Goal: Use online tool/utility: Use online tool/utility

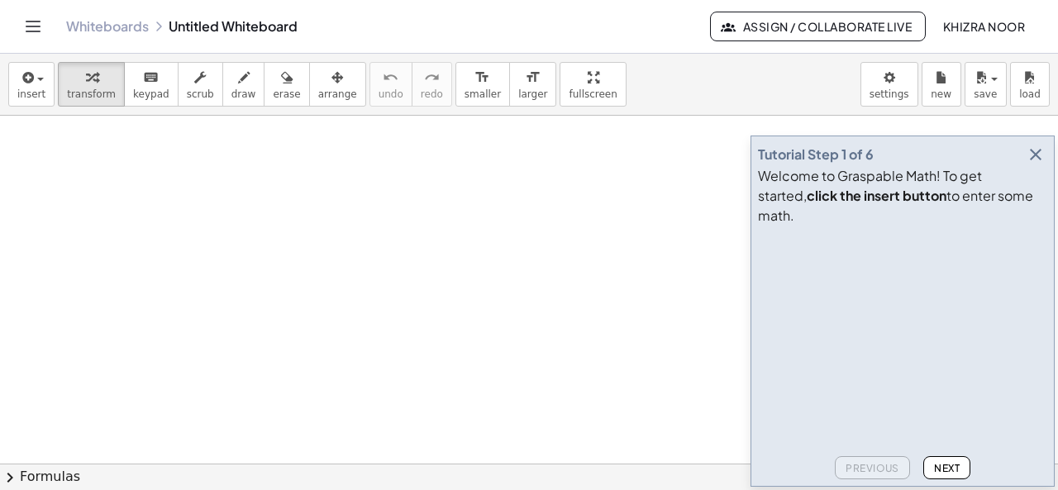
drag, startPoint x: 41, startPoint y: 156, endPoint x: 18, endPoint y: 177, distance: 31.0
click at [231, 88] on span "draw" at bounding box center [243, 94] width 25 height 12
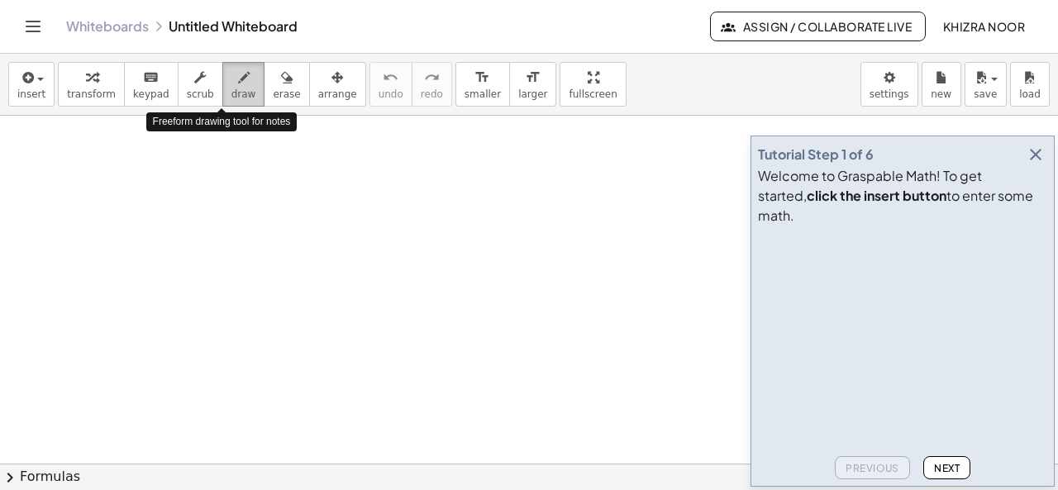
click at [231, 88] on span "draw" at bounding box center [243, 94] width 25 height 12
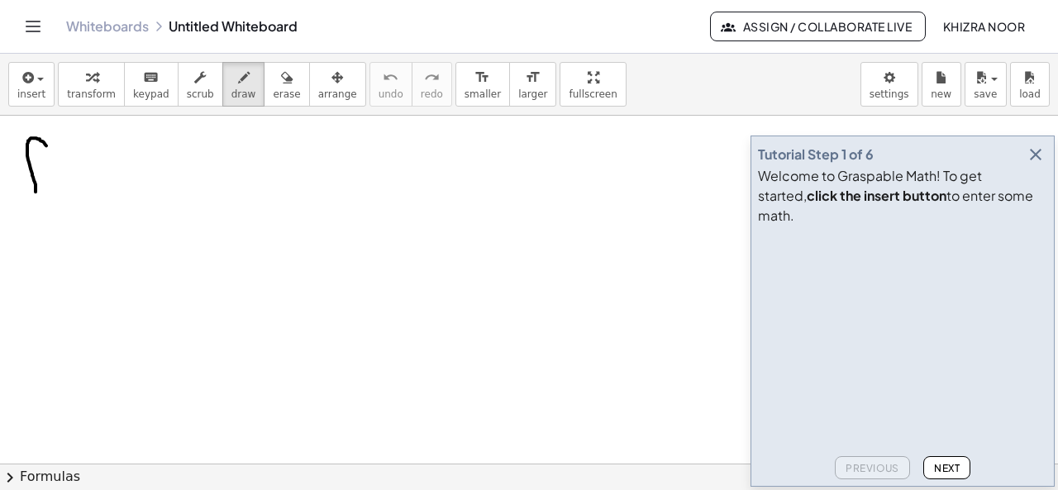
drag, startPoint x: 46, startPoint y: 145, endPoint x: 36, endPoint y: 192, distance: 48.3
drag, startPoint x: 17, startPoint y: 176, endPoint x: 36, endPoint y: 174, distance: 19.9
drag, startPoint x: 58, startPoint y: 174, endPoint x: 83, endPoint y: 173, distance: 25.7
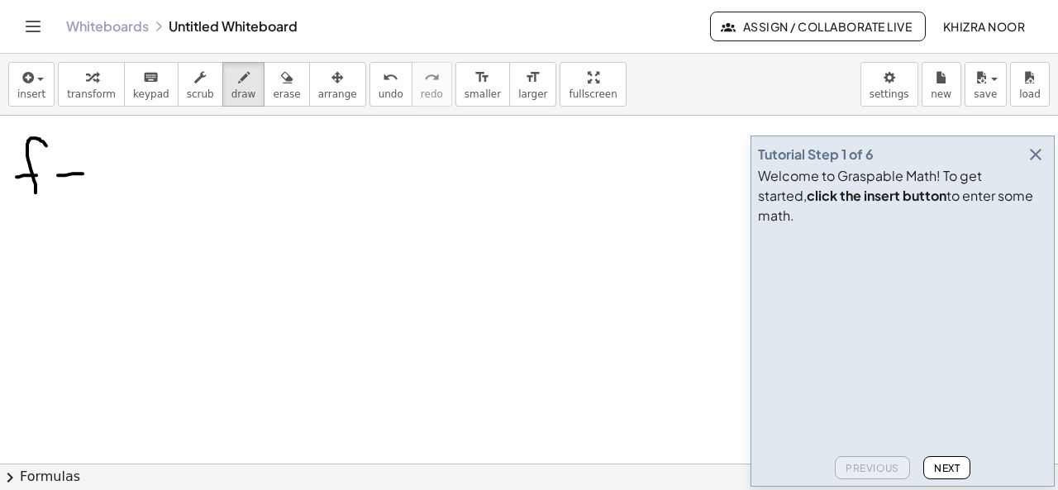
drag, startPoint x: 64, startPoint y: 184, endPoint x: 84, endPoint y: 185, distance: 20.7
drag, startPoint x: 126, startPoint y: 155, endPoint x: 122, endPoint y: 187, distance: 32.5
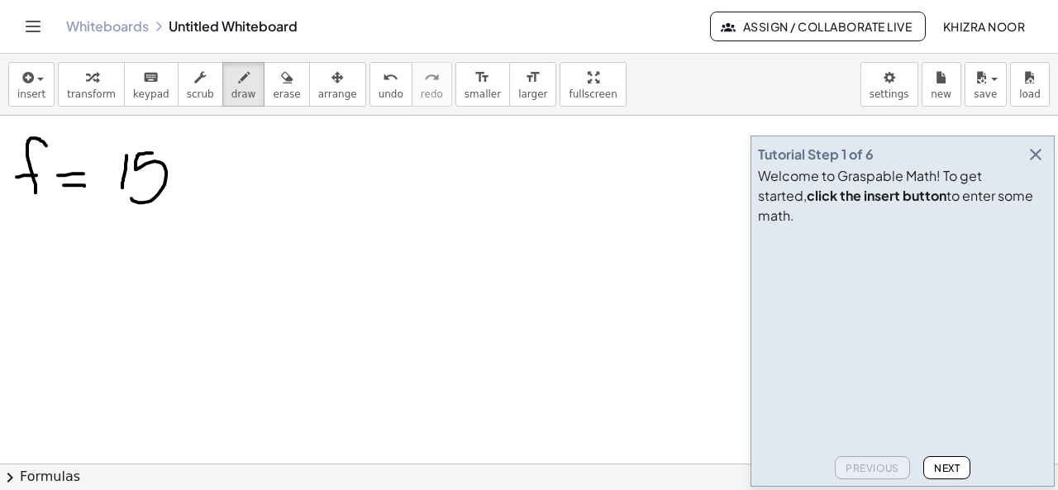
drag, startPoint x: 152, startPoint y: 152, endPoint x: 131, endPoint y: 197, distance: 50.3
drag, startPoint x: 183, startPoint y: 176, endPoint x: 230, endPoint y: 191, distance: 49.4
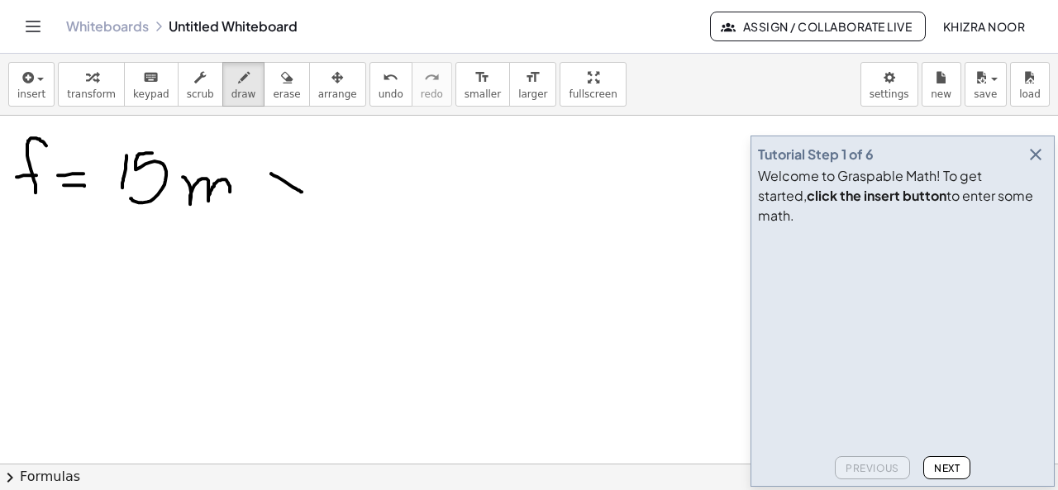
drag, startPoint x: 271, startPoint y: 173, endPoint x: 302, endPoint y: 191, distance: 35.6
drag, startPoint x: 298, startPoint y: 164, endPoint x: 274, endPoint y: 200, distance: 42.9
drag, startPoint x: 363, startPoint y: 145, endPoint x: 357, endPoint y: 176, distance: 31.9
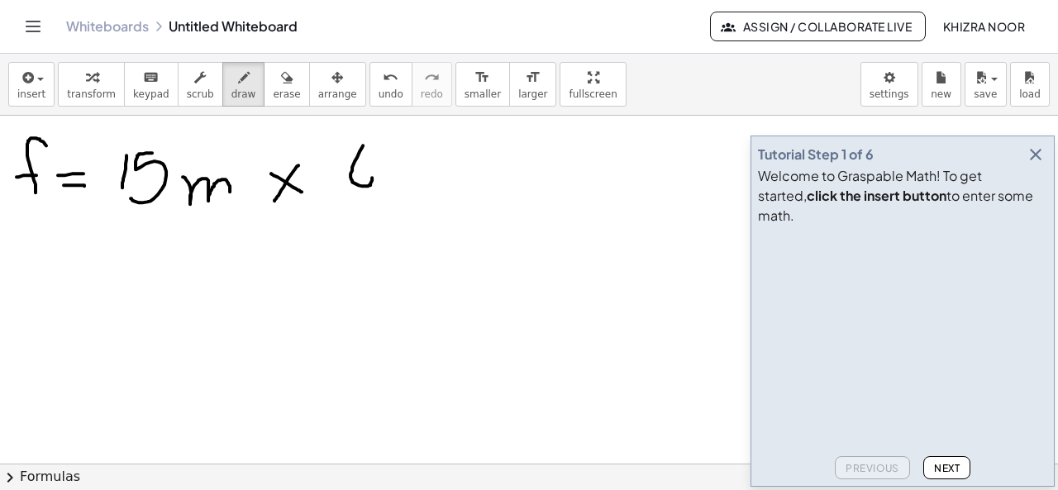
drag, startPoint x: 380, startPoint y: 176, endPoint x: 426, endPoint y: 179, distance: 45.6
drag, startPoint x: 40, startPoint y: 277, endPoint x: 66, endPoint y: 278, distance: 26.5
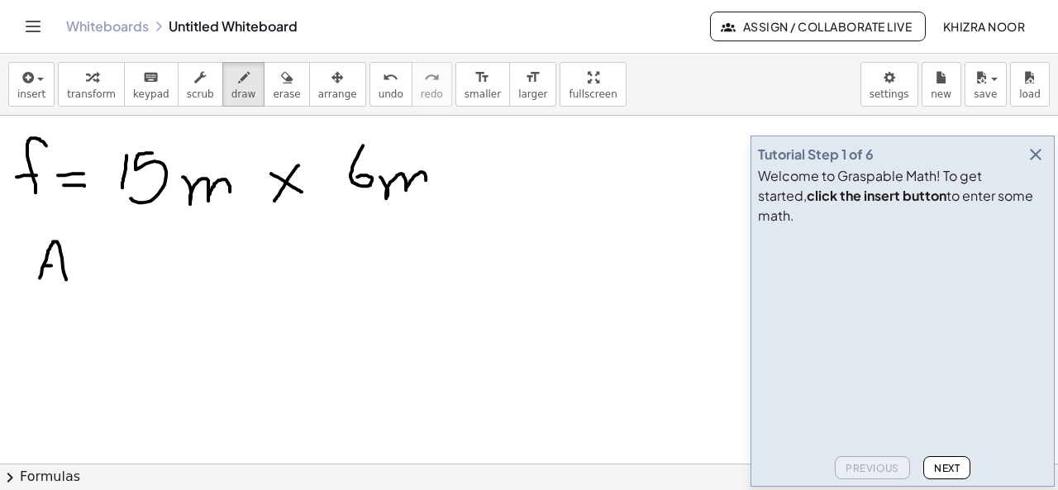
drag, startPoint x: 44, startPoint y: 264, endPoint x: 68, endPoint y: 264, distance: 24.0
drag, startPoint x: 89, startPoint y: 261, endPoint x: 102, endPoint y: 260, distance: 12.4
drag, startPoint x: 90, startPoint y: 274, endPoint x: 102, endPoint y: 274, distance: 11.6
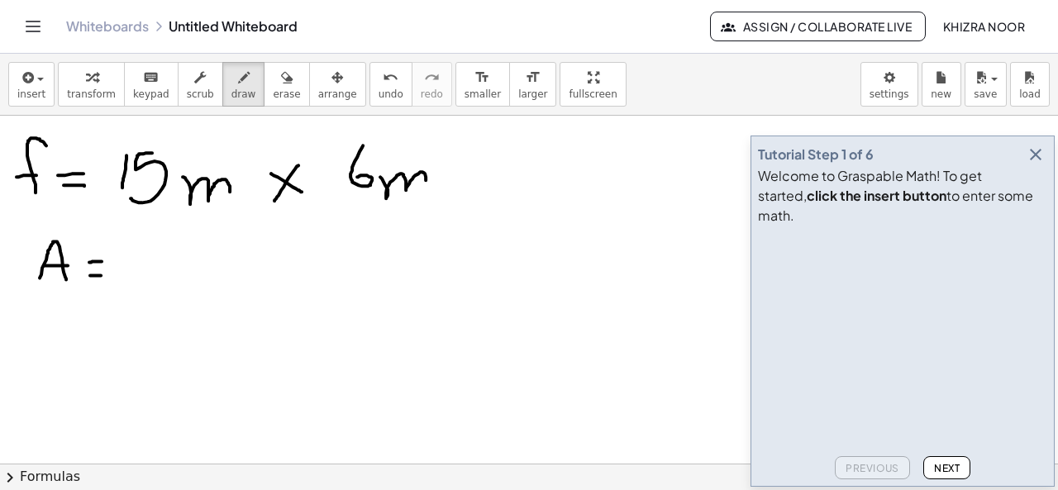
drag, startPoint x: 154, startPoint y: 244, endPoint x: 152, endPoint y: 269, distance: 24.8
drag, startPoint x: 150, startPoint y: 242, endPoint x: 149, endPoint y: 277, distance: 34.7
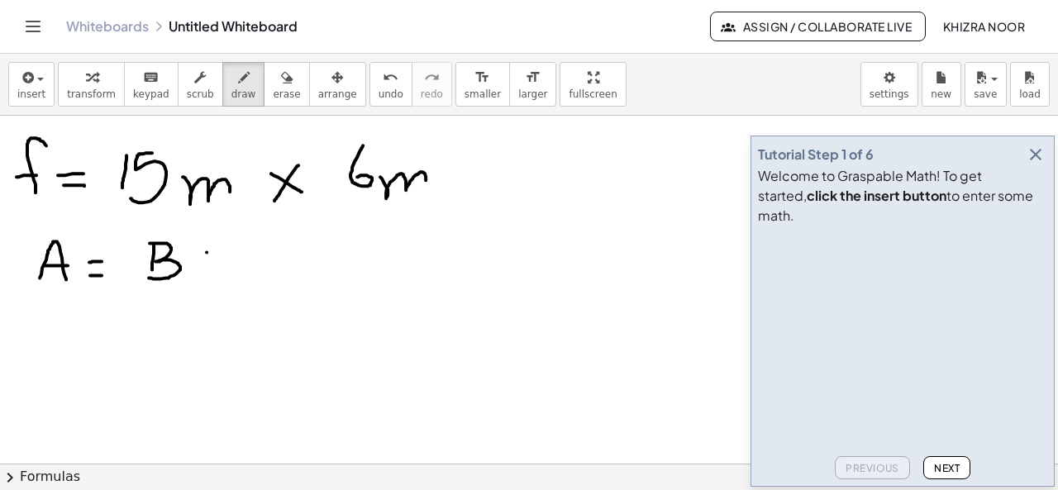
drag, startPoint x: 207, startPoint y: 251, endPoint x: 226, endPoint y: 264, distance: 23.8
drag, startPoint x: 227, startPoint y: 248, endPoint x: 207, endPoint y: 265, distance: 26.3
drag, startPoint x: 255, startPoint y: 240, endPoint x: 256, endPoint y: 276, distance: 36.4
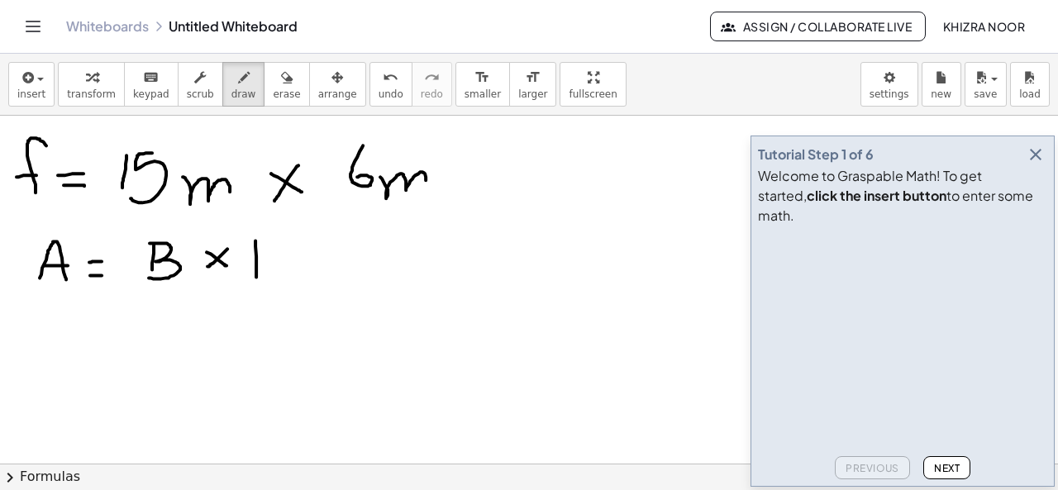
drag, startPoint x: 278, startPoint y: 240, endPoint x: 278, endPoint y: 275, distance: 34.7
drag, startPoint x: 254, startPoint y: 262, endPoint x: 285, endPoint y: 262, distance: 30.6
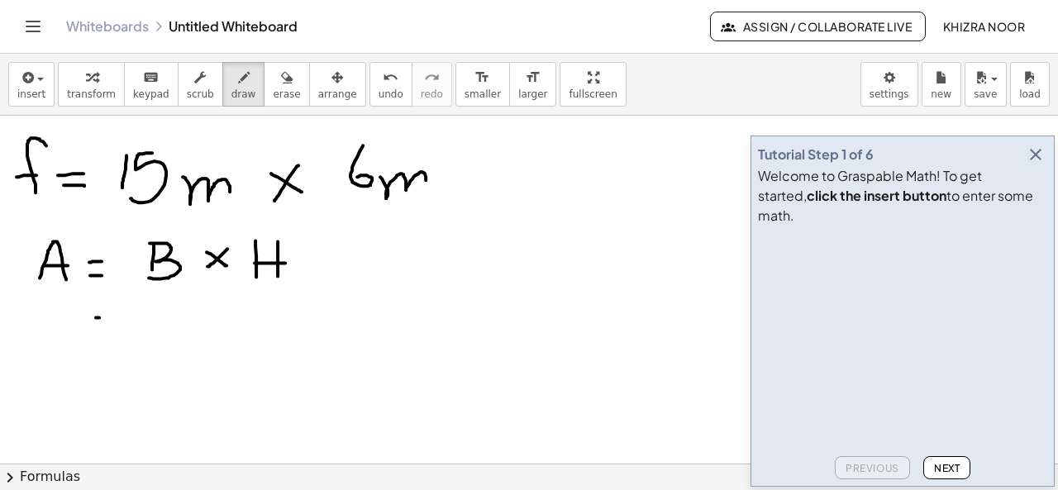
drag, startPoint x: 96, startPoint y: 316, endPoint x: 112, endPoint y: 316, distance: 15.7
drag, startPoint x: 90, startPoint y: 329, endPoint x: 101, endPoint y: 330, distance: 10.8
drag, startPoint x: 155, startPoint y: 307, endPoint x: 155, endPoint y: 338, distance: 31.4
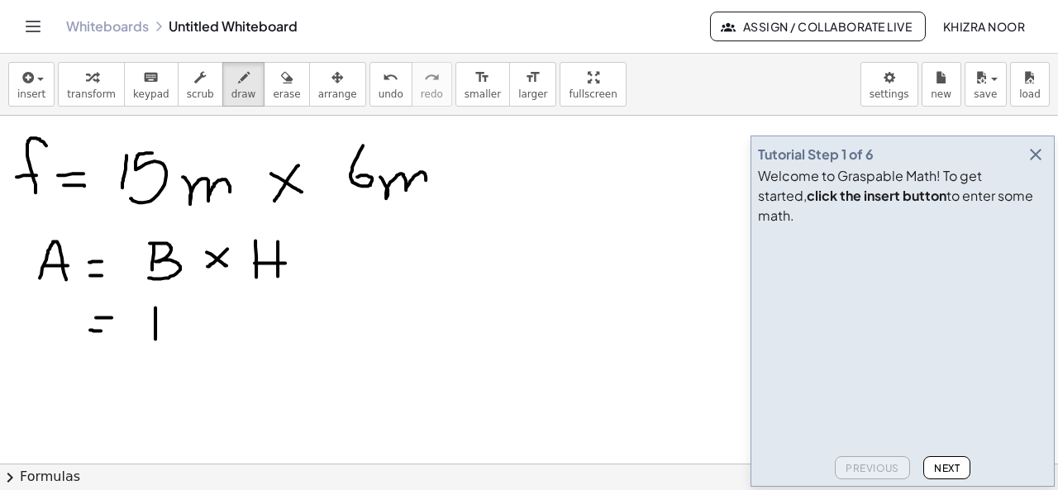
drag, startPoint x: 183, startPoint y: 307, endPoint x: 172, endPoint y: 345, distance: 38.9
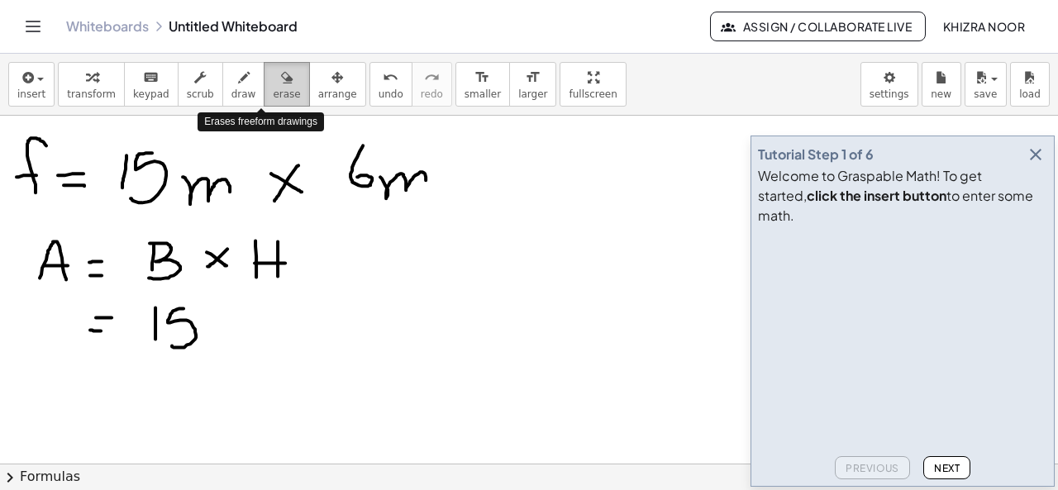
click at [273, 90] on span "erase" at bounding box center [286, 94] width 27 height 12
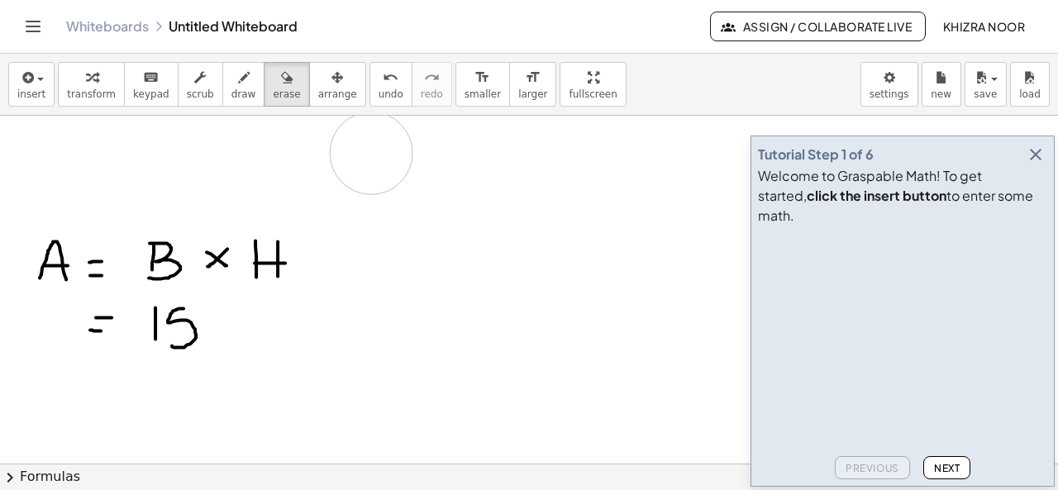
drag, startPoint x: 3, startPoint y: 166, endPoint x: 369, endPoint y: 151, distance: 365.5
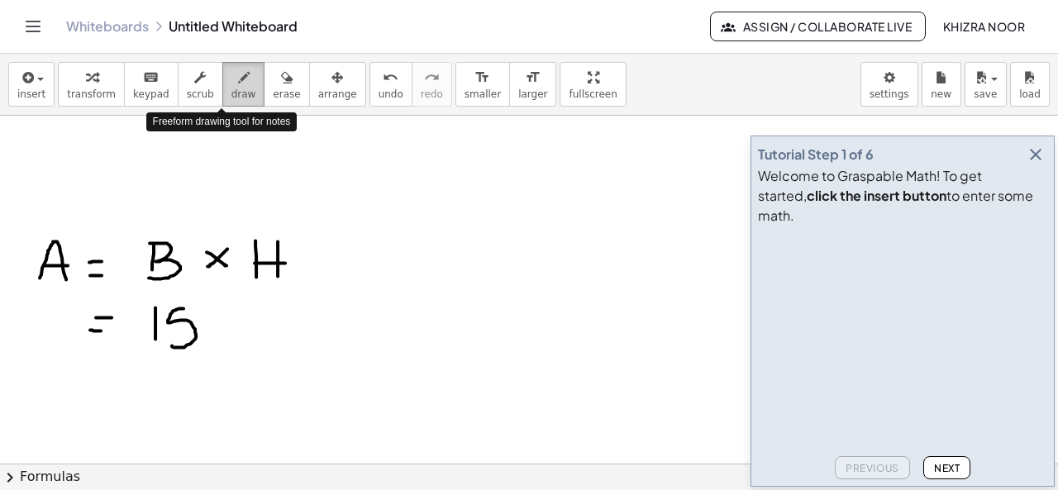
click at [231, 95] on span "draw" at bounding box center [243, 94] width 25 height 12
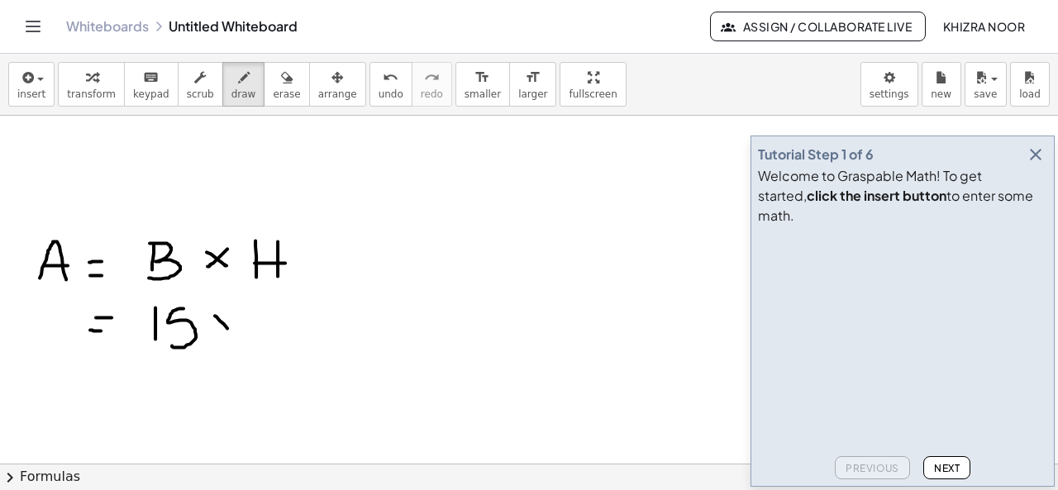
drag, startPoint x: 215, startPoint y: 315, endPoint x: 236, endPoint y: 338, distance: 31.6
drag, startPoint x: 236, startPoint y: 321, endPoint x: 221, endPoint y: 333, distance: 20.0
drag, startPoint x: 274, startPoint y: 307, endPoint x: 272, endPoint y: 340, distance: 32.3
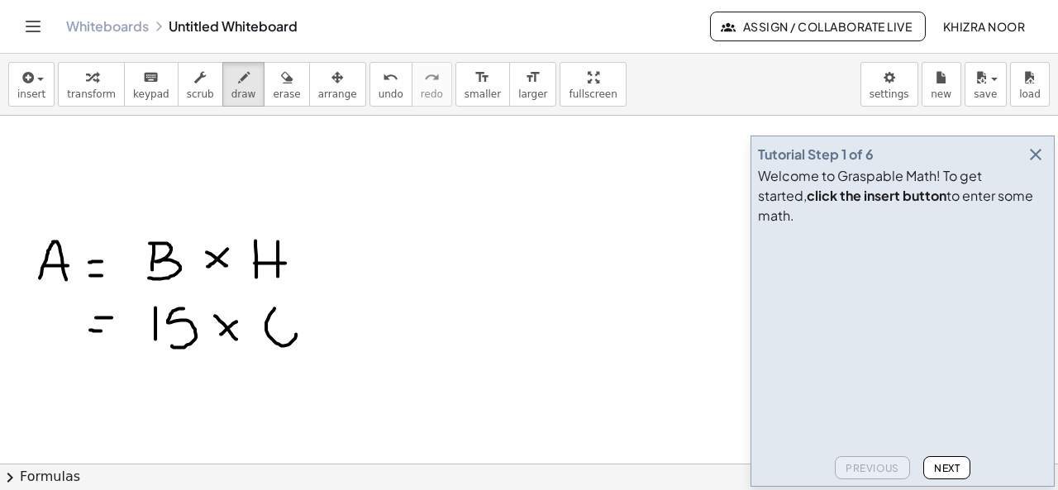
drag, startPoint x: 86, startPoint y: 381, endPoint x: 112, endPoint y: 381, distance: 26.4
drag, startPoint x: 83, startPoint y: 389, endPoint x: 102, endPoint y: 391, distance: 18.3
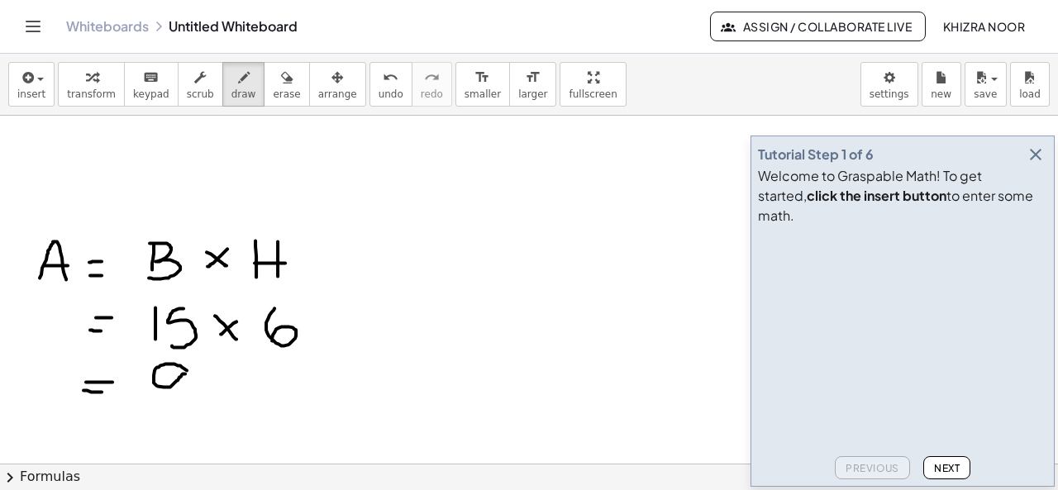
drag, startPoint x: 187, startPoint y: 369, endPoint x: 179, endPoint y: 406, distance: 37.1
drag, startPoint x: 223, startPoint y: 383, endPoint x: 264, endPoint y: 407, distance: 47.0
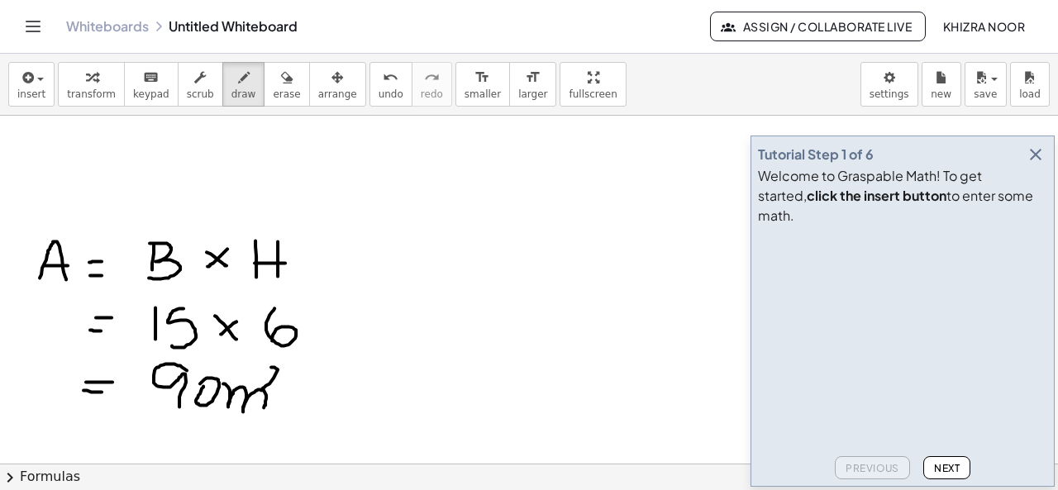
drag, startPoint x: 271, startPoint y: 366, endPoint x: 286, endPoint y: 389, distance: 27.5
click at [1038, 164] on icon "button" at bounding box center [1035, 155] width 20 height 20
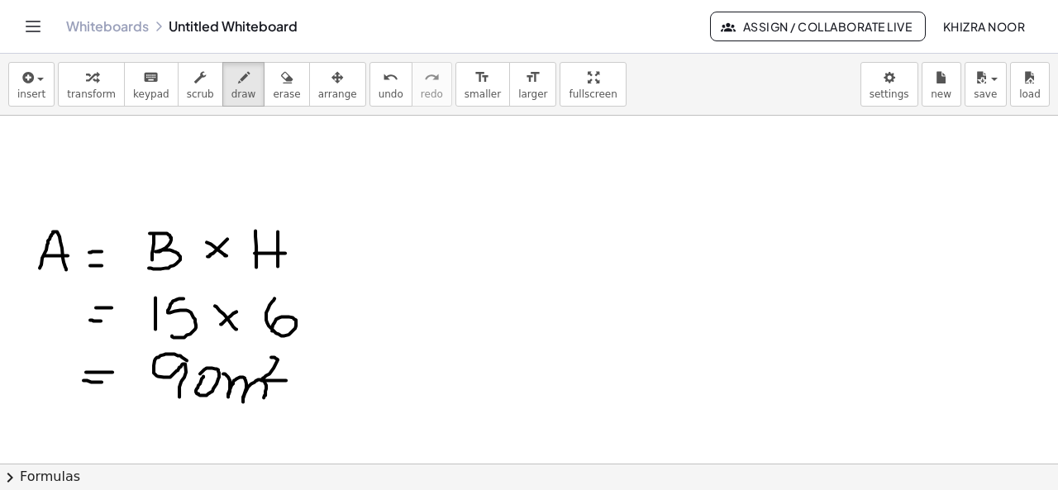
scroll to position [25, 0]
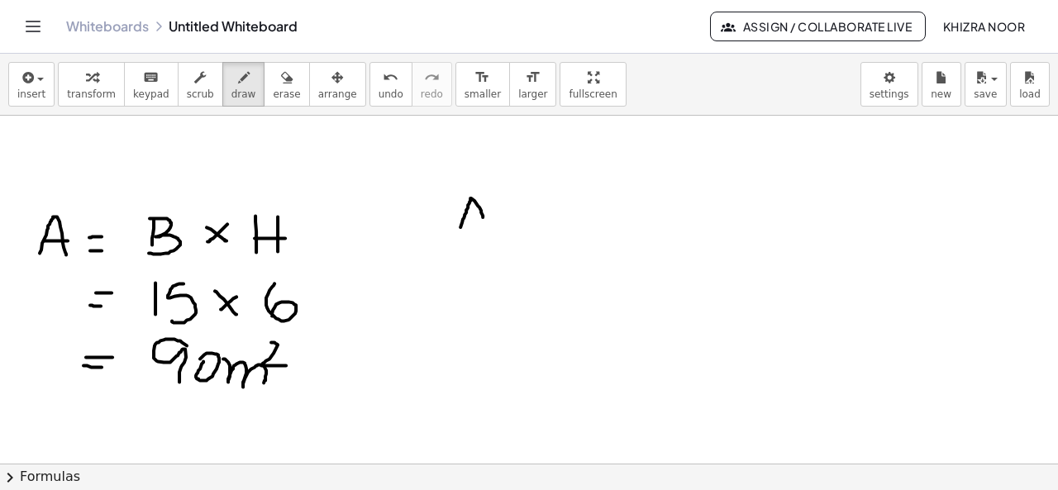
drag, startPoint x: 460, startPoint y: 226, endPoint x: 483, endPoint y: 219, distance: 23.3
click at [483, 219] on div at bounding box center [529, 492] width 1058 height 803
drag, startPoint x: 103, startPoint y: 145, endPoint x: 100, endPoint y: 183, distance: 38.2
click at [100, 183] on div at bounding box center [529, 492] width 1058 height 803
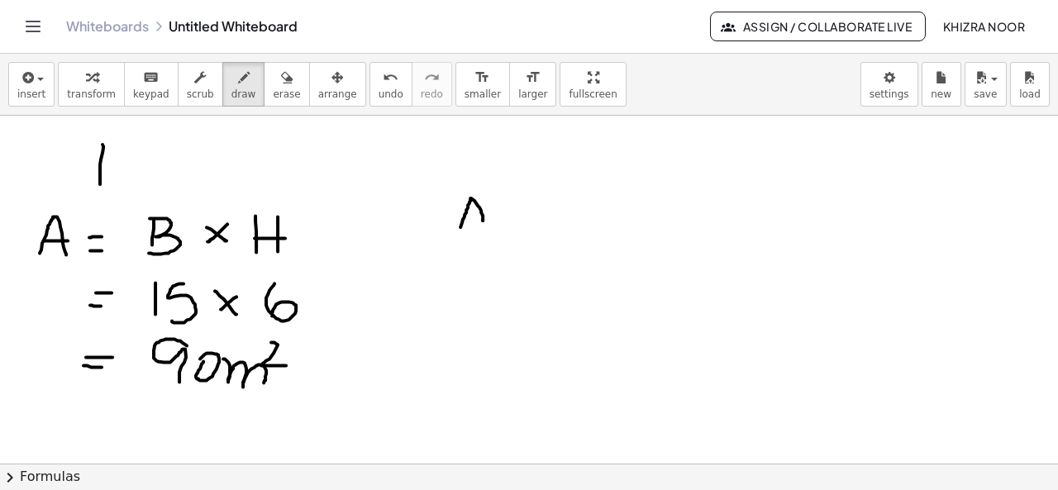
drag, startPoint x: 102, startPoint y: 143, endPoint x: 121, endPoint y: 145, distance: 18.3
click at [121, 145] on div at bounding box center [529, 492] width 1058 height 803
drag, startPoint x: 98, startPoint y: 166, endPoint x: 119, endPoint y: 166, distance: 20.7
click at [119, 166] on div at bounding box center [529, 492] width 1058 height 803
drag, startPoint x: 133, startPoint y: 161, endPoint x: 130, endPoint y: 182, distance: 20.9
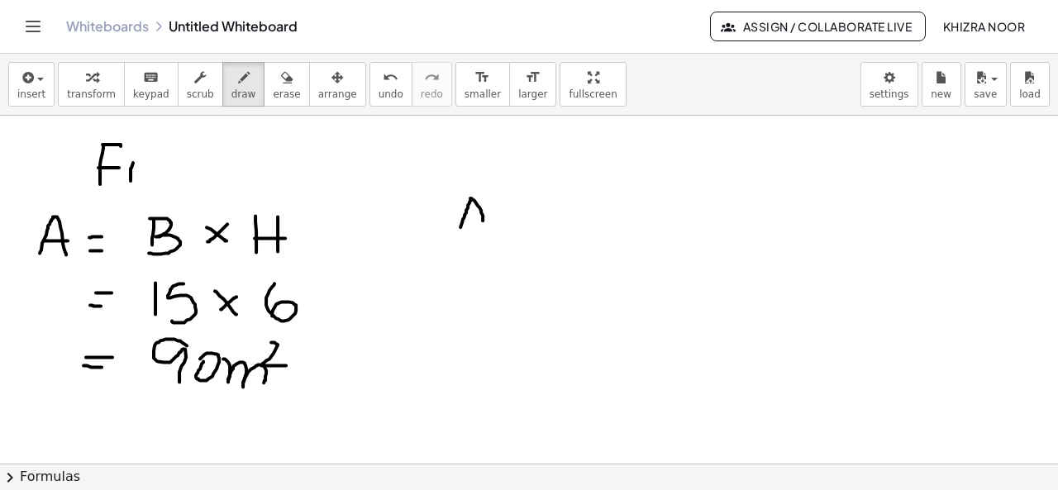
click at [130, 182] on div at bounding box center [529, 492] width 1058 height 803
click at [133, 145] on div at bounding box center [529, 492] width 1058 height 803
drag, startPoint x: 142, startPoint y: 173, endPoint x: 154, endPoint y: 178, distance: 12.6
click at [154, 178] on div at bounding box center [529, 492] width 1058 height 803
drag, startPoint x: 175, startPoint y: 133, endPoint x: 165, endPoint y: 188, distance: 56.2
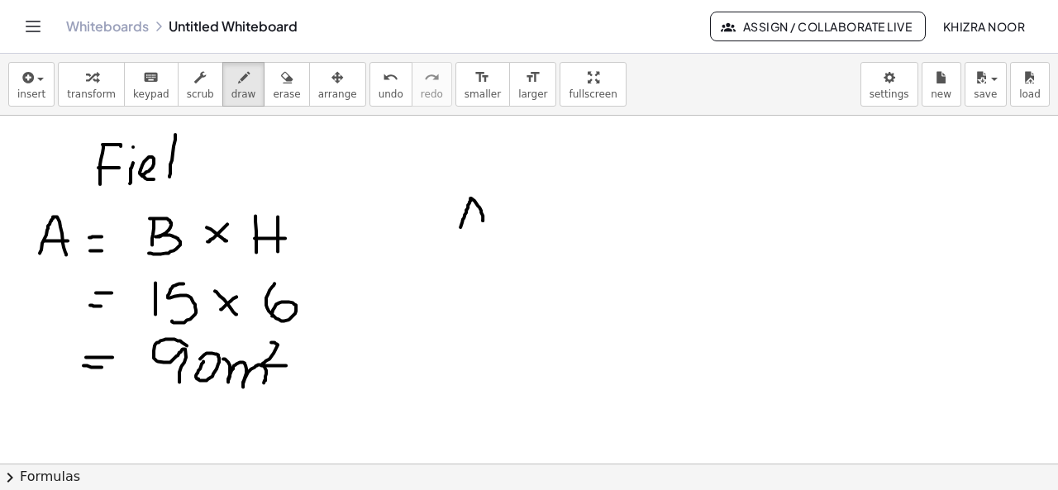
click at [165, 188] on div at bounding box center [529, 492] width 1058 height 803
drag, startPoint x: 202, startPoint y: 171, endPoint x: 202, endPoint y: 192, distance: 20.7
click at [202, 192] on div at bounding box center [529, 492] width 1058 height 803
drag, startPoint x: 526, startPoint y: 140, endPoint x: 517, endPoint y: 143, distance: 8.9
click at [517, 143] on div at bounding box center [529, 492] width 1058 height 803
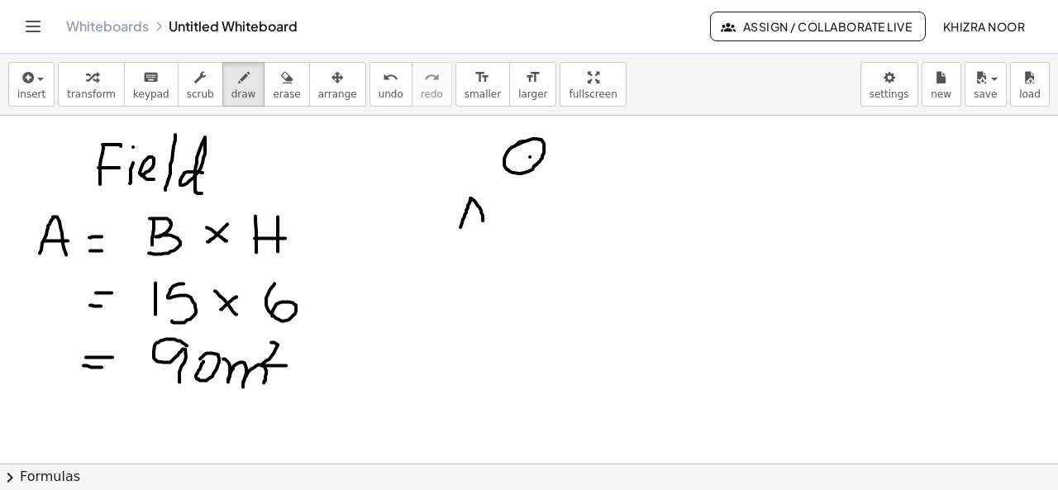
drag, startPoint x: 530, startPoint y: 155, endPoint x: 550, endPoint y: 174, distance: 27.5
click at [550, 174] on div at bounding box center [529, 492] width 1058 height 803
drag, startPoint x: 559, startPoint y: 148, endPoint x: 573, endPoint y: 144, distance: 14.6
click at [573, 144] on div at bounding box center [529, 492] width 1058 height 803
drag, startPoint x: 577, startPoint y: 155, endPoint x: 579, endPoint y: 170, distance: 15.9
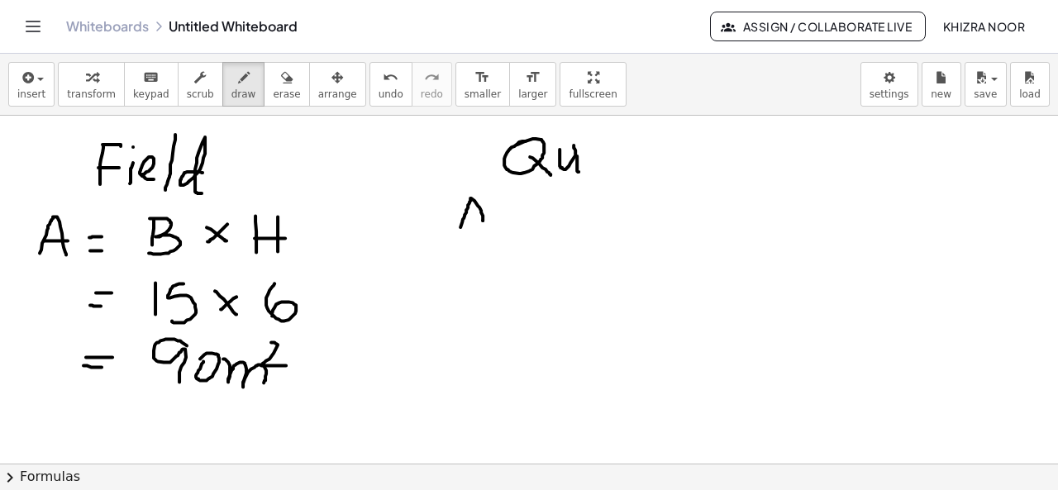
click at [579, 170] on div at bounding box center [529, 492] width 1058 height 803
drag, startPoint x: 595, startPoint y: 155, endPoint x: 617, endPoint y: 173, distance: 28.8
click at [617, 173] on div at bounding box center [529, 492] width 1058 height 803
drag, startPoint x: 617, startPoint y: 150, endPoint x: 640, endPoint y: 171, distance: 31.0
click at [640, 171] on div at bounding box center [529, 492] width 1058 height 803
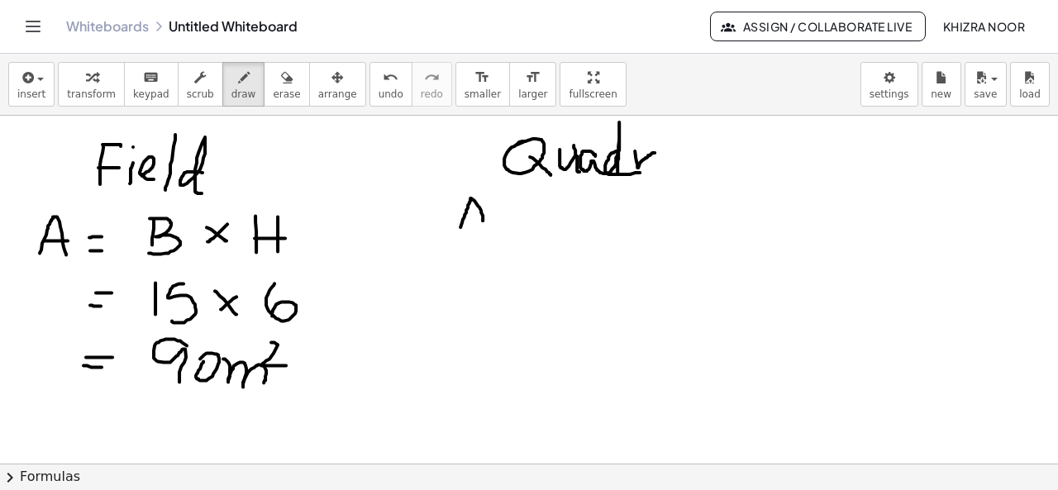
drag, startPoint x: 635, startPoint y: 150, endPoint x: 654, endPoint y: 151, distance: 19.9
click at [654, 151] on div at bounding box center [529, 492] width 1058 height 803
drag, startPoint x: 676, startPoint y: 151, endPoint x: 716, endPoint y: 172, distance: 44.7
click at [716, 172] on div at bounding box center [529, 492] width 1058 height 803
drag, startPoint x: 696, startPoint y: 144, endPoint x: 712, endPoint y: 144, distance: 16.5
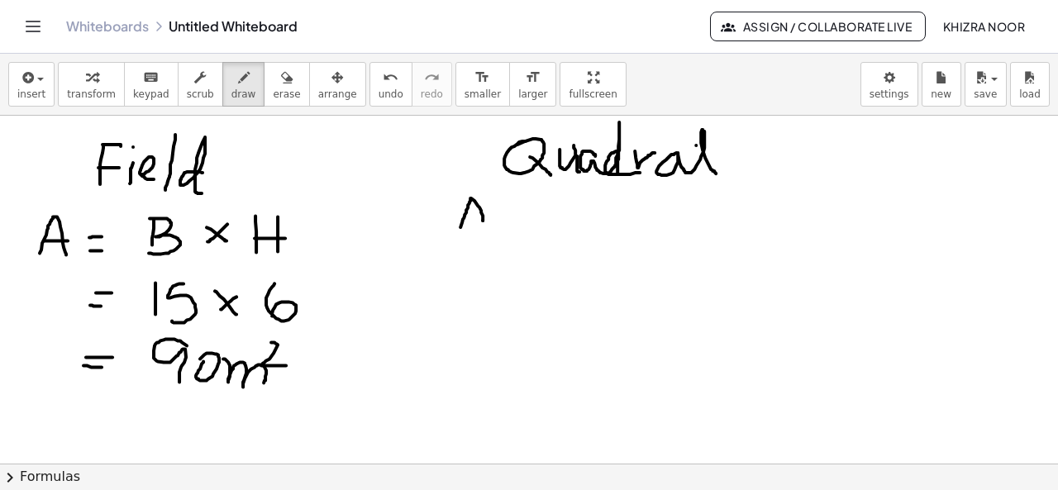
click at [712, 144] on div at bounding box center [529, 492] width 1058 height 803
drag, startPoint x: 483, startPoint y: 215, endPoint x: 480, endPoint y: 233, distance: 18.5
click at [480, 233] on div at bounding box center [529, 492] width 1058 height 803
drag, startPoint x: 466, startPoint y: 216, endPoint x: 480, endPoint y: 216, distance: 14.0
click at [480, 216] on div at bounding box center [529, 492] width 1058 height 803
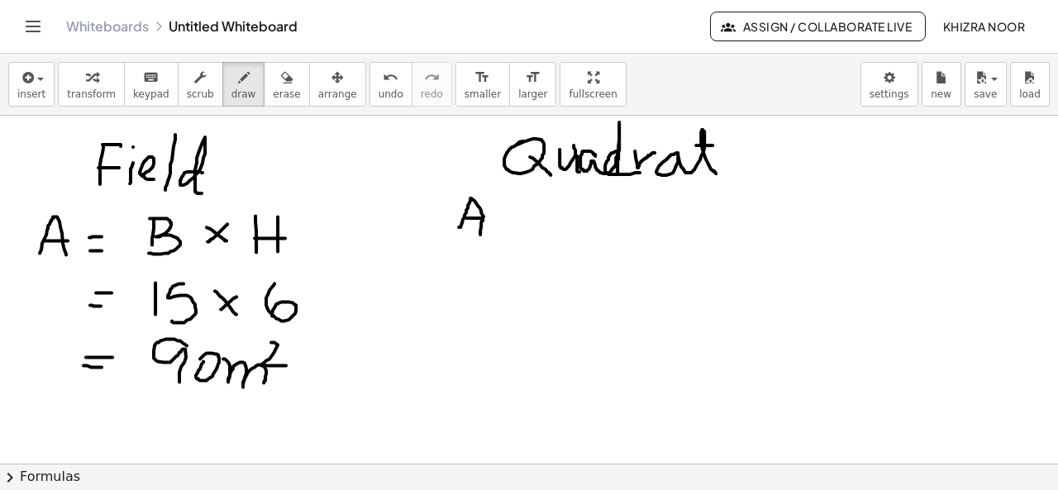
click at [457, 232] on div at bounding box center [529, 492] width 1058 height 803
drag, startPoint x: 506, startPoint y: 224, endPoint x: 532, endPoint y: 216, distance: 27.7
click at [532, 216] on div at bounding box center [529, 492] width 1058 height 803
drag, startPoint x: 514, startPoint y: 231, endPoint x: 540, endPoint y: 227, distance: 26.6
click at [540, 227] on div at bounding box center [529, 492] width 1058 height 803
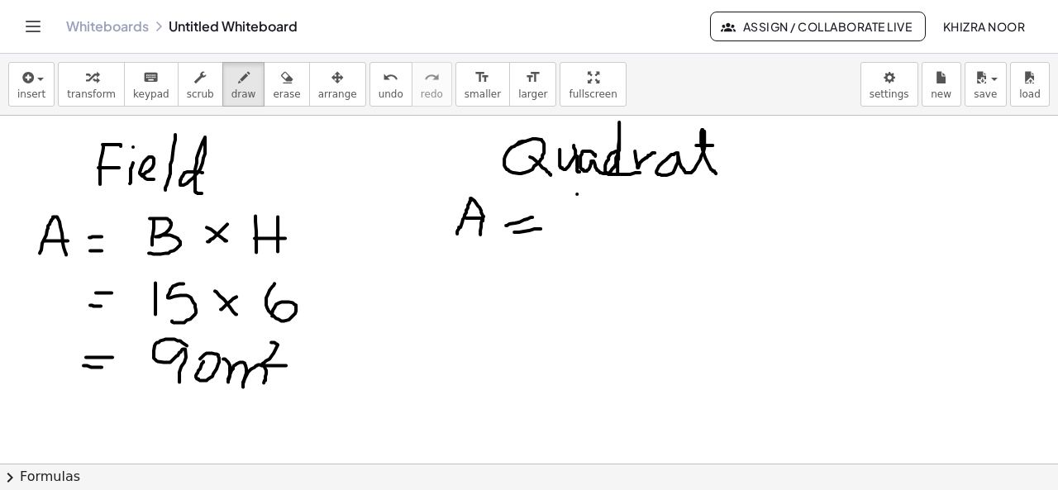
drag, startPoint x: 577, startPoint y: 193, endPoint x: 575, endPoint y: 231, distance: 38.0
click at [575, 231] on div at bounding box center [529, 492] width 1058 height 803
drag, startPoint x: 578, startPoint y: 189, endPoint x: 578, endPoint y: 235, distance: 45.4
click at [578, 235] on div at bounding box center [529, 492] width 1058 height 803
drag, startPoint x: 625, startPoint y: 210, endPoint x: 641, endPoint y: 225, distance: 21.6
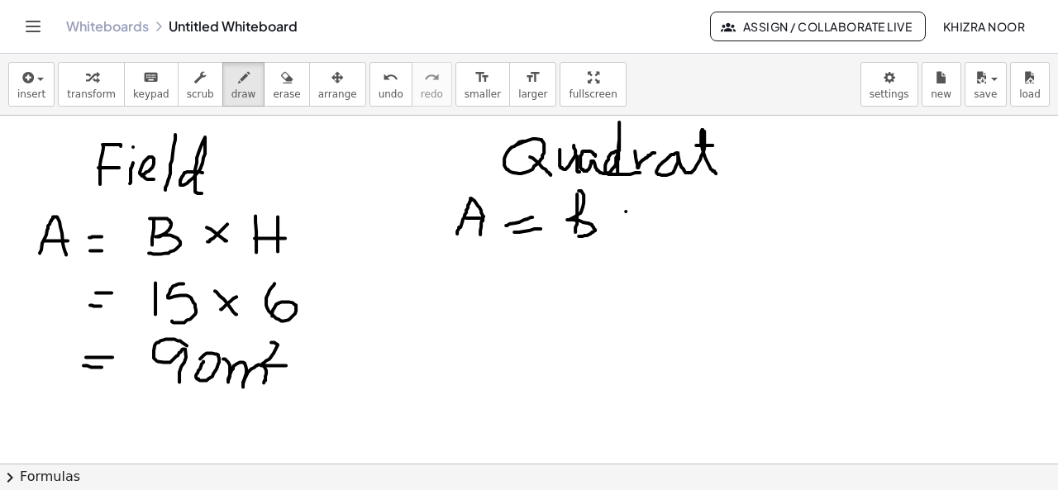
click at [641, 225] on div at bounding box center [529, 492] width 1058 height 803
drag, startPoint x: 641, startPoint y: 209, endPoint x: 630, endPoint y: 229, distance: 23.0
click at [630, 229] on div at bounding box center [529, 492] width 1058 height 803
drag, startPoint x: 681, startPoint y: 196, endPoint x: 681, endPoint y: 218, distance: 22.3
click at [681, 218] on div at bounding box center [529, 492] width 1058 height 803
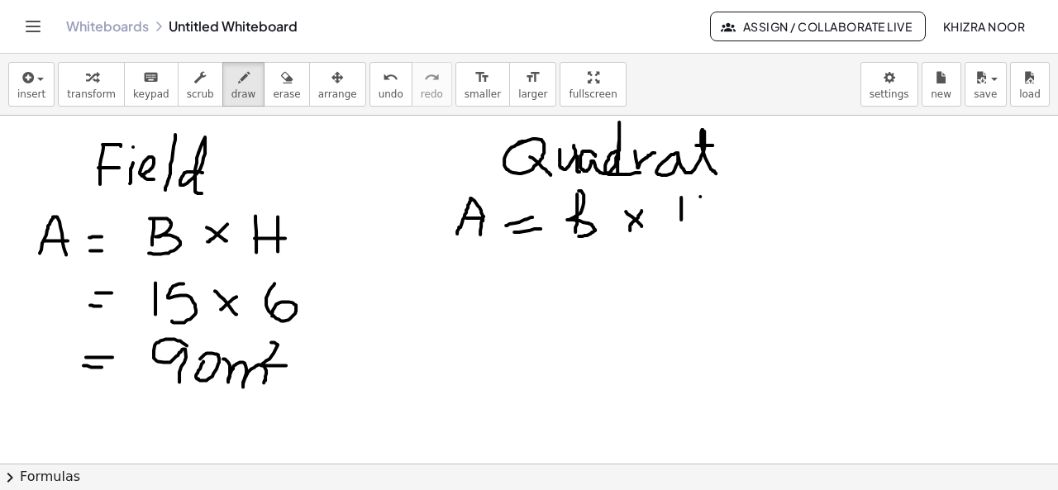
drag, startPoint x: 700, startPoint y: 195, endPoint x: 700, endPoint y: 226, distance: 31.4
click at [700, 226] on div at bounding box center [529, 492] width 1058 height 803
drag, startPoint x: 678, startPoint y: 210, endPoint x: 698, endPoint y: 212, distance: 19.9
click at [698, 212] on div at bounding box center [529, 492] width 1058 height 803
drag, startPoint x: 515, startPoint y: 283, endPoint x: 538, endPoint y: 283, distance: 23.1
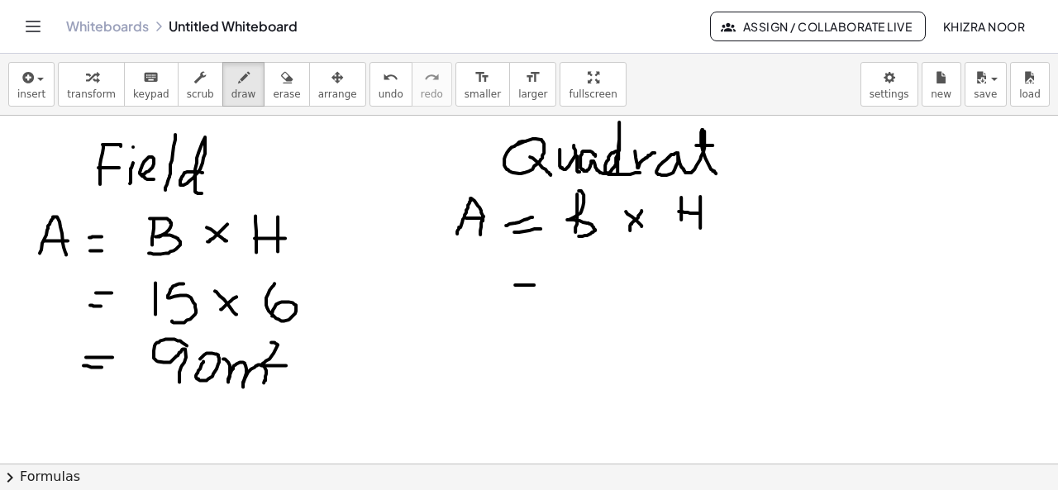
click at [538, 283] on div at bounding box center [529, 492] width 1058 height 803
drag, startPoint x: 518, startPoint y: 293, endPoint x: 539, endPoint y: 293, distance: 20.7
click at [539, 293] on div at bounding box center [529, 492] width 1058 height 803
click at [583, 284] on div at bounding box center [529, 492] width 1058 height 803
click at [602, 291] on div at bounding box center [529, 492] width 1058 height 803
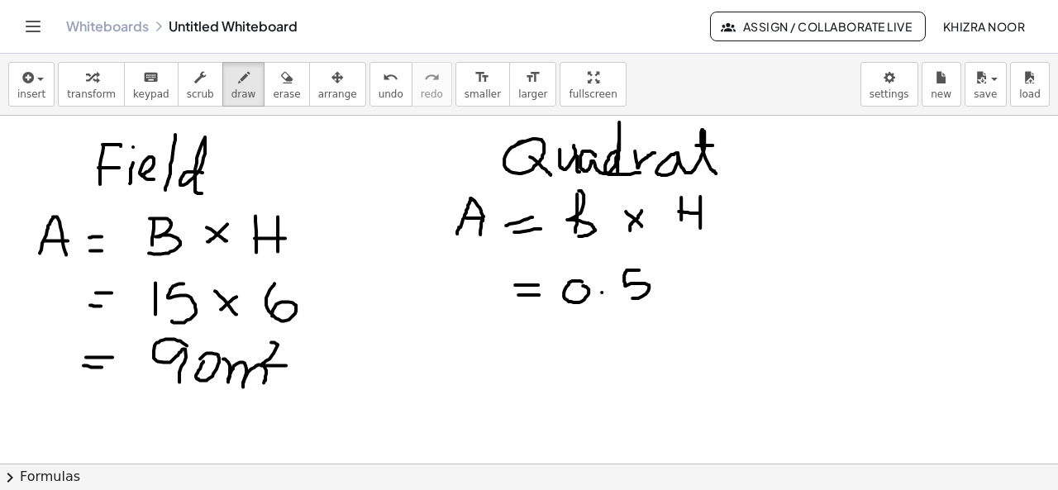
drag, startPoint x: 639, startPoint y: 269, endPoint x: 631, endPoint y: 296, distance: 28.3
click at [631, 296] on div at bounding box center [529, 492] width 1058 height 803
drag, startPoint x: 668, startPoint y: 279, endPoint x: 689, endPoint y: 290, distance: 24.0
click at [689, 290] on div at bounding box center [529, 492] width 1058 height 803
drag, startPoint x: 689, startPoint y: 272, endPoint x: 675, endPoint y: 292, distance: 24.3
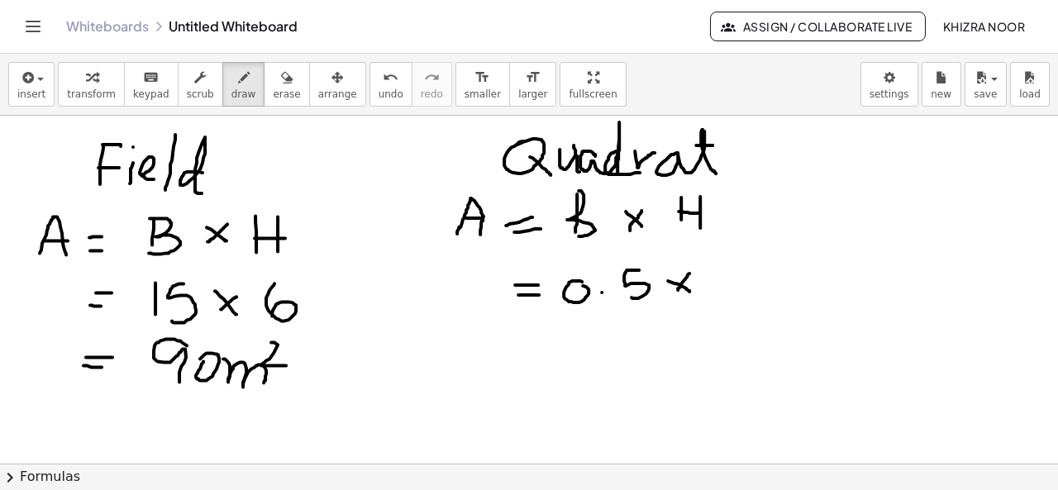
click at [675, 292] on div at bounding box center [529, 492] width 1058 height 803
click at [749, 266] on div at bounding box center [529, 492] width 1058 height 803
drag, startPoint x: 772, startPoint y: 276, endPoint x: 811, endPoint y: 257, distance: 43.2
click at [811, 257] on div at bounding box center [529, 492] width 1058 height 803
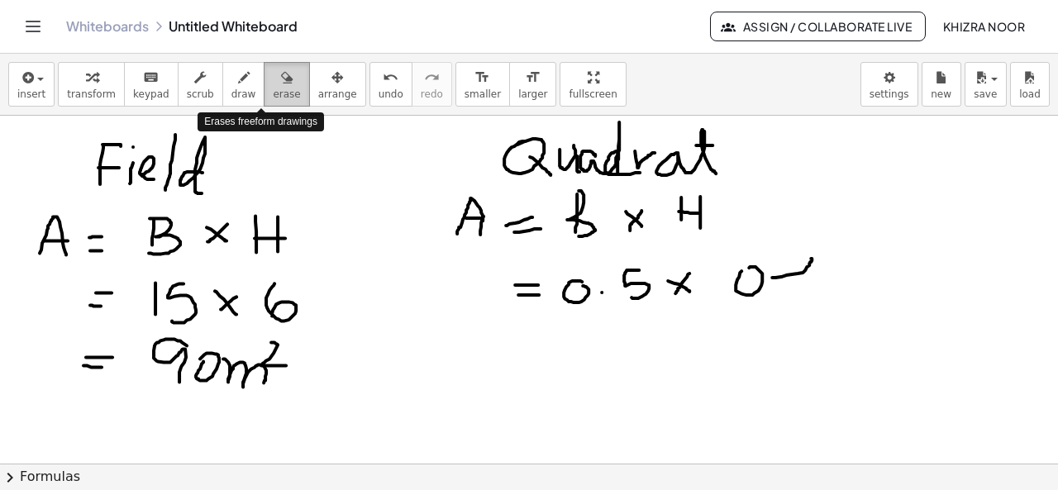
click at [273, 89] on span "erase" at bounding box center [286, 94] width 27 height 12
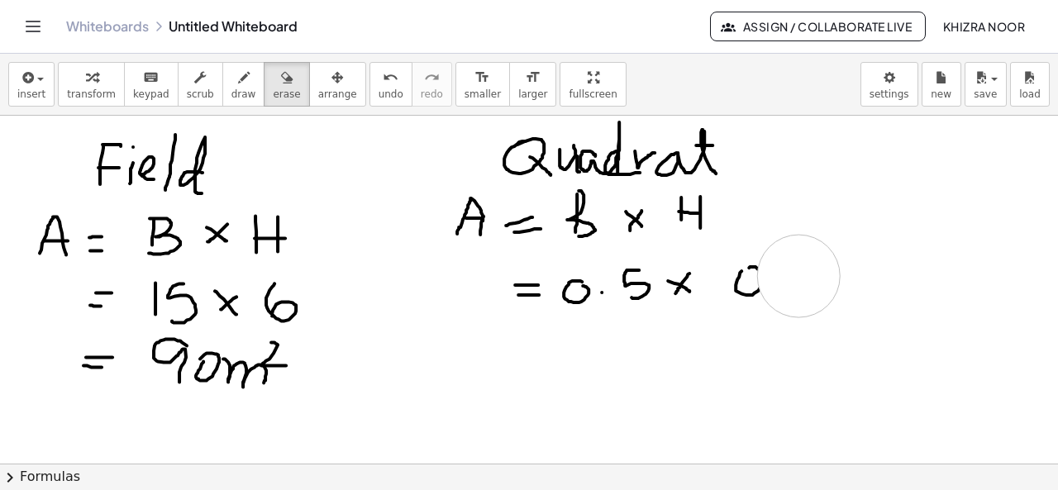
click at [798, 274] on div at bounding box center [529, 492] width 1058 height 803
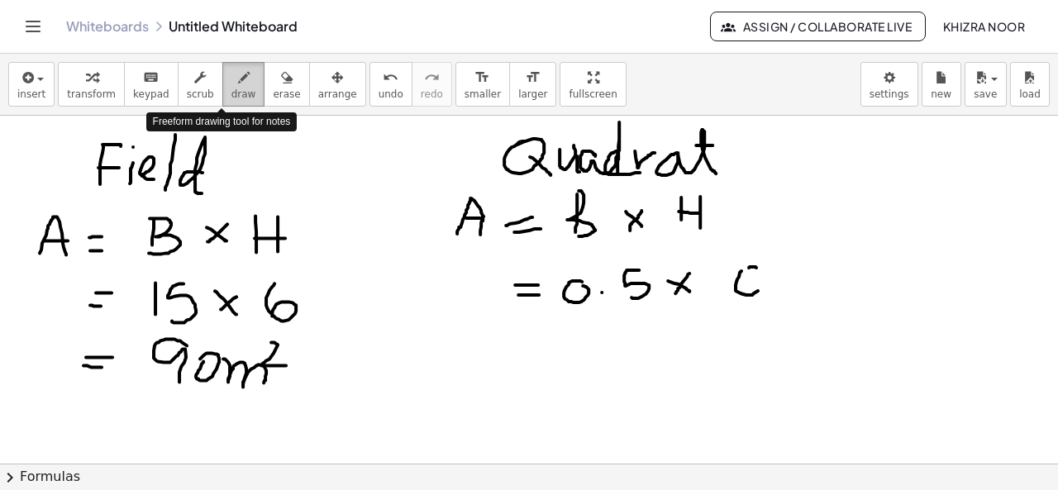
click at [238, 83] on icon "button" at bounding box center [244, 78] width 12 height 20
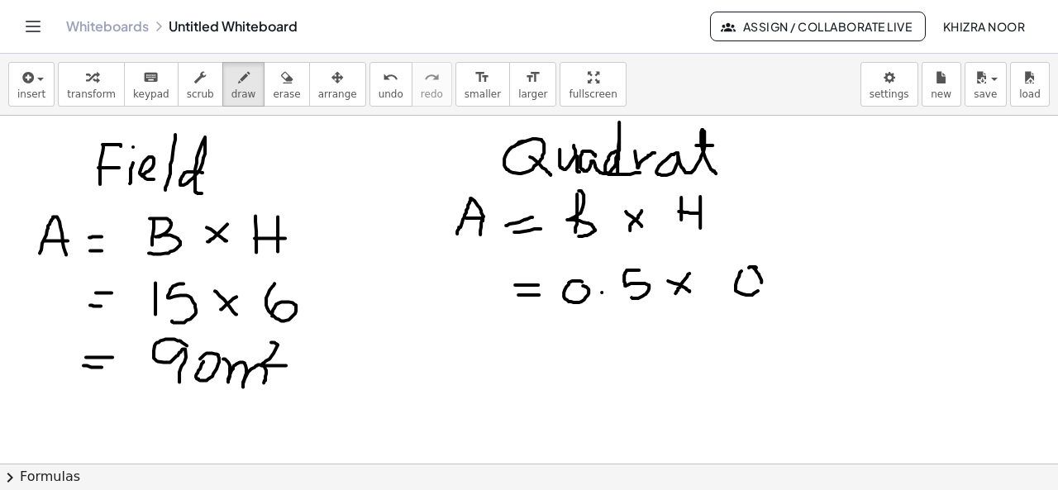
drag, startPoint x: 754, startPoint y: 267, endPoint x: 756, endPoint y: 290, distance: 23.3
click at [756, 290] on div at bounding box center [529, 492] width 1058 height 803
click at [776, 280] on div at bounding box center [529, 492] width 1058 height 803
drag, startPoint x: 820, startPoint y: 257, endPoint x: 801, endPoint y: 293, distance: 41.0
click at [801, 293] on div at bounding box center [529, 492] width 1058 height 803
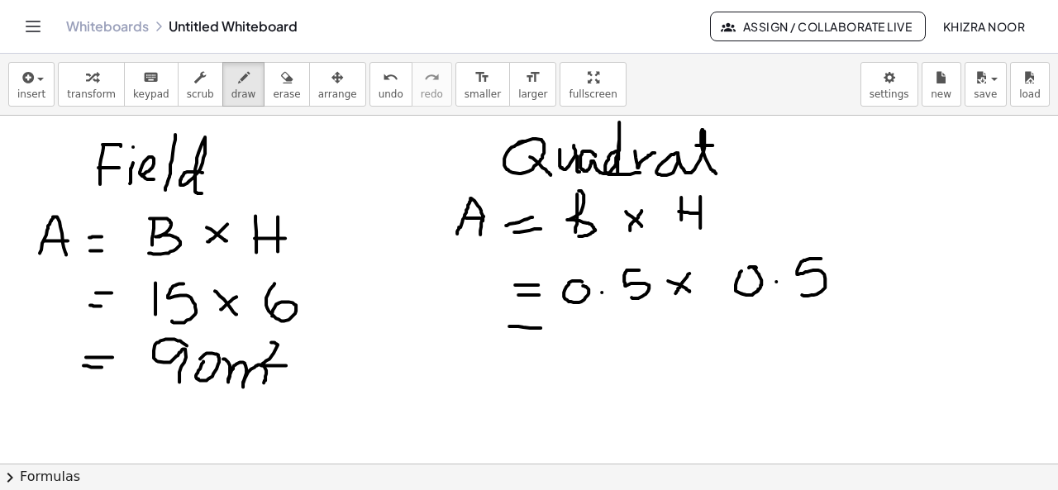
drag, startPoint x: 509, startPoint y: 325, endPoint x: 542, endPoint y: 326, distance: 33.1
click at [542, 326] on div at bounding box center [529, 492] width 1058 height 803
drag, startPoint x: 514, startPoint y: 341, endPoint x: 540, endPoint y: 341, distance: 26.4
click at [540, 341] on div at bounding box center [529, 492] width 1058 height 803
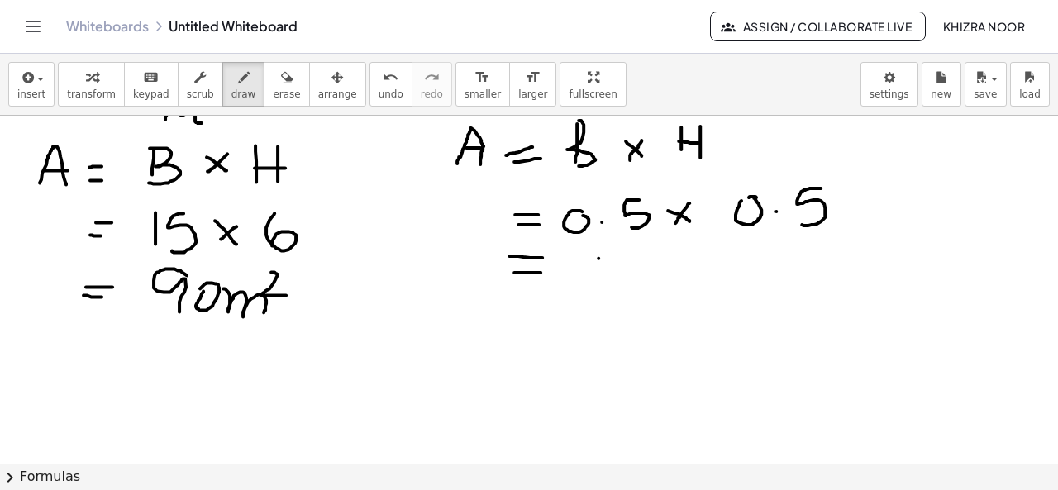
click at [598, 257] on div at bounding box center [529, 422] width 1058 height 803
click at [600, 256] on div at bounding box center [529, 422] width 1058 height 803
click at [628, 269] on div at bounding box center [529, 422] width 1058 height 803
drag, startPoint x: 648, startPoint y: 254, endPoint x: 682, endPoint y: 283, distance: 45.7
click at [682, 283] on div at bounding box center [529, 422] width 1058 height 803
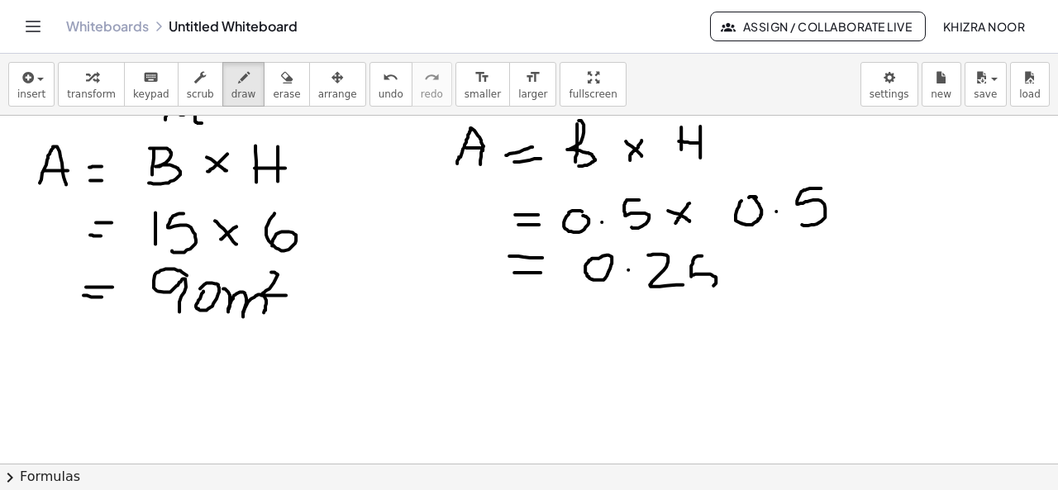
drag, startPoint x: 701, startPoint y: 254, endPoint x: 698, endPoint y: 288, distance: 34.0
click at [698, 288] on div at bounding box center [529, 422] width 1058 height 803
click at [708, 255] on div at bounding box center [529, 422] width 1058 height 803
drag, startPoint x: 735, startPoint y: 271, endPoint x: 777, endPoint y: 279, distance: 42.9
click at [777, 279] on div at bounding box center [529, 422] width 1058 height 803
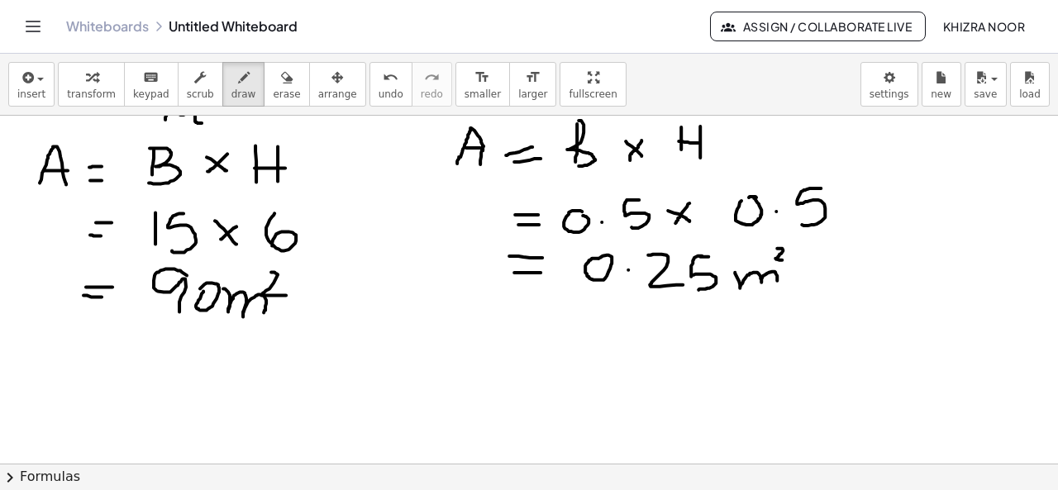
drag, startPoint x: 777, startPoint y: 247, endPoint x: 785, endPoint y: 259, distance: 14.2
click at [785, 259] on div at bounding box center [529, 422] width 1058 height 803
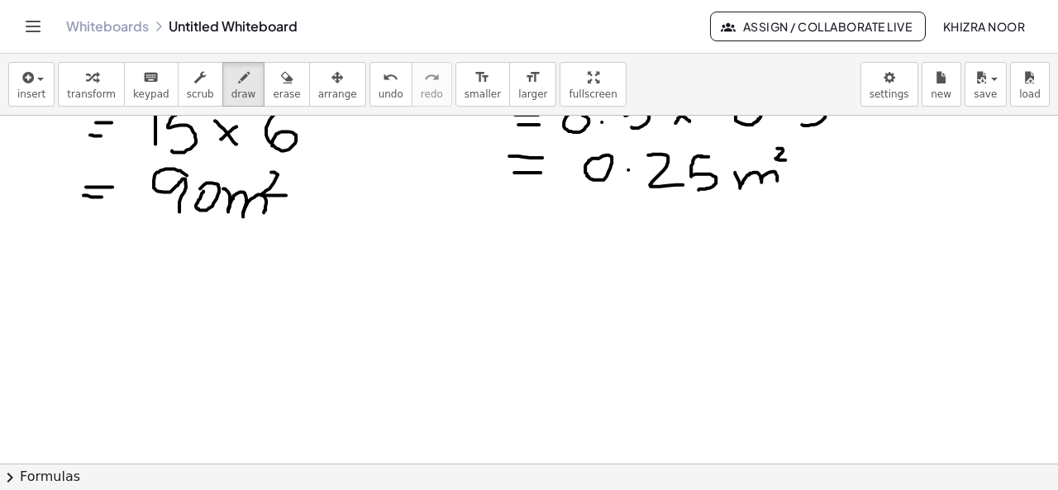
scroll to position [227, 0]
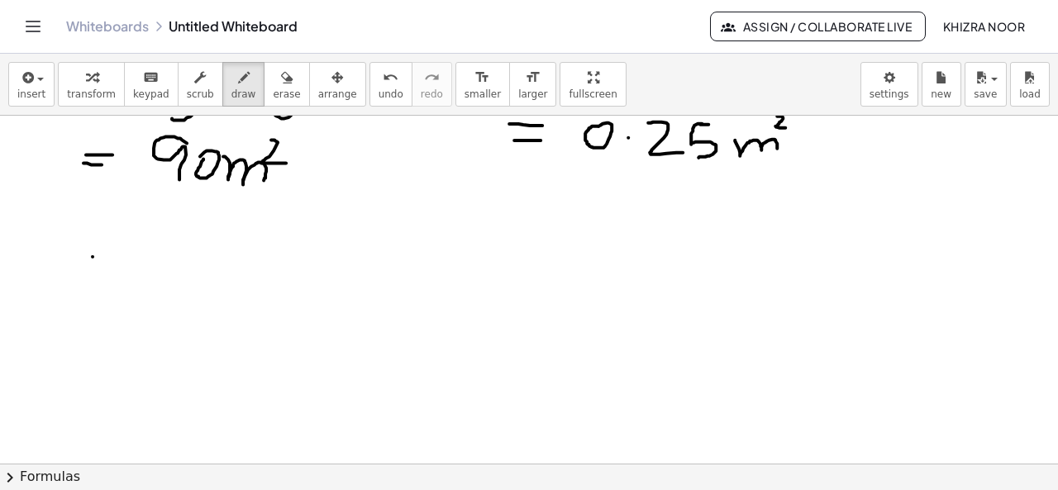
drag, startPoint x: 93, startPoint y: 255, endPoint x: 93, endPoint y: 292, distance: 36.4
click at [93, 292] on div at bounding box center [529, 289] width 1058 height 803
drag, startPoint x: 93, startPoint y: 254, endPoint x: 93, endPoint y: 296, distance: 42.1
click at [93, 296] on div at bounding box center [529, 289] width 1058 height 803
drag, startPoint x: 148, startPoint y: 269, endPoint x: 182, endPoint y: 292, distance: 41.0
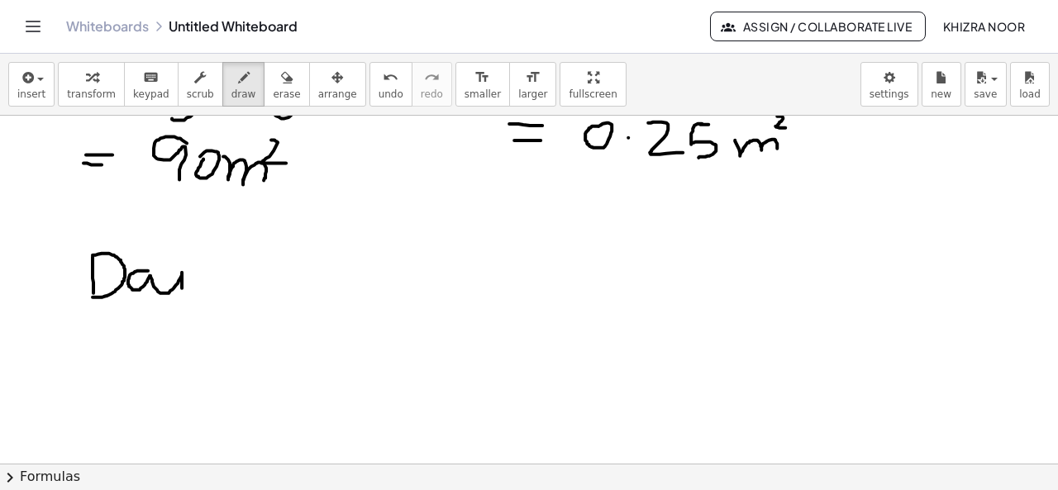
click at [182, 292] on div at bounding box center [529, 289] width 1058 height 803
drag, startPoint x: 180, startPoint y: 258, endPoint x: 200, endPoint y: 269, distance: 22.6
click at [200, 269] on div at bounding box center [529, 289] width 1058 height 803
drag, startPoint x: 203, startPoint y: 267, endPoint x: 197, endPoint y: 293, distance: 27.1
click at [197, 293] on div at bounding box center [529, 289] width 1058 height 803
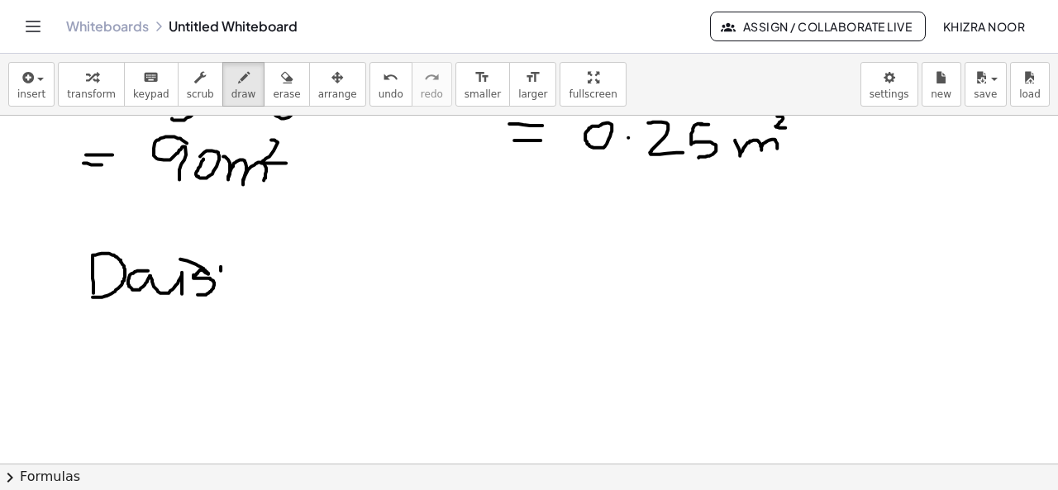
drag, startPoint x: 221, startPoint y: 265, endPoint x: 221, endPoint y: 289, distance: 24.0
click at [221, 289] on div at bounding box center [529, 289] width 1058 height 803
click at [222, 256] on div at bounding box center [529, 289] width 1058 height 803
drag, startPoint x: 234, startPoint y: 275, endPoint x: 273, endPoint y: 286, distance: 41.1
click at [273, 286] on div at bounding box center [529, 289] width 1058 height 803
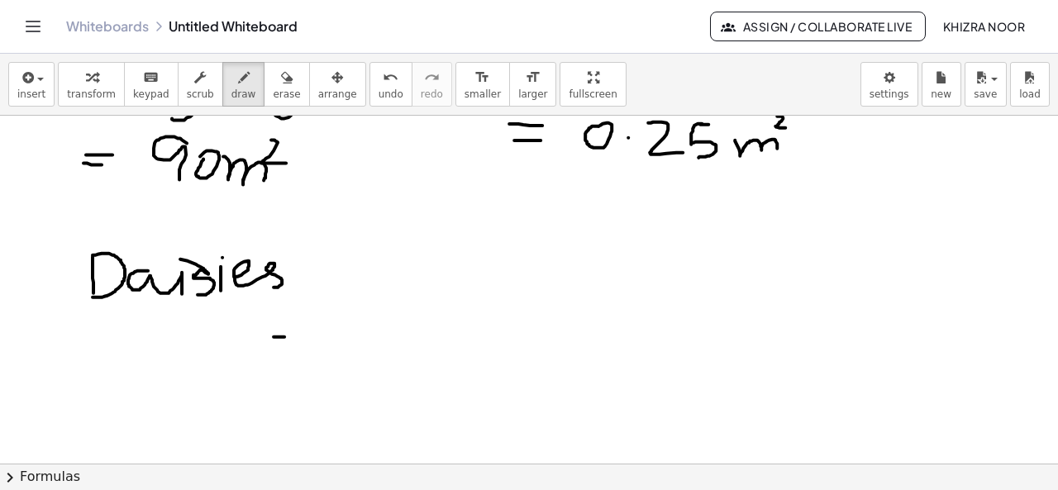
drag, startPoint x: 273, startPoint y: 335, endPoint x: 289, endPoint y: 335, distance: 15.7
click at [289, 335] on div at bounding box center [529, 289] width 1058 height 803
drag, startPoint x: 274, startPoint y: 351, endPoint x: 299, endPoint y: 350, distance: 24.8
click at [299, 350] on div at bounding box center [529, 289] width 1058 height 803
click at [344, 321] on div at bounding box center [529, 289] width 1058 height 803
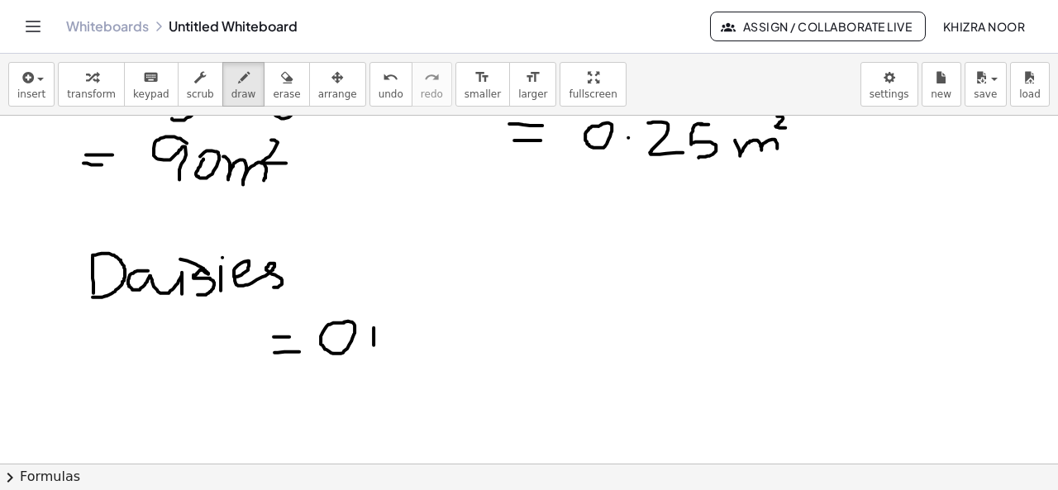
drag, startPoint x: 373, startPoint y: 326, endPoint x: 374, endPoint y: 352, distance: 25.6
click at [374, 352] on div at bounding box center [529, 289] width 1058 height 803
drag, startPoint x: 364, startPoint y: 343, endPoint x: 383, endPoint y: 343, distance: 19.8
click at [383, 343] on div at bounding box center [529, 289] width 1058 height 803
drag, startPoint x: 416, startPoint y: 312, endPoint x: 416, endPoint y: 341, distance: 29.7
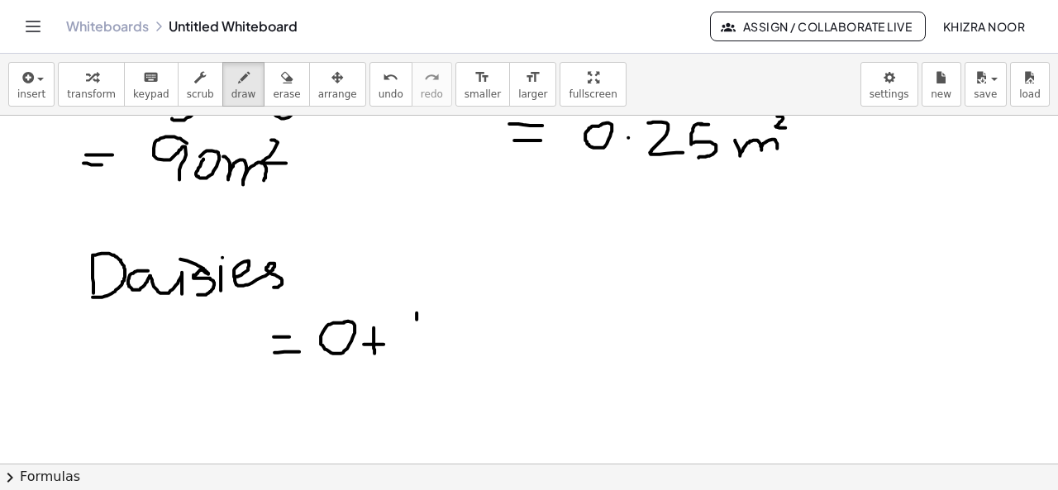
click at [416, 341] on div at bounding box center [529, 289] width 1058 height 803
drag, startPoint x: 438, startPoint y: 316, endPoint x: 472, endPoint y: 345, distance: 44.5
click at [472, 345] on div at bounding box center [529, 289] width 1058 height 803
drag, startPoint x: 506, startPoint y: 320, endPoint x: 504, endPoint y: 348, distance: 28.1
click at [504, 348] on div at bounding box center [529, 289] width 1058 height 803
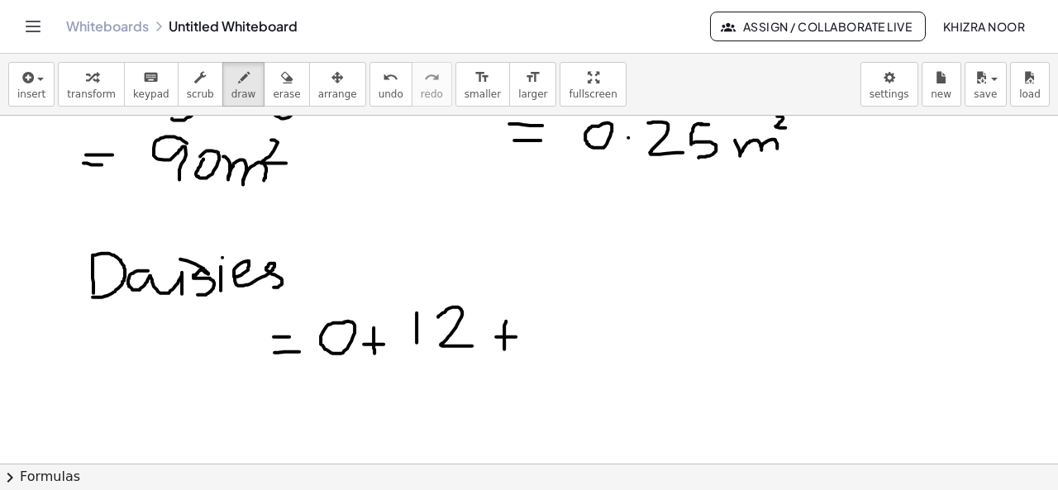
drag, startPoint x: 496, startPoint y: 335, endPoint x: 517, endPoint y: 335, distance: 21.5
click at [517, 335] on div at bounding box center [529, 289] width 1058 height 803
drag, startPoint x: 549, startPoint y: 310, endPoint x: 555, endPoint y: 349, distance: 39.4
click at [555, 349] on div at bounding box center [529, 289] width 1058 height 803
drag, startPoint x: 616, startPoint y: 320, endPoint x: 618, endPoint y: 344, distance: 24.0
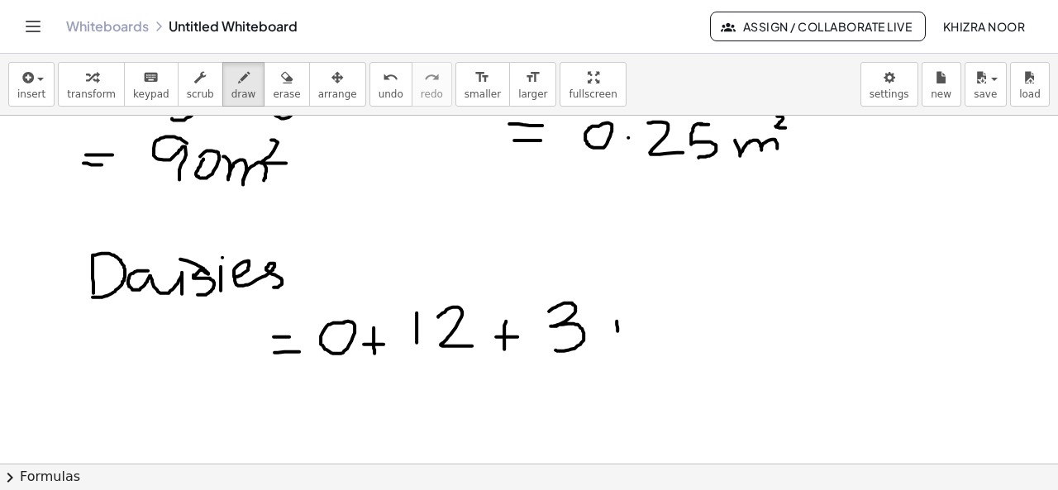
click at [618, 344] on div at bounding box center [529, 289] width 1058 height 803
drag, startPoint x: 606, startPoint y: 331, endPoint x: 636, endPoint y: 331, distance: 29.7
click at [636, 331] on div at bounding box center [529, 289] width 1058 height 803
drag, startPoint x: 662, startPoint y: 299, endPoint x: 660, endPoint y: 345, distance: 46.3
click at [660, 345] on div at bounding box center [529, 289] width 1058 height 803
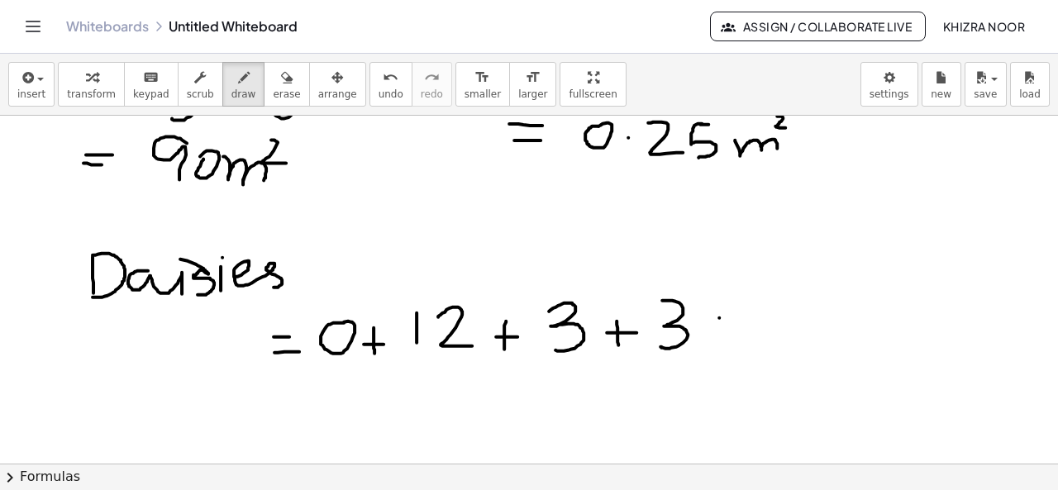
drag, startPoint x: 719, startPoint y: 316, endPoint x: 723, endPoint y: 341, distance: 25.1
click at [723, 341] on div at bounding box center [529, 289] width 1058 height 803
drag, startPoint x: 712, startPoint y: 330, endPoint x: 731, endPoint y: 330, distance: 19.0
click at [731, 330] on div at bounding box center [529, 289] width 1058 height 803
drag, startPoint x: 767, startPoint y: 301, endPoint x: 773, endPoint y: 339, distance: 38.6
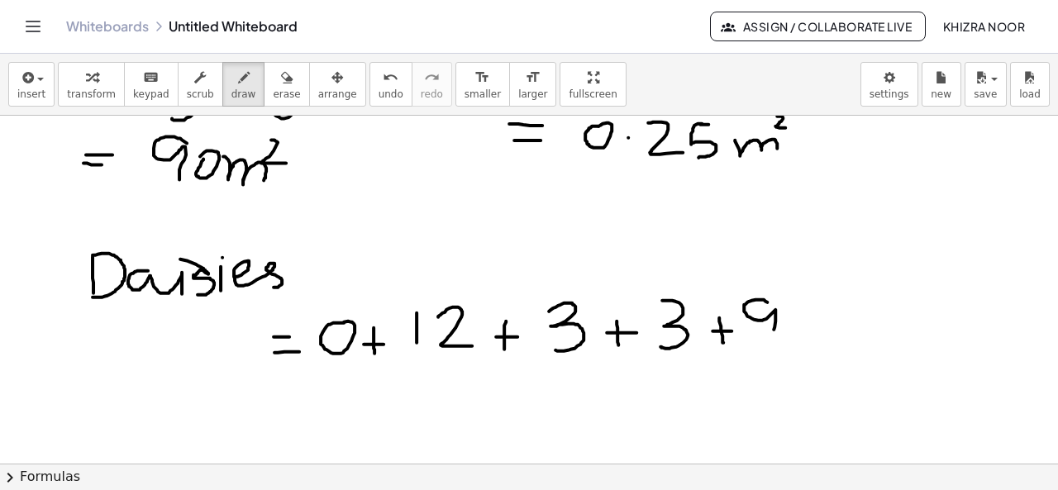
click at [773, 339] on div at bounding box center [529, 289] width 1058 height 803
drag, startPoint x: 798, startPoint y: 318, endPoint x: 800, endPoint y: 345, distance: 27.3
click at [800, 345] on div at bounding box center [529, 289] width 1058 height 803
drag, startPoint x: 792, startPoint y: 334, endPoint x: 819, endPoint y: 333, distance: 27.3
click at [819, 333] on div at bounding box center [529, 289] width 1058 height 803
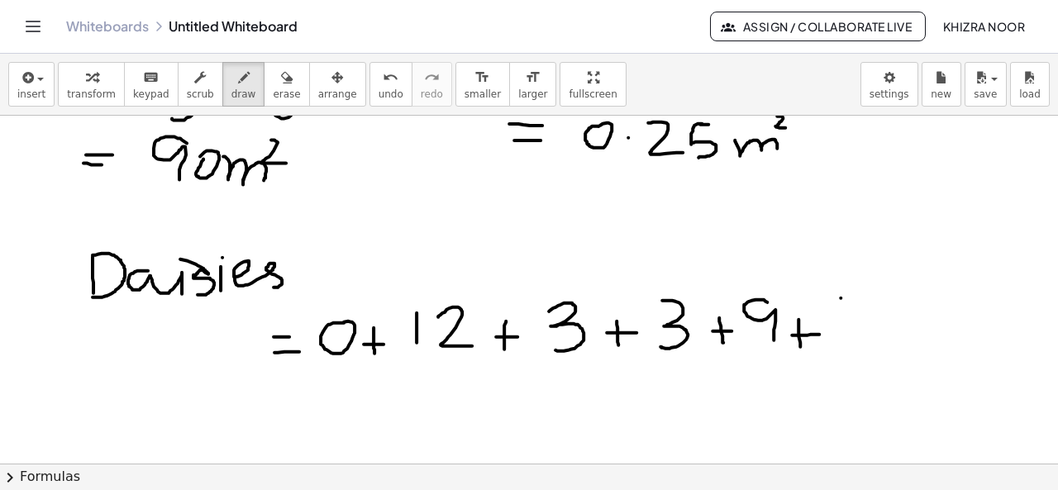
drag, startPoint x: 840, startPoint y: 297, endPoint x: 848, endPoint y: 348, distance: 51.8
click at [848, 348] on div at bounding box center [529, 289] width 1058 height 803
drag, startPoint x: 858, startPoint y: 305, endPoint x: 904, endPoint y: 335, distance: 55.5
click at [904, 335] on div at bounding box center [529, 289] width 1058 height 803
drag, startPoint x: 922, startPoint y: 312, endPoint x: 928, endPoint y: 343, distance: 31.9
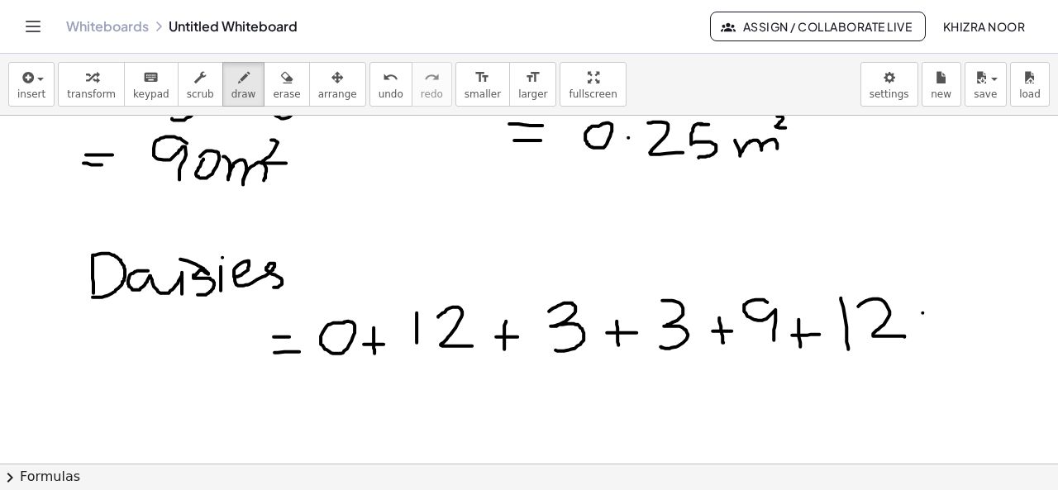
click at [928, 343] on div at bounding box center [529, 289] width 1058 height 803
drag, startPoint x: 915, startPoint y: 326, endPoint x: 925, endPoint y: 326, distance: 9.9
click at [925, 326] on div at bounding box center [529, 289] width 1058 height 803
drag, startPoint x: 973, startPoint y: 296, endPoint x: 960, endPoint y: 297, distance: 13.2
click at [960, 297] on div at bounding box center [529, 289] width 1058 height 803
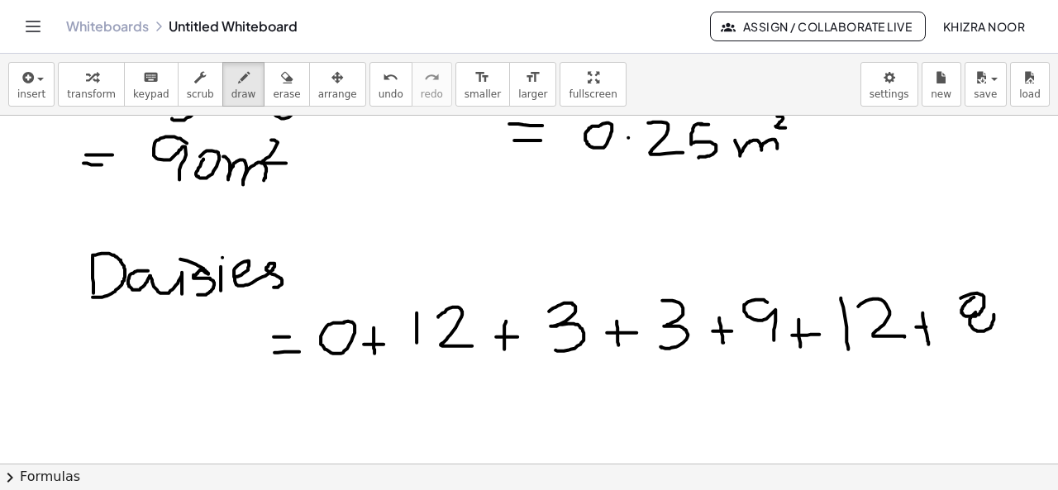
click at [978, 307] on div at bounding box center [529, 289] width 1058 height 803
drag, startPoint x: 401, startPoint y: 380, endPoint x: 401, endPoint y: 406, distance: 25.6
click at [401, 406] on div at bounding box center [529, 289] width 1058 height 803
drag, startPoint x: 387, startPoint y: 396, endPoint x: 416, endPoint y: 396, distance: 29.7
click at [416, 396] on div at bounding box center [529, 289] width 1058 height 803
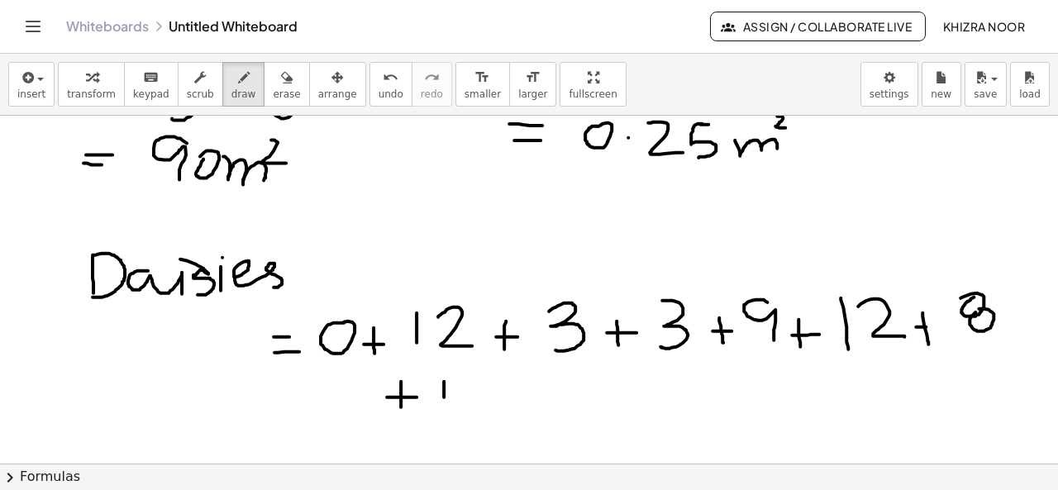
drag, startPoint x: 444, startPoint y: 380, endPoint x: 444, endPoint y: 404, distance: 24.0
click at [444, 404] on div at bounding box center [529, 289] width 1058 height 803
drag, startPoint x: 466, startPoint y: 381, endPoint x: 466, endPoint y: 409, distance: 28.1
click at [466, 409] on div at bounding box center [529, 289] width 1058 height 803
drag, startPoint x: 507, startPoint y: 388, endPoint x: 507, endPoint y: 411, distance: 22.3
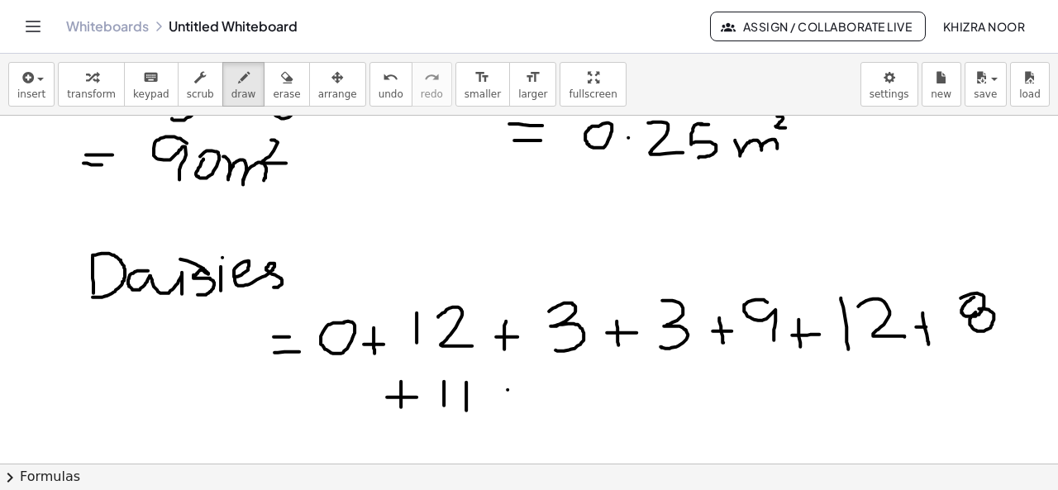
click at [507, 411] on div at bounding box center [529, 289] width 1058 height 803
drag, startPoint x: 498, startPoint y: 398, endPoint x: 525, endPoint y: 398, distance: 26.4
click at [525, 398] on div at bounding box center [529, 289] width 1058 height 803
drag, startPoint x: 578, startPoint y: 371, endPoint x: 583, endPoint y: 379, distance: 9.6
click at [583, 379] on div at bounding box center [529, 289] width 1058 height 803
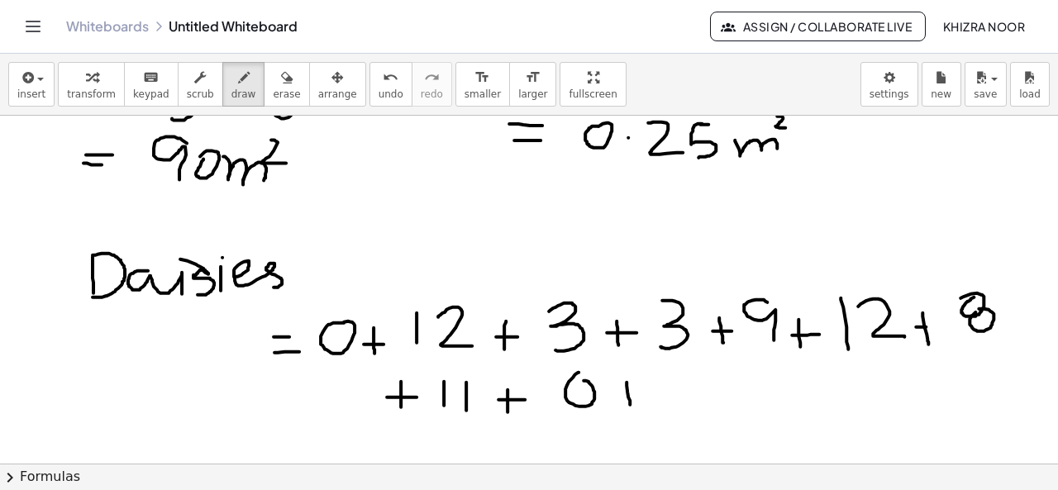
drag, startPoint x: 626, startPoint y: 381, endPoint x: 630, endPoint y: 406, distance: 25.0
click at [630, 406] on div at bounding box center [529, 289] width 1058 height 803
drag, startPoint x: 620, startPoint y: 396, endPoint x: 649, endPoint y: 394, distance: 29.0
click at [649, 394] on div at bounding box center [529, 289] width 1058 height 803
drag, startPoint x: 686, startPoint y: 372, endPoint x: 691, endPoint y: 406, distance: 34.2
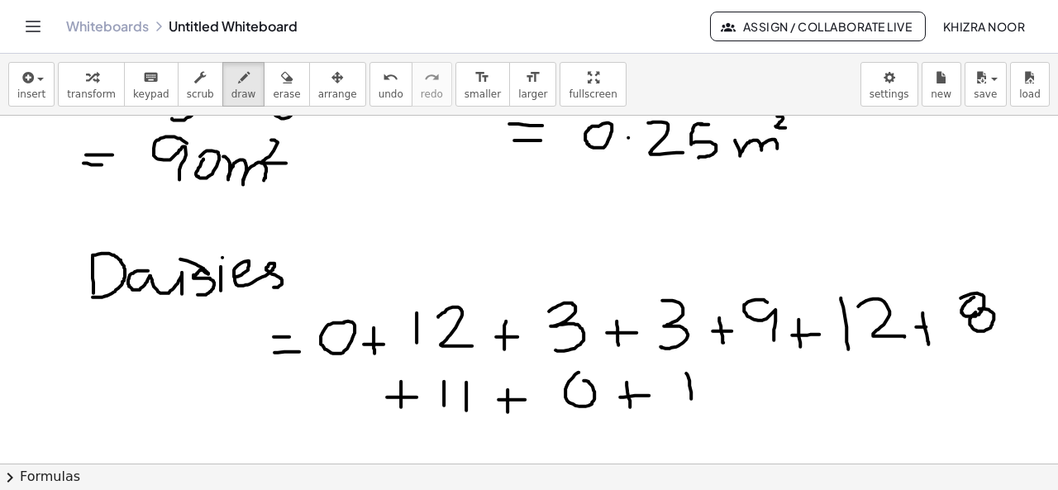
click at [691, 406] on div at bounding box center [529, 289] width 1058 height 803
drag, startPoint x: 730, startPoint y: 373, endPoint x: 717, endPoint y: 406, distance: 35.6
click at [717, 406] on div at bounding box center [529, 289] width 1058 height 803
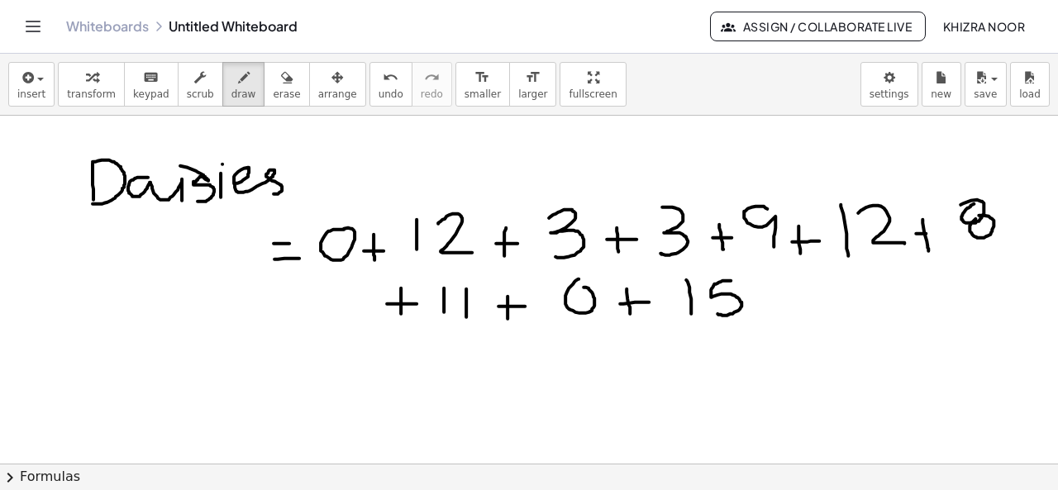
scroll to position [324, 0]
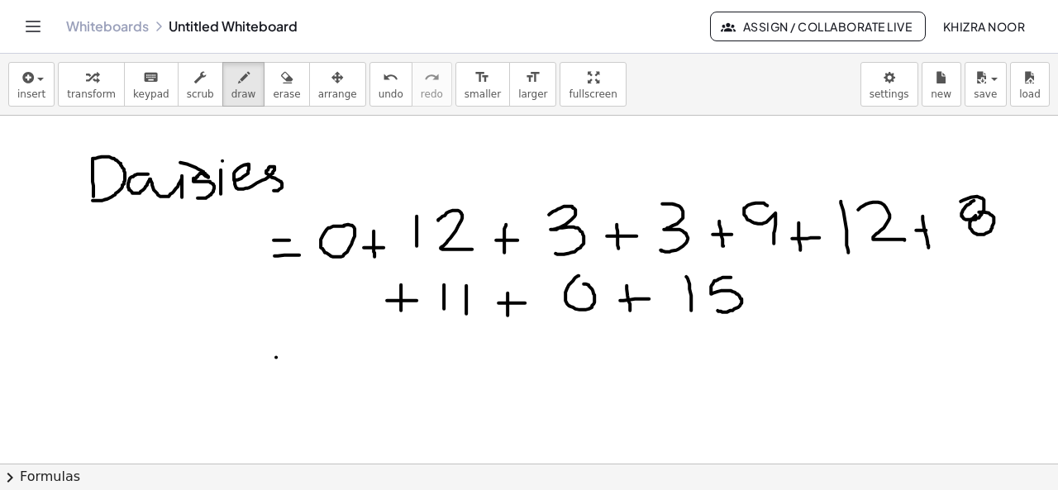
drag, startPoint x: 276, startPoint y: 356, endPoint x: 299, endPoint y: 356, distance: 23.1
click at [299, 356] on div at bounding box center [529, 193] width 1058 height 803
drag, startPoint x: 278, startPoint y: 373, endPoint x: 302, endPoint y: 373, distance: 24.0
click at [302, 373] on div at bounding box center [529, 193] width 1058 height 803
drag, startPoint x: 925, startPoint y: 228, endPoint x: 937, endPoint y: 229, distance: 11.6
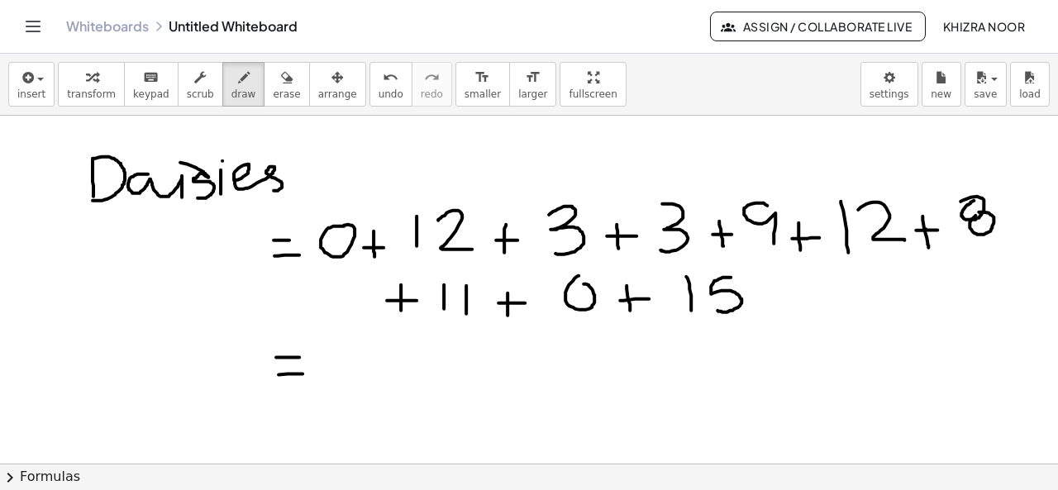
click at [937, 229] on div at bounding box center [529, 193] width 1058 height 803
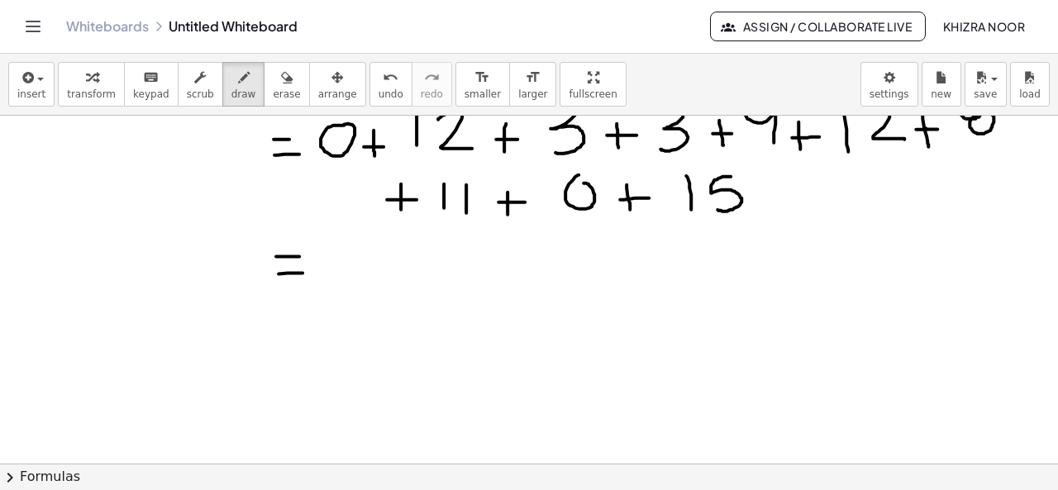
scroll to position [431, 0]
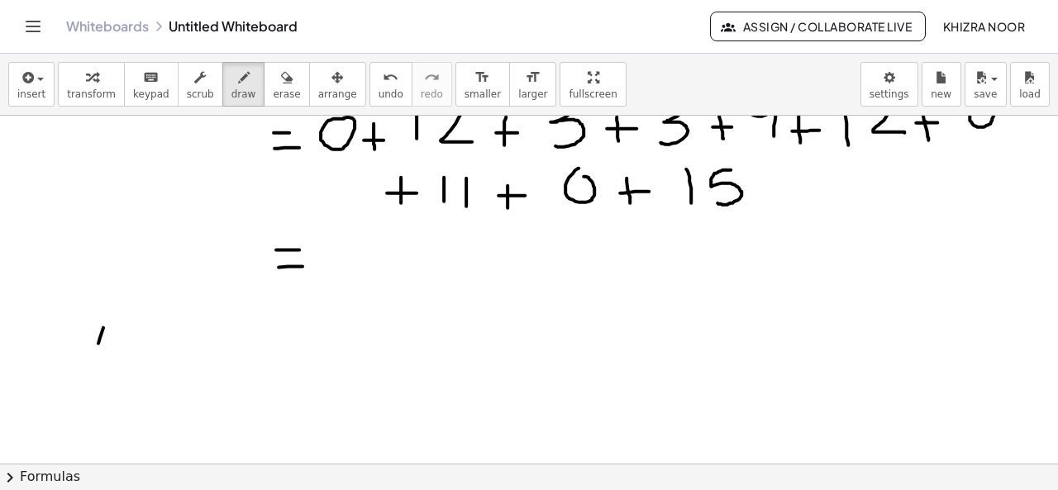
drag, startPoint x: 103, startPoint y: 326, endPoint x: 97, endPoint y: 355, distance: 29.5
click at [97, 355] on div at bounding box center [529, 85] width 1058 height 803
drag, startPoint x: 103, startPoint y: 325, endPoint x: 122, endPoint y: 321, distance: 19.3
click at [122, 321] on div at bounding box center [529, 85] width 1058 height 803
click at [131, 340] on div at bounding box center [529, 85] width 1058 height 803
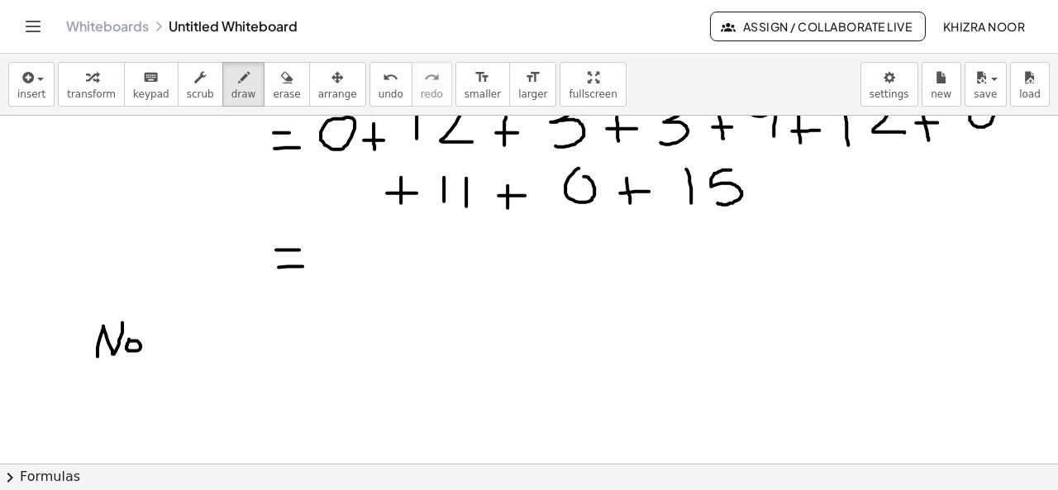
click at [160, 341] on div at bounding box center [529, 85] width 1058 height 803
click at [193, 340] on div at bounding box center [529, 85] width 1058 height 803
drag, startPoint x: 223, startPoint y: 316, endPoint x: 210, endPoint y: 358, distance: 43.4
click at [210, 358] on div at bounding box center [529, 85] width 1058 height 803
click at [212, 348] on div at bounding box center [529, 85] width 1058 height 803
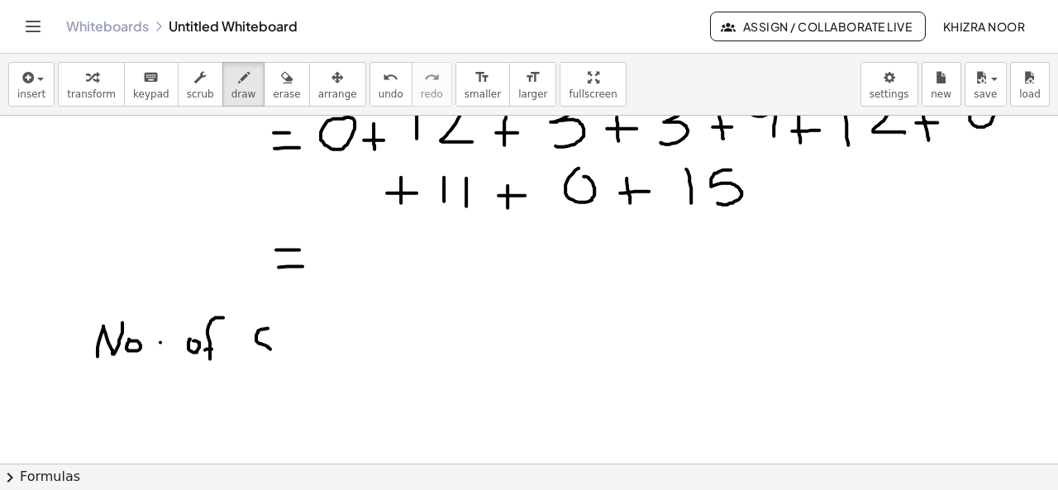
drag, startPoint x: 268, startPoint y: 327, endPoint x: 259, endPoint y: 354, distance: 27.7
click at [259, 354] on div at bounding box center [529, 85] width 1058 height 803
drag, startPoint x: 281, startPoint y: 342, endPoint x: 318, endPoint y: 350, distance: 37.9
click at [318, 350] on div at bounding box center [529, 85] width 1058 height 803
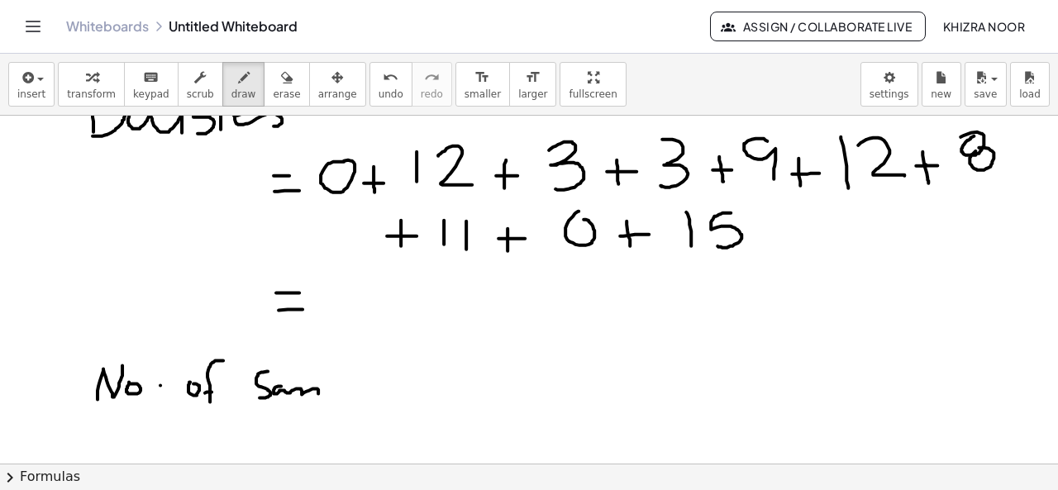
scroll to position [384, 0]
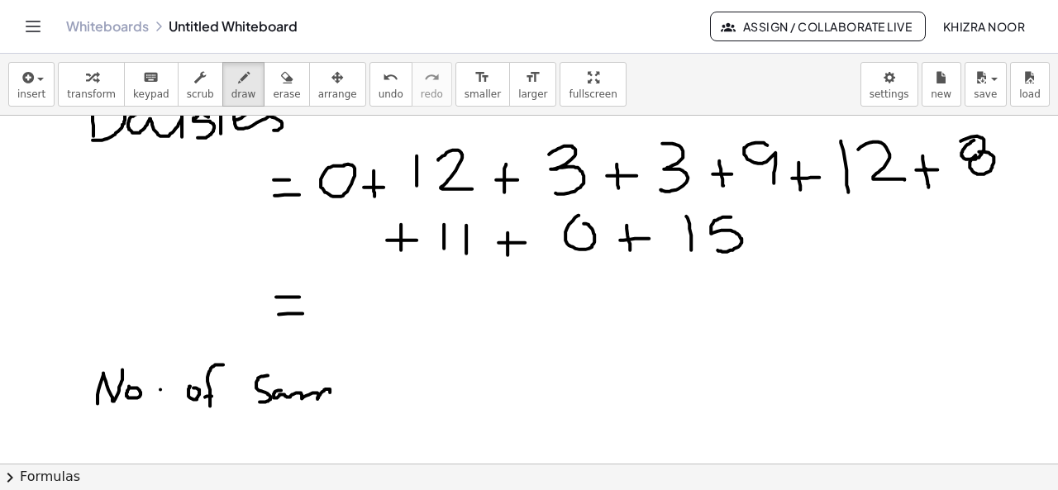
drag, startPoint x: 317, startPoint y: 397, endPoint x: 327, endPoint y: 402, distance: 11.1
click at [327, 402] on div at bounding box center [529, 132] width 1058 height 803
drag, startPoint x: 336, startPoint y: 386, endPoint x: 333, endPoint y: 425, distance: 39.0
click at [333, 425] on div at bounding box center [529, 132] width 1058 height 803
drag, startPoint x: 337, startPoint y: 382, endPoint x: 335, endPoint y: 402, distance: 20.0
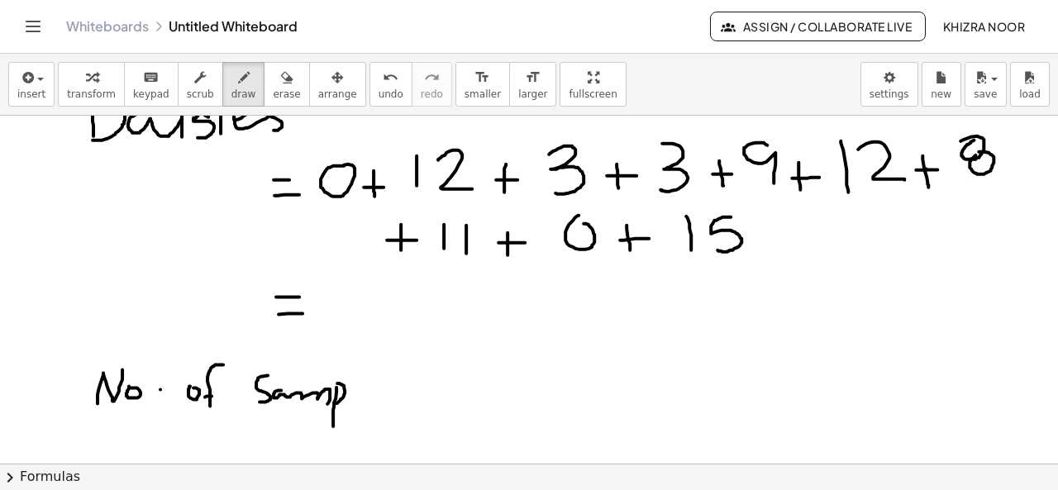
click at [335, 402] on div at bounding box center [529, 132] width 1058 height 803
drag, startPoint x: 353, startPoint y: 372, endPoint x: 350, endPoint y: 402, distance: 30.7
click at [350, 402] on div at bounding box center [529, 132] width 1058 height 803
click at [369, 398] on div at bounding box center [529, 132] width 1058 height 803
drag, startPoint x: 385, startPoint y: 396, endPoint x: 405, endPoint y: 395, distance: 19.8
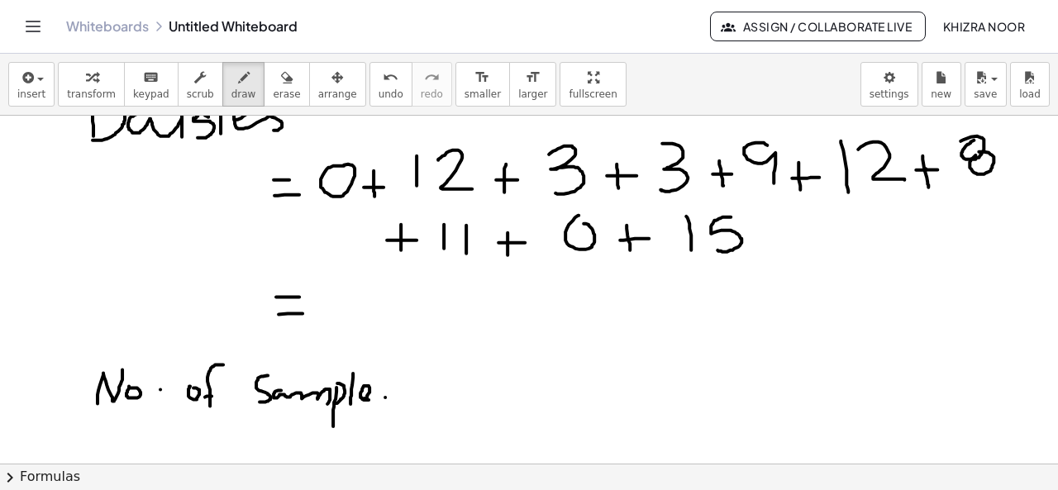
click at [405, 395] on div at bounding box center [529, 132] width 1058 height 803
drag, startPoint x: 388, startPoint y: 405, endPoint x: 413, endPoint y: 406, distance: 24.8
click at [413, 406] on div at bounding box center [529, 132] width 1058 height 803
drag, startPoint x: 103, startPoint y: 445, endPoint x: 126, endPoint y: 450, distance: 23.7
click at [126, 450] on div at bounding box center [529, 132] width 1058 height 803
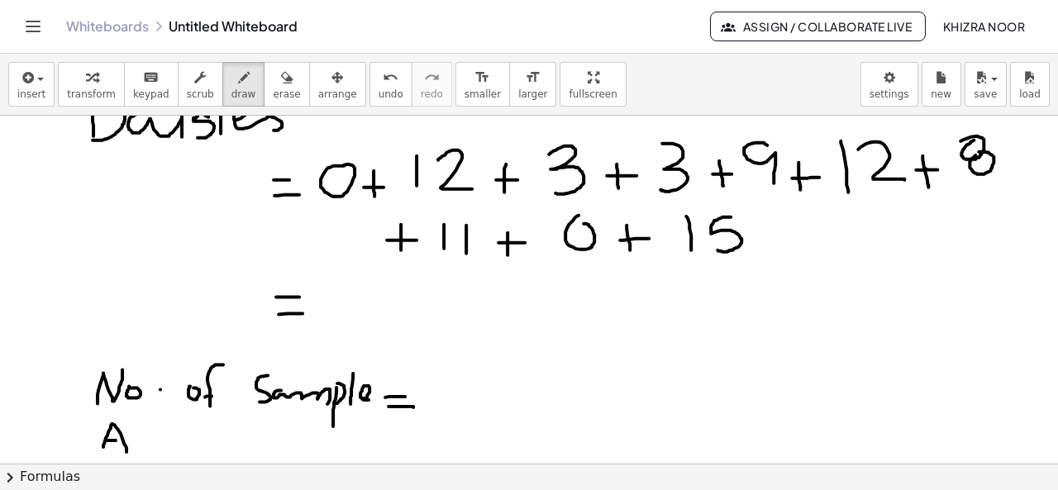
drag, startPoint x: 106, startPoint y: 439, endPoint x: 121, endPoint y: 439, distance: 14.9
click at [121, 439] on div at bounding box center [529, 132] width 1058 height 803
drag, startPoint x: 131, startPoint y: 435, endPoint x: 145, endPoint y: 434, distance: 14.9
click at [145, 434] on div at bounding box center [529, 132] width 1058 height 803
drag, startPoint x: 149, startPoint y: 442, endPoint x: 168, endPoint y: 442, distance: 19.0
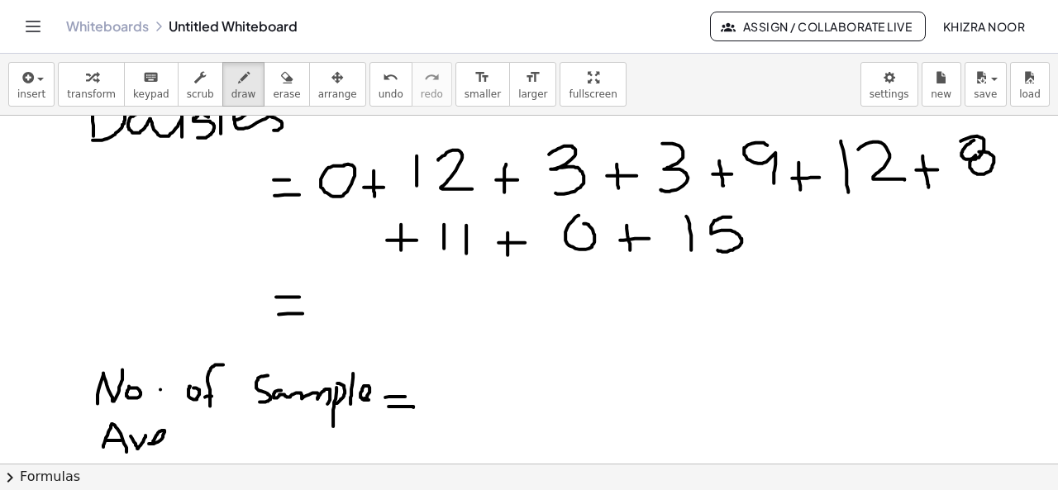
click at [168, 442] on div at bounding box center [529, 132] width 1058 height 803
drag, startPoint x: 182, startPoint y: 427, endPoint x: 170, endPoint y: 432, distance: 12.6
click at [170, 432] on div at bounding box center [529, 132] width 1058 height 803
drag, startPoint x: 192, startPoint y: 437, endPoint x: 220, endPoint y: 459, distance: 35.4
click at [220, 459] on div at bounding box center [529, 132] width 1058 height 803
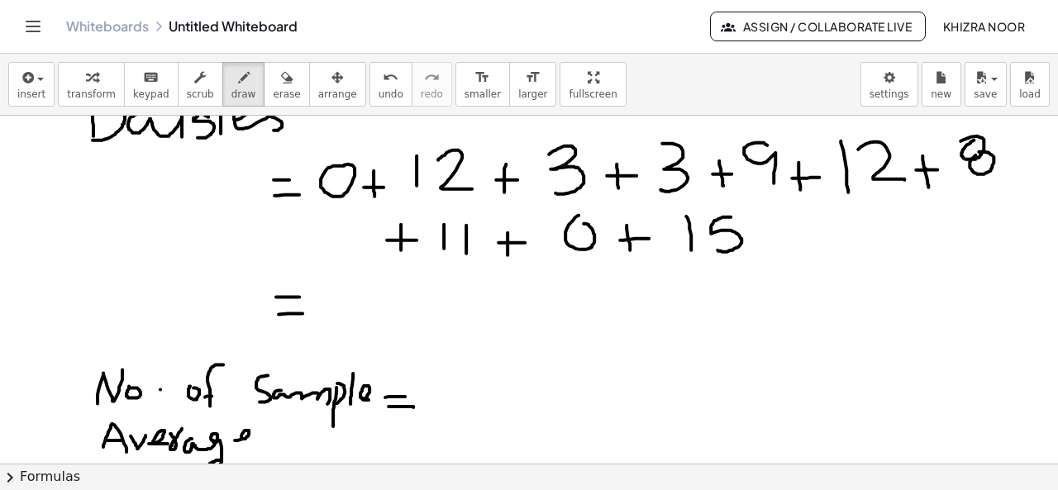
drag, startPoint x: 235, startPoint y: 439, endPoint x: 252, endPoint y: 441, distance: 17.5
click at [252, 441] on div at bounding box center [529, 132] width 1058 height 803
drag, startPoint x: 296, startPoint y: 442, endPoint x: 316, endPoint y: 440, distance: 20.0
click at [316, 440] on div at bounding box center [529, 132] width 1058 height 803
drag, startPoint x: 306, startPoint y: 447, endPoint x: 324, endPoint y: 446, distance: 18.2
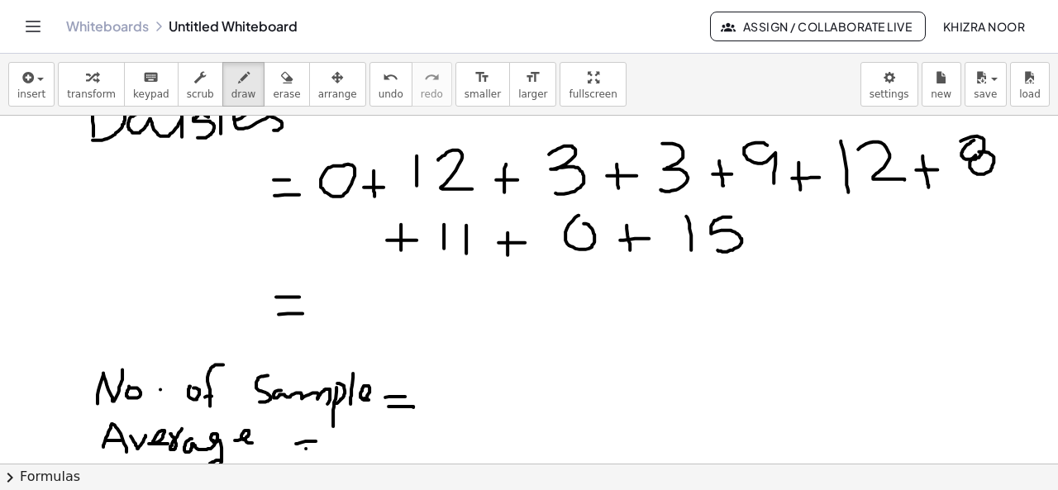
click at [324, 446] on div at bounding box center [529, 132] width 1058 height 803
drag, startPoint x: 348, startPoint y: 285, endPoint x: 370, endPoint y: 318, distance: 39.9
click at [370, 318] on div at bounding box center [529, 132] width 1058 height 803
drag, startPoint x: 401, startPoint y: 281, endPoint x: 407, endPoint y: 325, distance: 44.2
click at [407, 325] on div at bounding box center [529, 132] width 1058 height 803
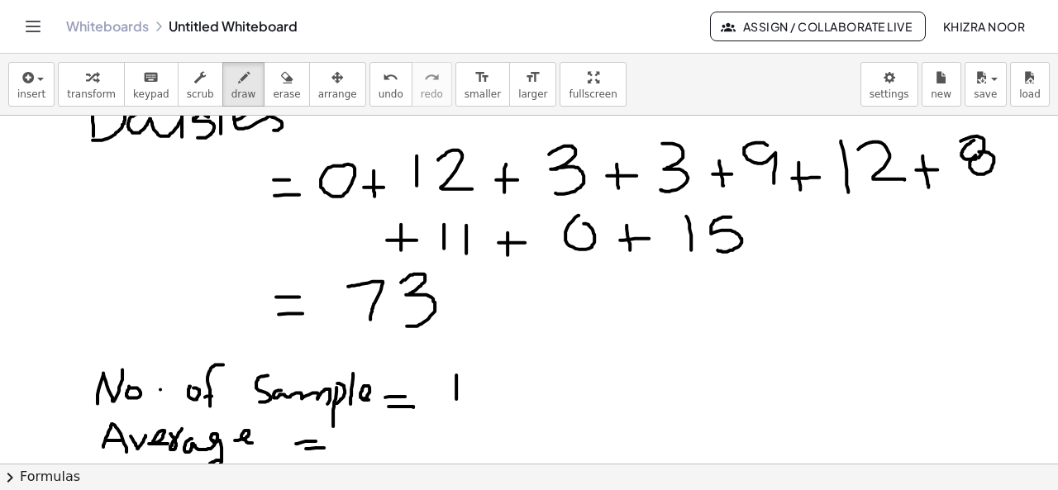
drag, startPoint x: 456, startPoint y: 373, endPoint x: 455, endPoint y: 407, distance: 33.1
click at [455, 407] on div at bounding box center [529, 132] width 1058 height 803
click at [478, 386] on div at bounding box center [529, 132] width 1058 height 803
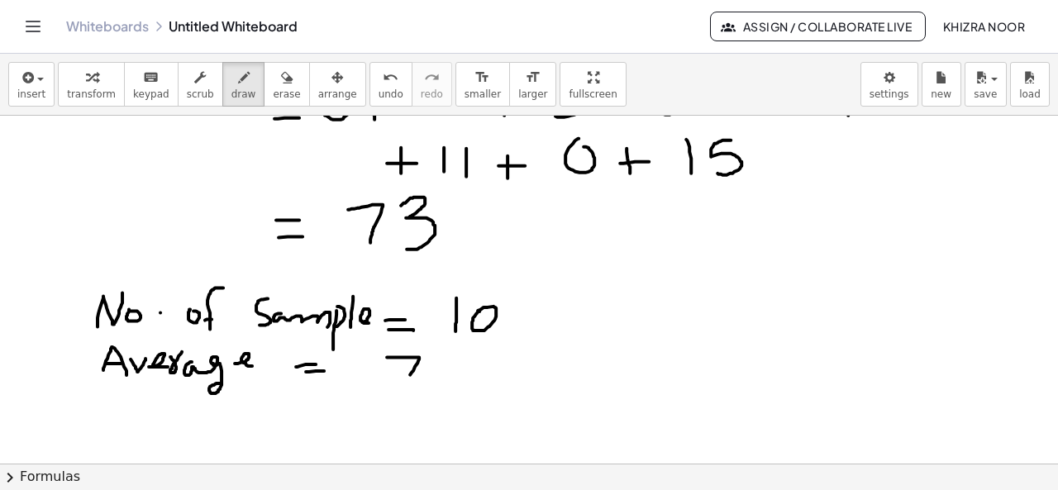
drag, startPoint x: 387, startPoint y: 356, endPoint x: 408, endPoint y: 383, distance: 34.1
click at [408, 383] on div at bounding box center [529, 179] width 1058 height 1048
click at [438, 371] on div at bounding box center [529, 179] width 1058 height 1048
drag, startPoint x: 431, startPoint y: 348, endPoint x: 428, endPoint y: 397, distance: 48.9
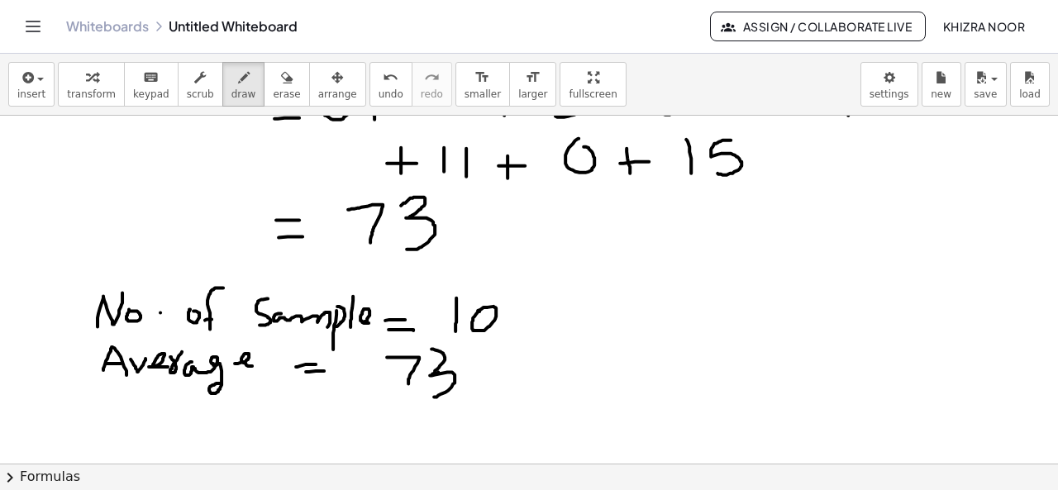
click at [428, 397] on div at bounding box center [529, 179] width 1058 height 1048
drag, startPoint x: 390, startPoint y: 403, endPoint x: 485, endPoint y: 399, distance: 95.1
click at [485, 399] on div at bounding box center [529, 179] width 1058 height 1048
drag, startPoint x: 421, startPoint y: 426, endPoint x: 418, endPoint y: 446, distance: 20.9
click at [418, 446] on div at bounding box center [529, 179] width 1058 height 1048
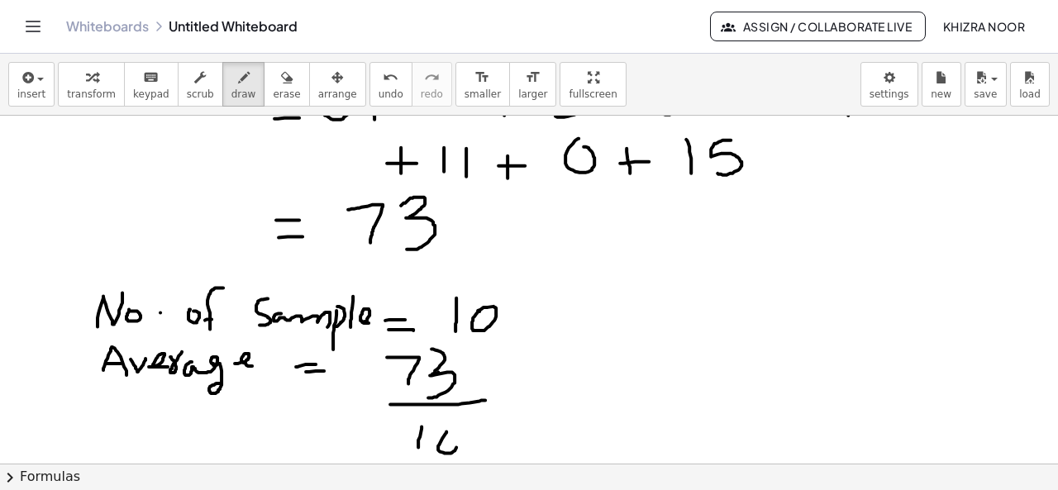
click at [446, 432] on div at bounding box center [529, 179] width 1058 height 1048
drag, startPoint x: 562, startPoint y: 376, endPoint x: 587, endPoint y: 376, distance: 24.8
click at [587, 376] on div at bounding box center [529, 179] width 1058 height 1048
drag, startPoint x: 560, startPoint y: 392, endPoint x: 581, endPoint y: 391, distance: 20.7
click at [581, 391] on div at bounding box center [529, 179] width 1058 height 1048
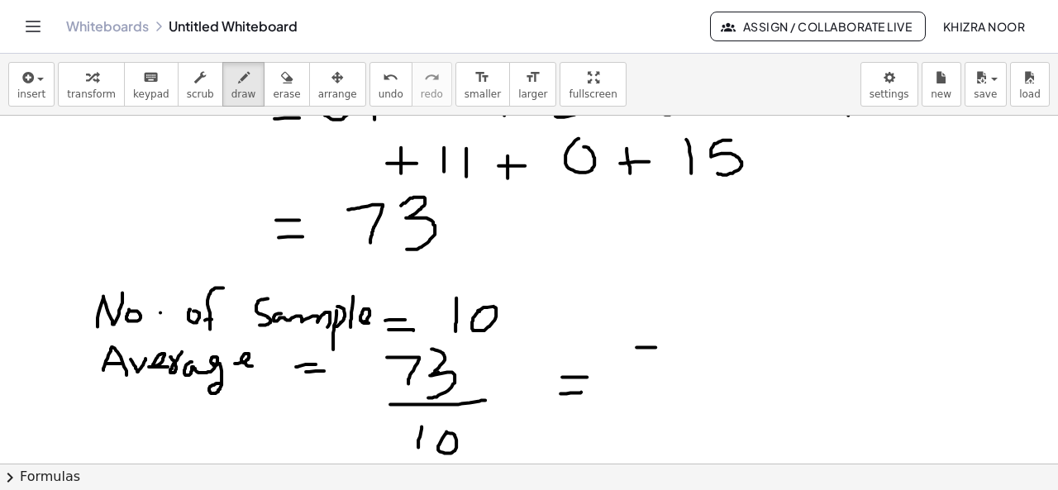
drag, startPoint x: 636, startPoint y: 346, endPoint x: 641, endPoint y: 396, distance: 49.8
click at [641, 396] on div at bounding box center [529, 179] width 1058 height 1048
click at [663, 373] on div at bounding box center [529, 179] width 1058 height 1048
drag, startPoint x: 694, startPoint y: 350, endPoint x: 699, endPoint y: 392, distance: 43.3
click at [699, 392] on div at bounding box center [529, 179] width 1058 height 1048
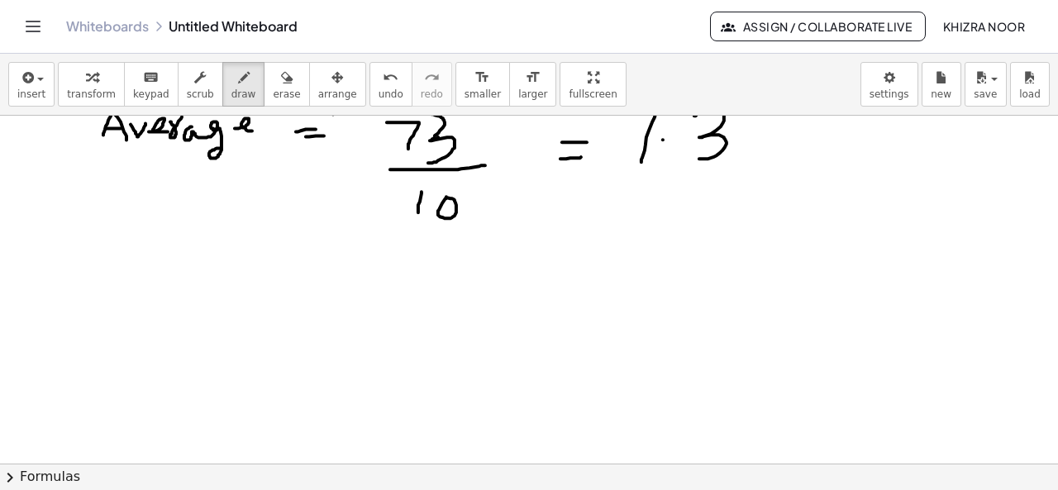
scroll to position [678, 0]
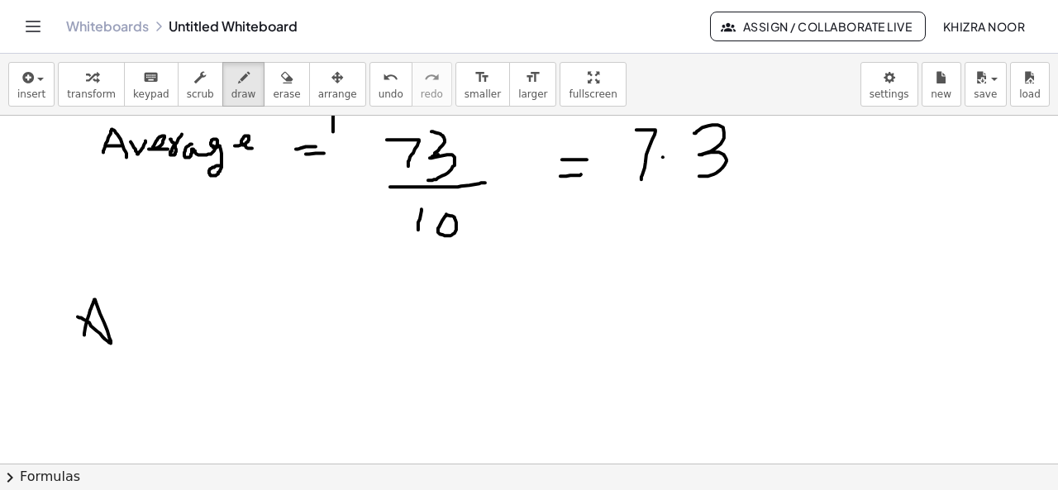
drag, startPoint x: 84, startPoint y: 334, endPoint x: 69, endPoint y: 316, distance: 22.9
click at [69, 316] on div at bounding box center [529, 135] width 1058 height 1397
click at [150, 322] on div at bounding box center [529, 135] width 1058 height 1397
drag, startPoint x: 178, startPoint y: 288, endPoint x: 169, endPoint y: 353, distance: 65.9
click at [169, 353] on div at bounding box center [529, 135] width 1058 height 1397
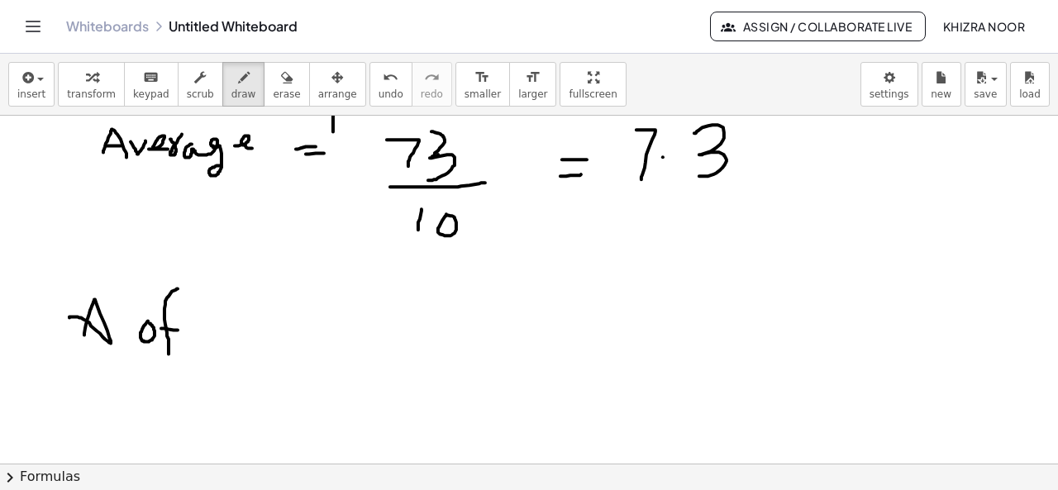
drag, startPoint x: 161, startPoint y: 327, endPoint x: 178, endPoint y: 329, distance: 17.4
click at [178, 329] on div at bounding box center [529, 135] width 1058 height 1397
drag, startPoint x: 226, startPoint y: 299, endPoint x: 219, endPoint y: 353, distance: 54.1
click at [219, 353] on div at bounding box center [529, 135] width 1058 height 1397
click at [215, 331] on div at bounding box center [529, 135] width 1058 height 1397
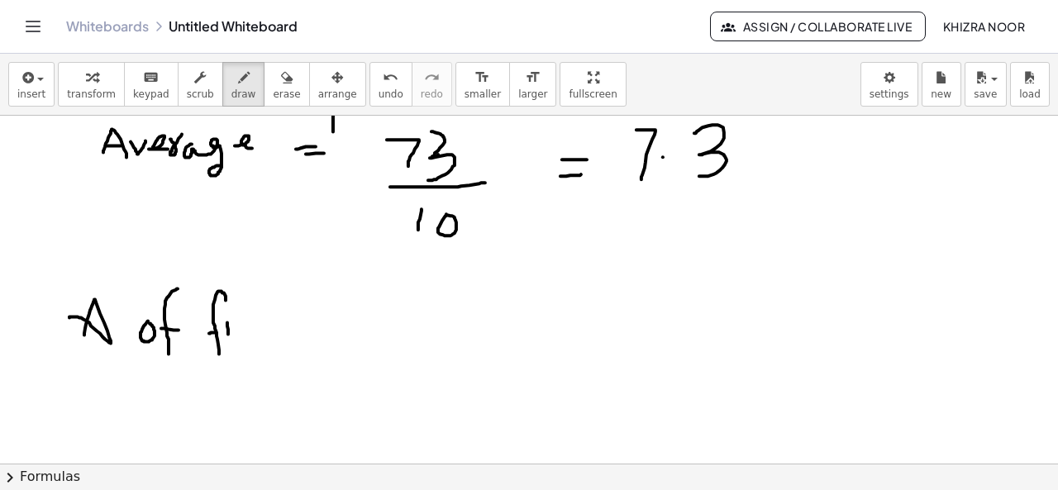
drag, startPoint x: 227, startPoint y: 321, endPoint x: 228, endPoint y: 335, distance: 13.2
click at [228, 335] on div at bounding box center [529, 135] width 1058 height 1397
click at [227, 312] on div at bounding box center [529, 135] width 1058 height 1397
drag, startPoint x: 227, startPoint y: 312, endPoint x: 235, endPoint y: 321, distance: 12.3
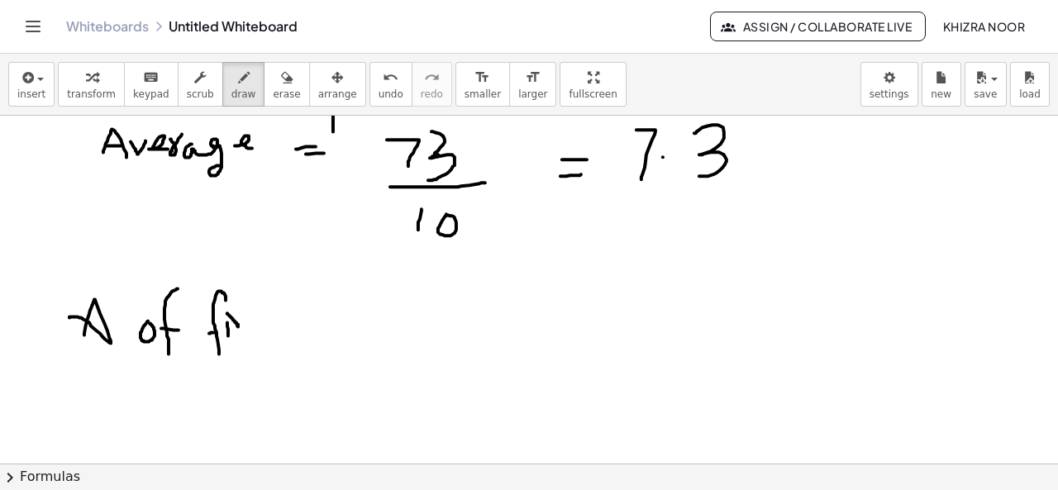
click at [235, 321] on div at bounding box center [529, 135] width 1058 height 1397
drag, startPoint x: 242, startPoint y: 330, endPoint x: 274, endPoint y: 340, distance: 34.0
click at [274, 340] on div at bounding box center [529, 135] width 1058 height 1397
drag, startPoint x: 296, startPoint y: 324, endPoint x: 310, endPoint y: 340, distance: 21.7
click at [310, 340] on div at bounding box center [529, 135] width 1058 height 1397
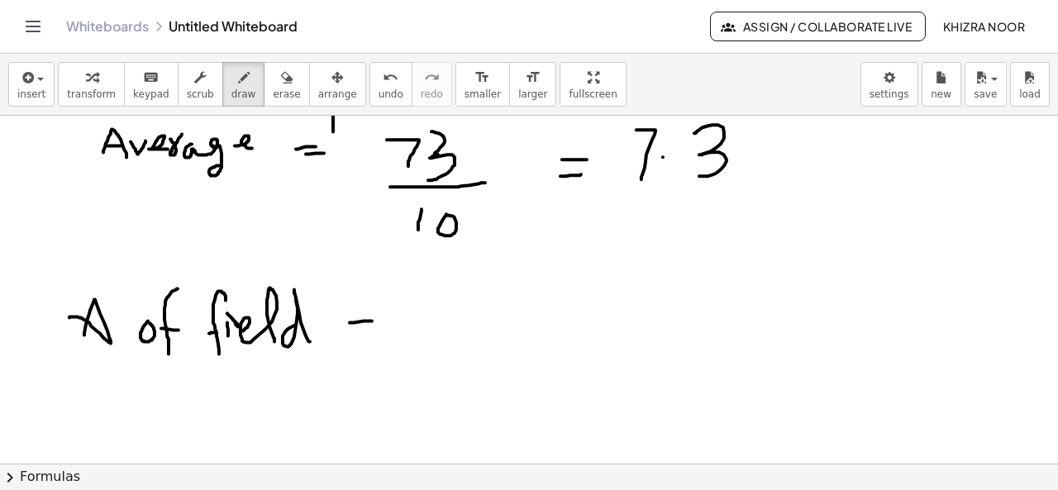
drag, startPoint x: 350, startPoint y: 321, endPoint x: 397, endPoint y: 320, distance: 47.1
click at [397, 320] on div at bounding box center [529, 135] width 1058 height 1397
click at [368, 302] on div at bounding box center [529, 135] width 1058 height 1397
click at [374, 339] on div at bounding box center [529, 135] width 1058 height 1397
drag, startPoint x: 478, startPoint y: 320, endPoint x: 458, endPoint y: 312, distance: 22.2
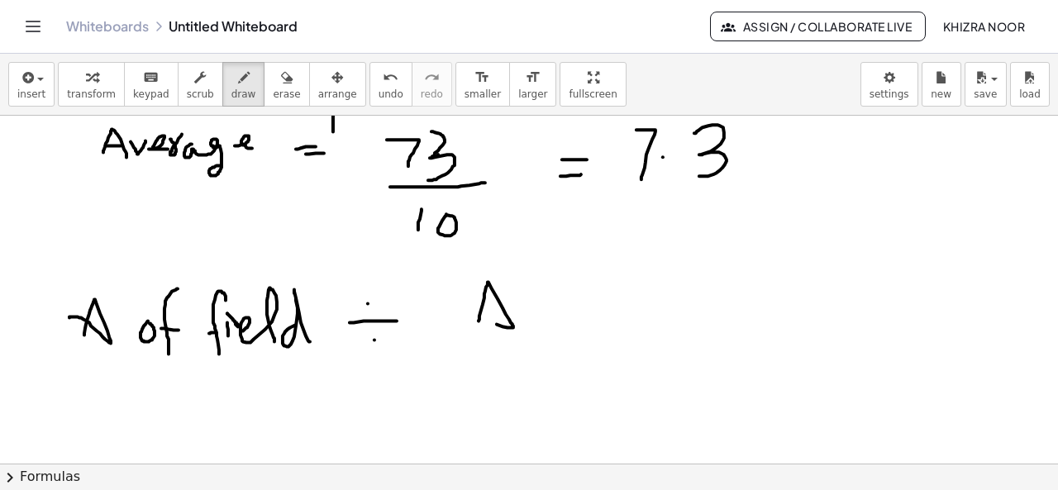
click at [458, 312] on div at bounding box center [529, 135] width 1058 height 1397
click at [572, 309] on div at bounding box center [529, 135] width 1058 height 1397
drag, startPoint x: 591, startPoint y: 273, endPoint x: 595, endPoint y: 327, distance: 53.9
click at [595, 327] on div at bounding box center [529, 135] width 1058 height 1397
drag, startPoint x: 587, startPoint y: 309, endPoint x: 601, endPoint y: 308, distance: 14.1
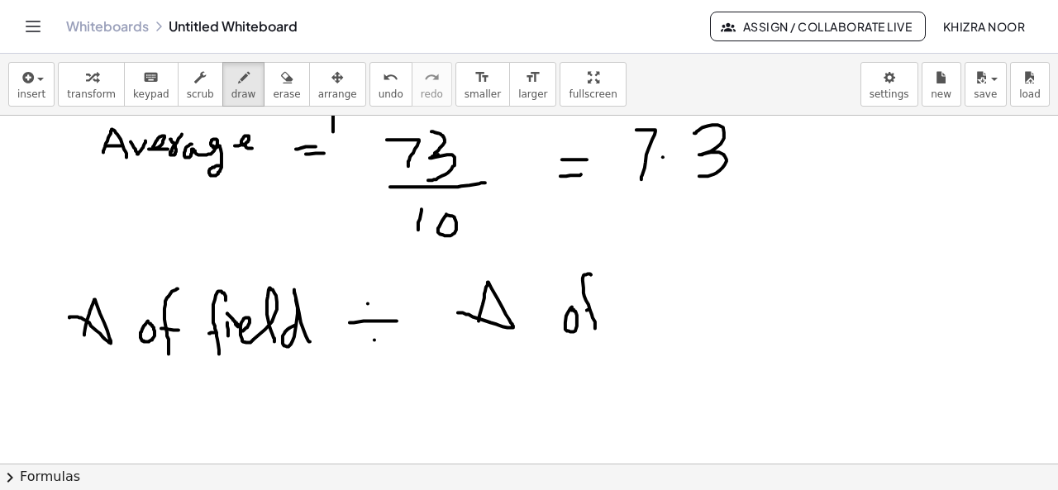
click at [601, 308] on div at bounding box center [529, 135] width 1058 height 1397
drag, startPoint x: 676, startPoint y: 283, endPoint x: 711, endPoint y: 259, distance: 42.2
click at [711, 259] on div at bounding box center [529, 135] width 1058 height 1397
drag, startPoint x: 713, startPoint y: 296, endPoint x: 741, endPoint y: 321, distance: 38.0
click at [741, 321] on div at bounding box center [529, 135] width 1058 height 1397
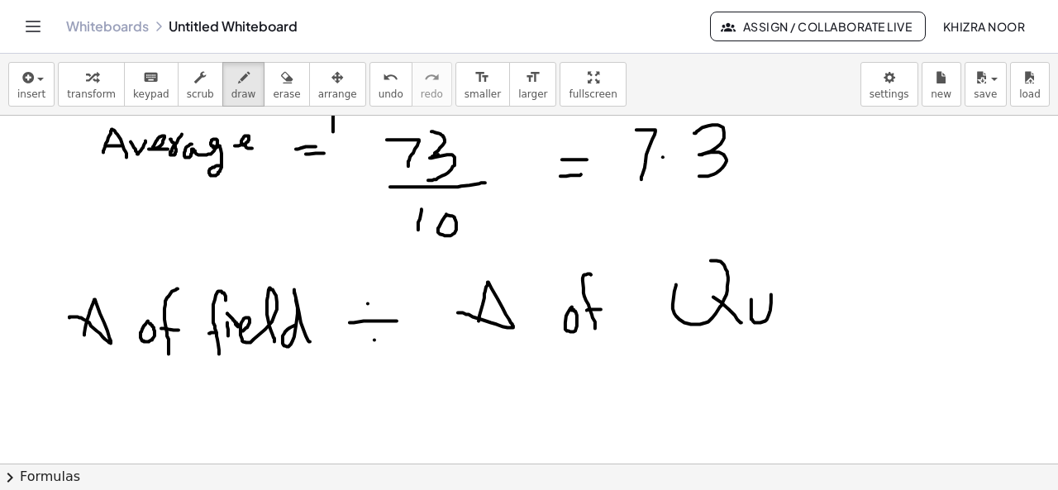
drag, startPoint x: 751, startPoint y: 298, endPoint x: 772, endPoint y: 316, distance: 27.0
click at [772, 316] on div at bounding box center [529, 135] width 1058 height 1397
drag, startPoint x: 790, startPoint y: 297, endPoint x: 803, endPoint y: 314, distance: 21.2
click at [803, 314] on div at bounding box center [529, 135] width 1058 height 1397
drag, startPoint x: 818, startPoint y: 302, endPoint x: 831, endPoint y: 316, distance: 19.3
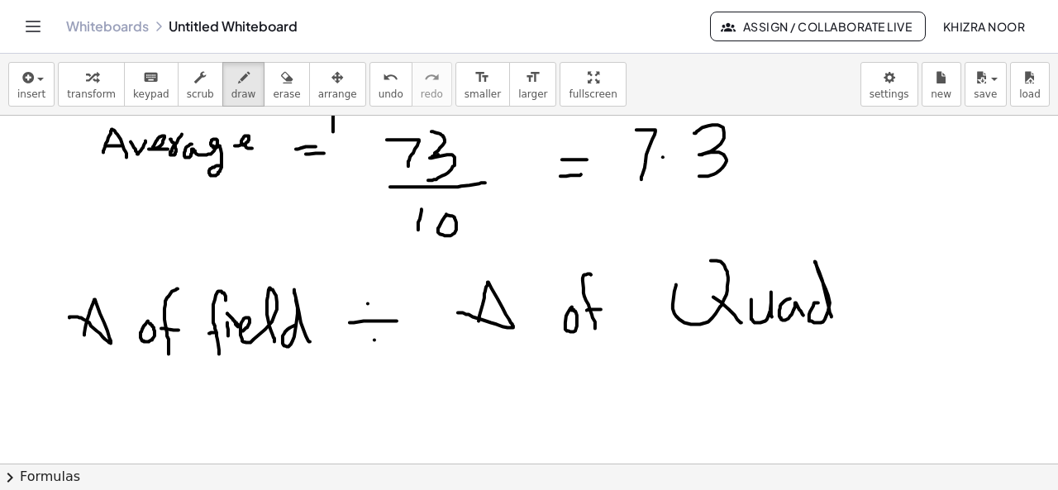
click at [831, 316] on div at bounding box center [529, 135] width 1058 height 1397
drag, startPoint x: 843, startPoint y: 297, endPoint x: 863, endPoint y: 273, distance: 30.5
click at [863, 273] on div at bounding box center [529, 135] width 1058 height 1397
drag, startPoint x: 877, startPoint y: 293, endPoint x: 922, endPoint y: 316, distance: 49.9
click at [922, 316] on div at bounding box center [529, 135] width 1058 height 1397
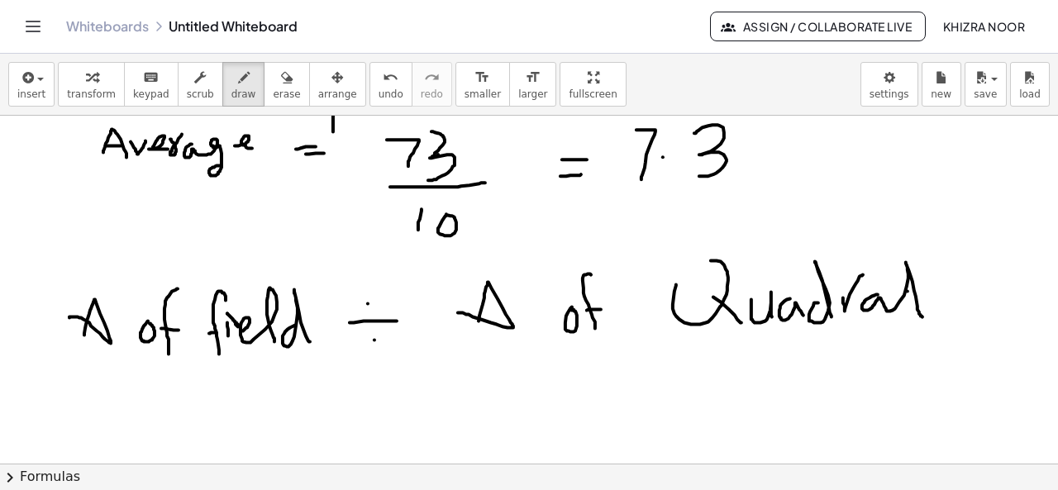
click at [907, 290] on div at bounding box center [529, 135] width 1058 height 1397
drag, startPoint x: 907, startPoint y: 290, endPoint x: 920, endPoint y: 290, distance: 13.2
click at [920, 290] on div at bounding box center [529, 135] width 1058 height 1397
drag, startPoint x: 197, startPoint y: 407, endPoint x: 197, endPoint y: 463, distance: 56.2
click at [197, 463] on div at bounding box center [529, 135] width 1058 height 1397
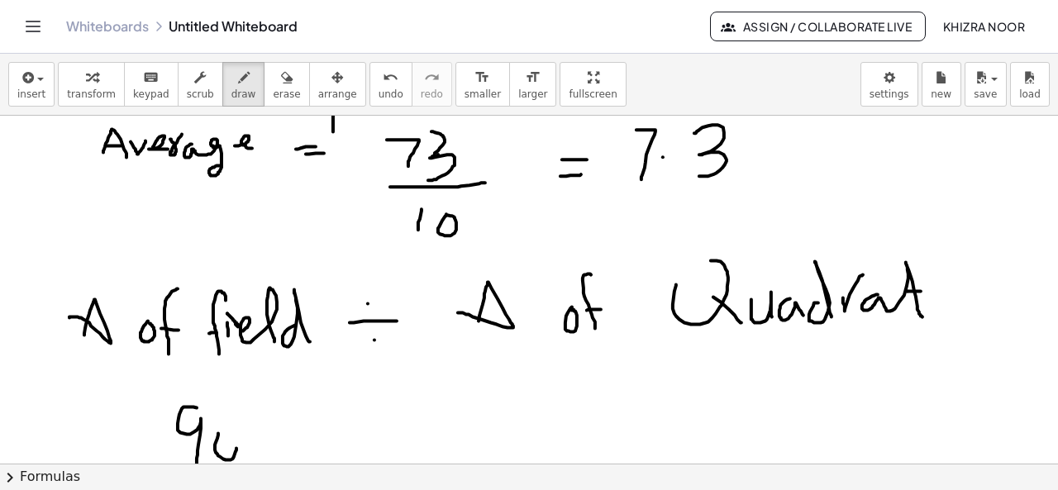
click at [218, 438] on div at bounding box center [529, 135] width 1058 height 1397
click at [292, 450] on div at bounding box center [529, 135] width 1058 height 1397
drag, startPoint x: 292, startPoint y: 450, endPoint x: 307, endPoint y: 450, distance: 15.7
click at [307, 450] on div at bounding box center [529, 135] width 1058 height 1397
click at [302, 432] on div at bounding box center [529, 135] width 1058 height 1397
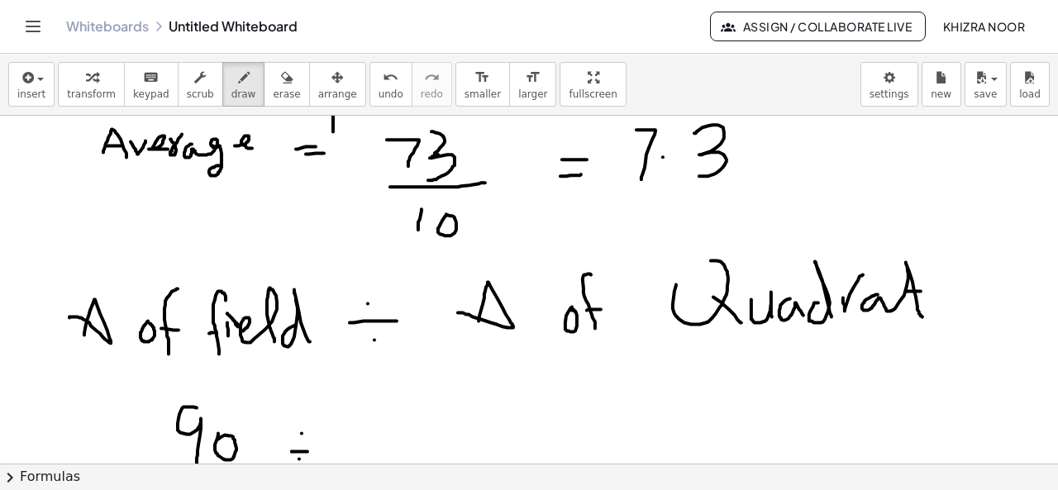
click at [299, 458] on div at bounding box center [529, 135] width 1058 height 1397
drag, startPoint x: 385, startPoint y: 419, endPoint x: 389, endPoint y: 411, distance: 9.2
click at [389, 411] on div at bounding box center [529, 135] width 1058 height 1397
click at [426, 430] on div at bounding box center [529, 135] width 1058 height 1397
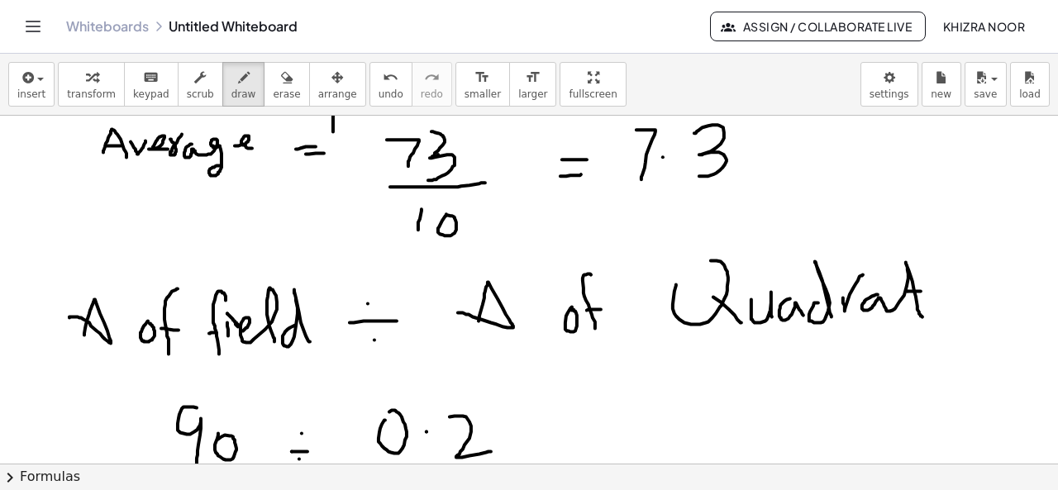
drag, startPoint x: 449, startPoint y: 416, endPoint x: 492, endPoint y: 450, distance: 54.6
click at [492, 450] on div at bounding box center [529, 135] width 1058 height 1397
drag, startPoint x: 504, startPoint y: 412, endPoint x: 507, endPoint y: 460, distance: 48.0
click at [507, 460] on div at bounding box center [529, 135] width 1058 height 1397
drag, startPoint x: 504, startPoint y: 409, endPoint x: 538, endPoint y: 409, distance: 33.9
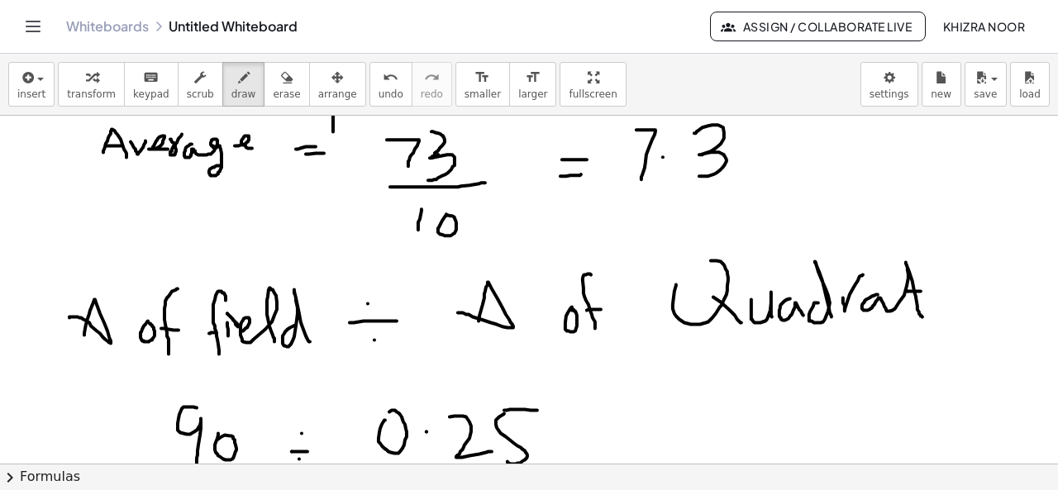
click at [538, 409] on div at bounding box center [529, 135] width 1058 height 1397
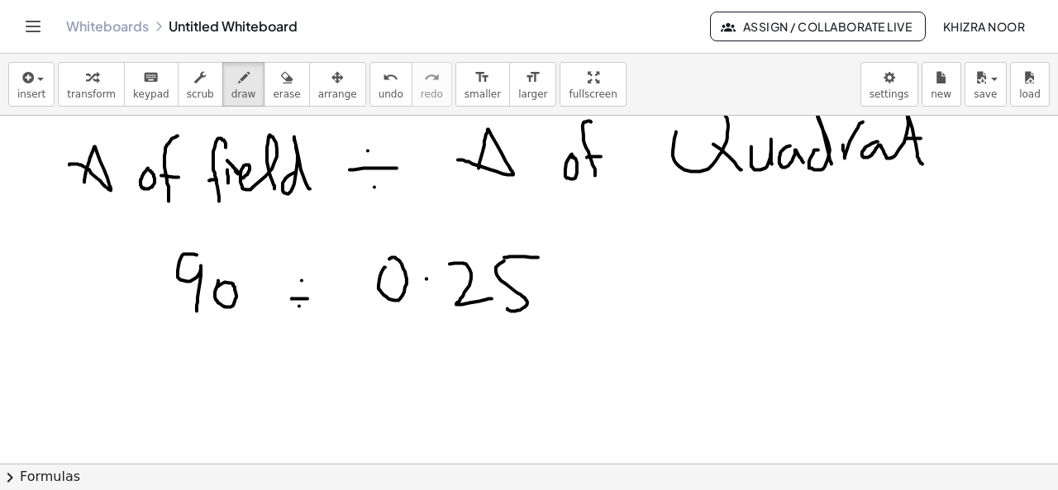
scroll to position [863, 0]
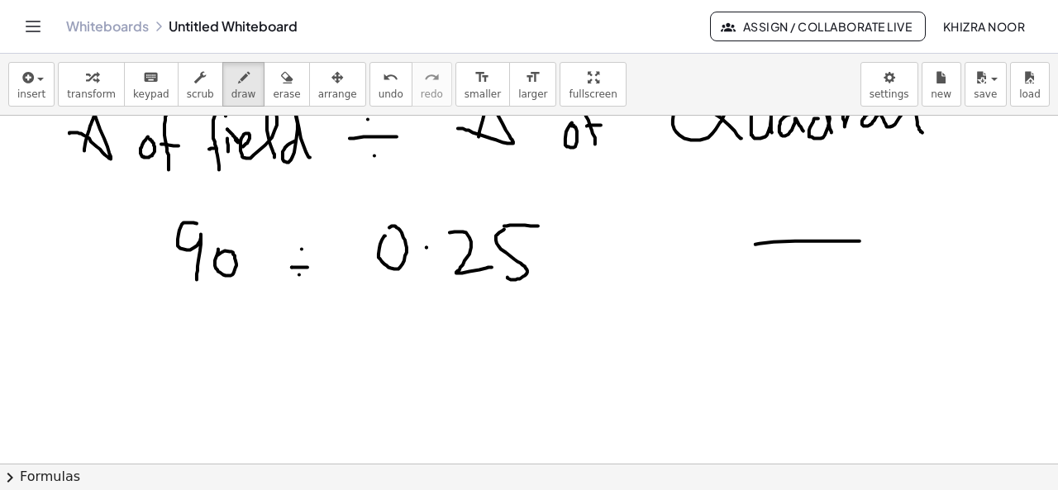
drag, startPoint x: 755, startPoint y: 243, endPoint x: 897, endPoint y: 237, distance: 142.2
drag, startPoint x: 752, startPoint y: 249, endPoint x: 734, endPoint y: 311, distance: 64.6
drag, startPoint x: 799, startPoint y: 266, endPoint x: 800, endPoint y: 311, distance: 44.6
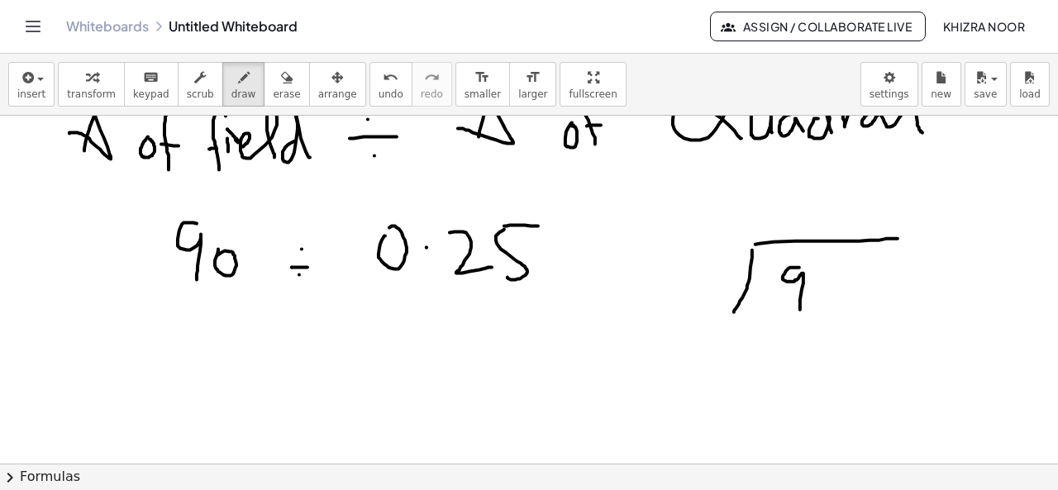
drag, startPoint x: 642, startPoint y: 275, endPoint x: 651, endPoint y: 276, distance: 9.1
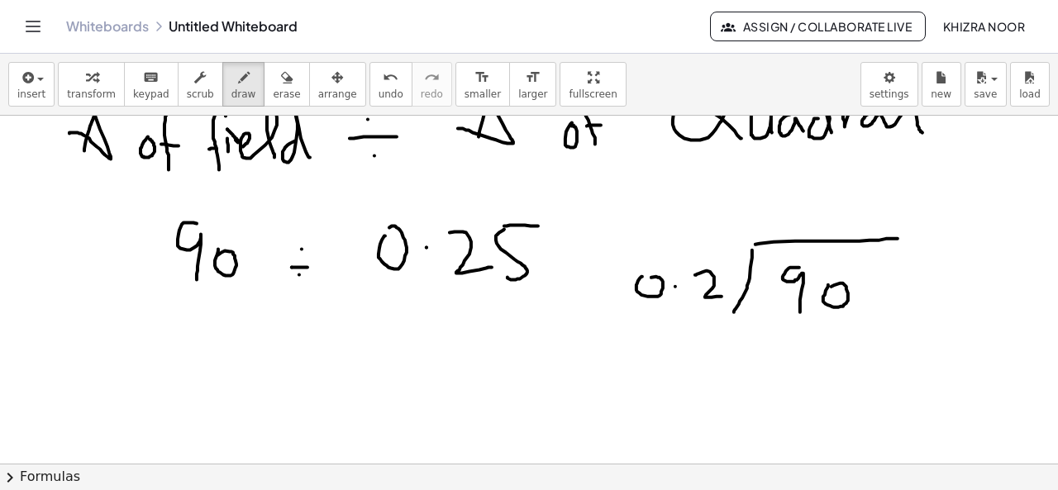
drag, startPoint x: 695, startPoint y: 273, endPoint x: 721, endPoint y: 295, distance: 34.1
drag, startPoint x: 739, startPoint y: 265, endPoint x: 731, endPoint y: 286, distance: 22.0
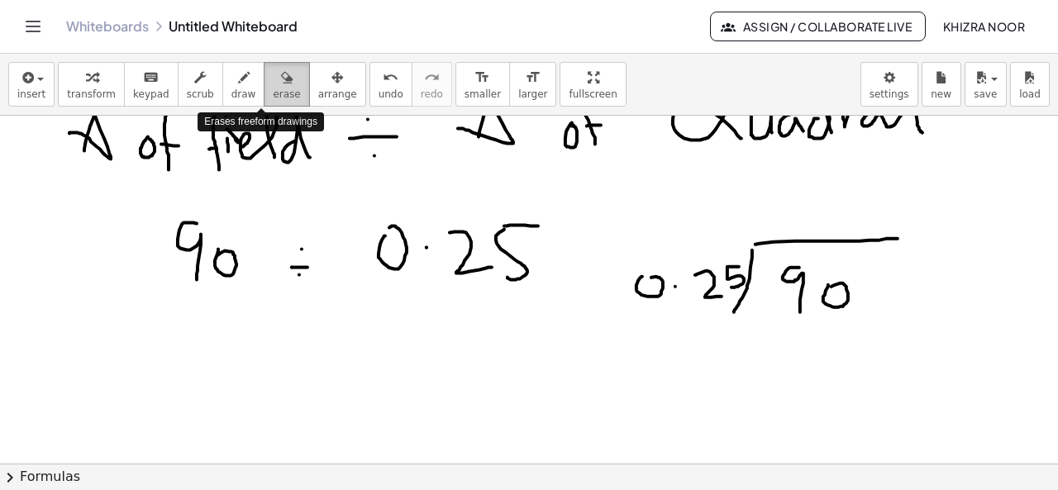
click at [273, 98] on span "erase" at bounding box center [286, 94] width 27 height 12
click at [273, 88] on span "erase" at bounding box center [286, 94] width 27 height 12
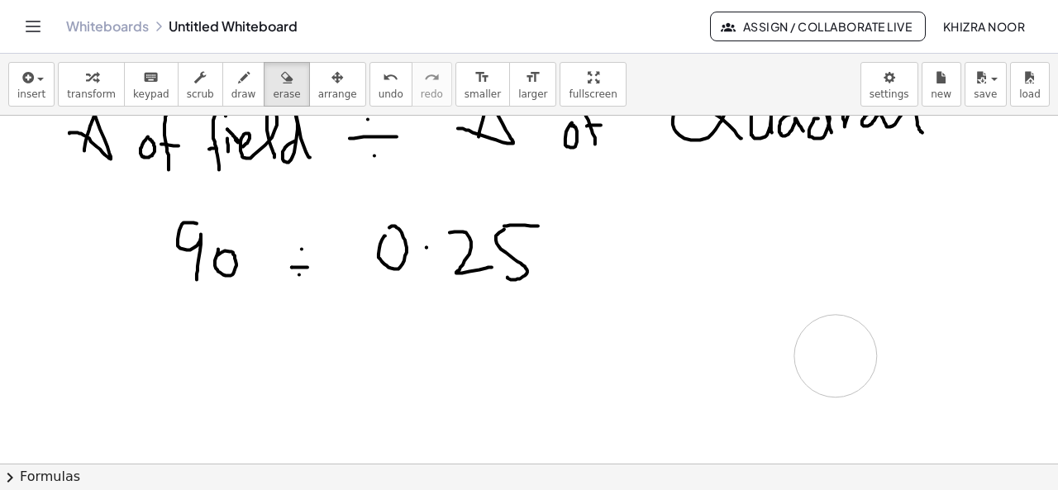
drag, startPoint x: 626, startPoint y: 304, endPoint x: 1057, endPoint y: 391, distance: 439.1
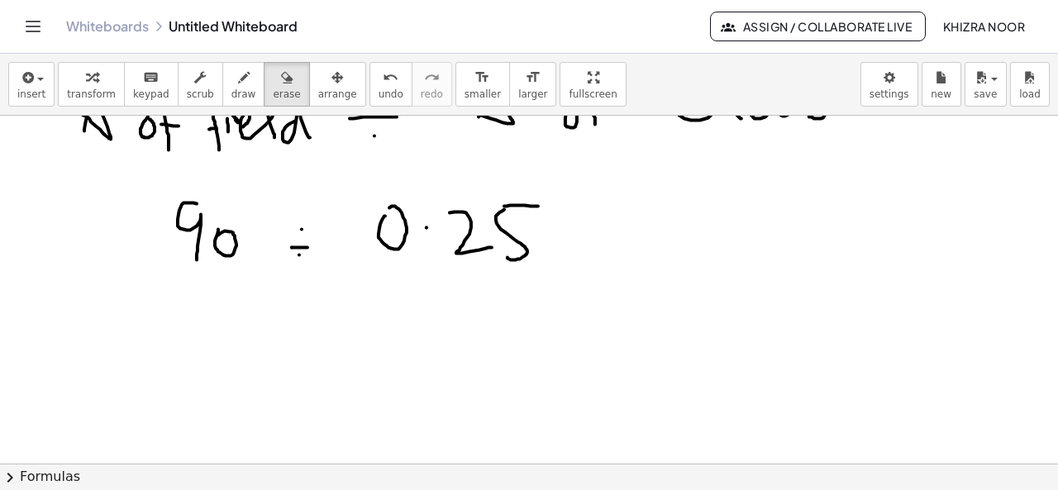
scroll to position [904, 0]
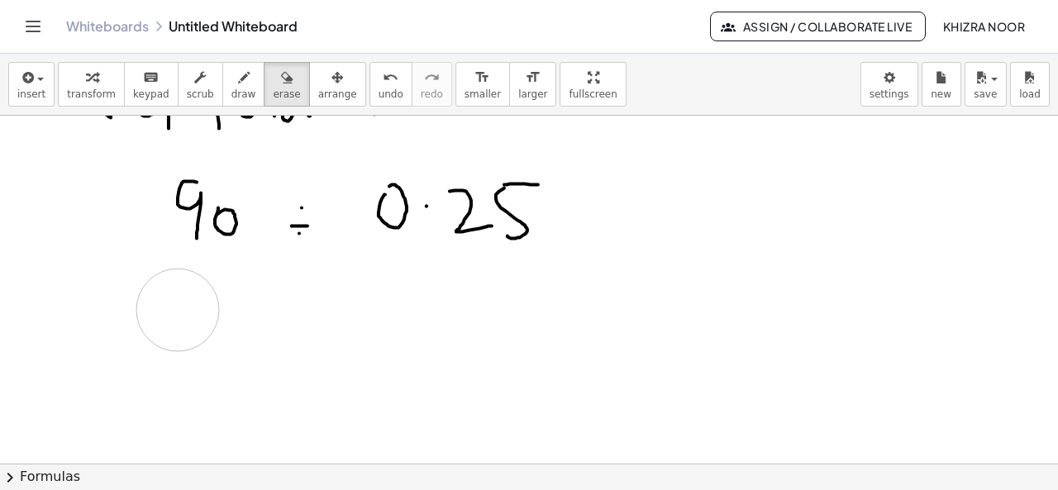
drag, startPoint x: 195, startPoint y: 302, endPoint x: 178, endPoint y: 310, distance: 19.2
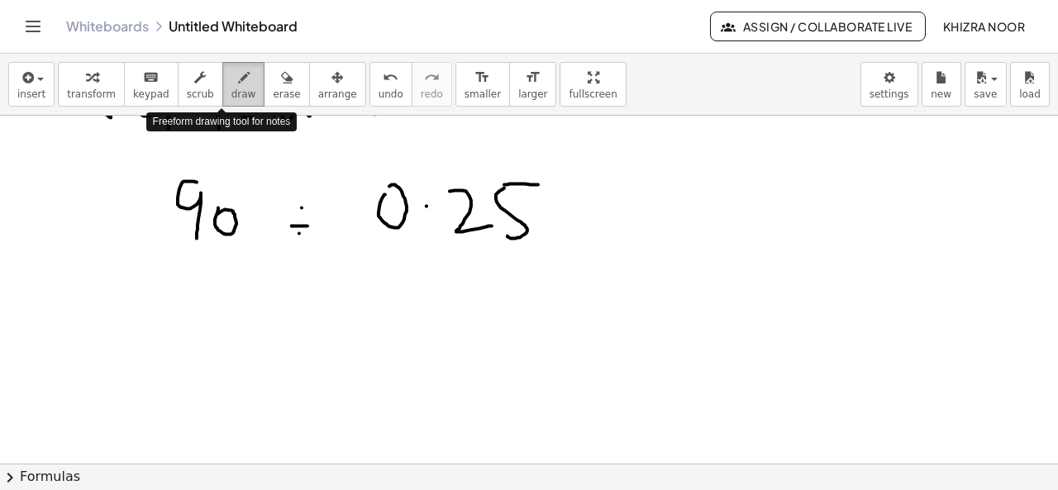
click at [231, 93] on span "draw" at bounding box center [243, 94] width 25 height 12
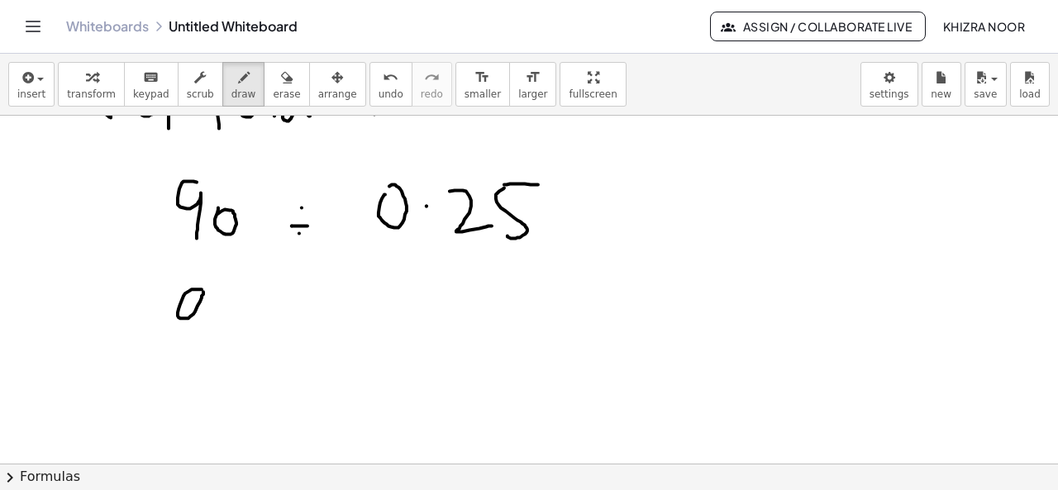
drag, startPoint x: 202, startPoint y: 288, endPoint x: 202, endPoint y: 337, distance: 48.8
drag, startPoint x: 299, startPoint y: 318, endPoint x: 329, endPoint y: 318, distance: 29.7
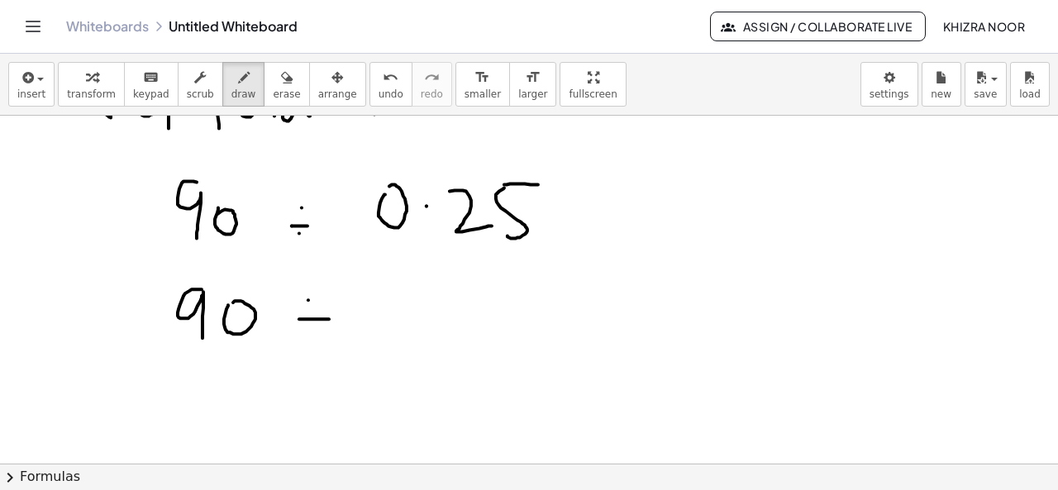
drag, startPoint x: 415, startPoint y: 288, endPoint x: 456, endPoint y: 323, distance: 54.0
drag, startPoint x: 479, startPoint y: 282, endPoint x: 468, endPoint y: 325, distance: 44.5
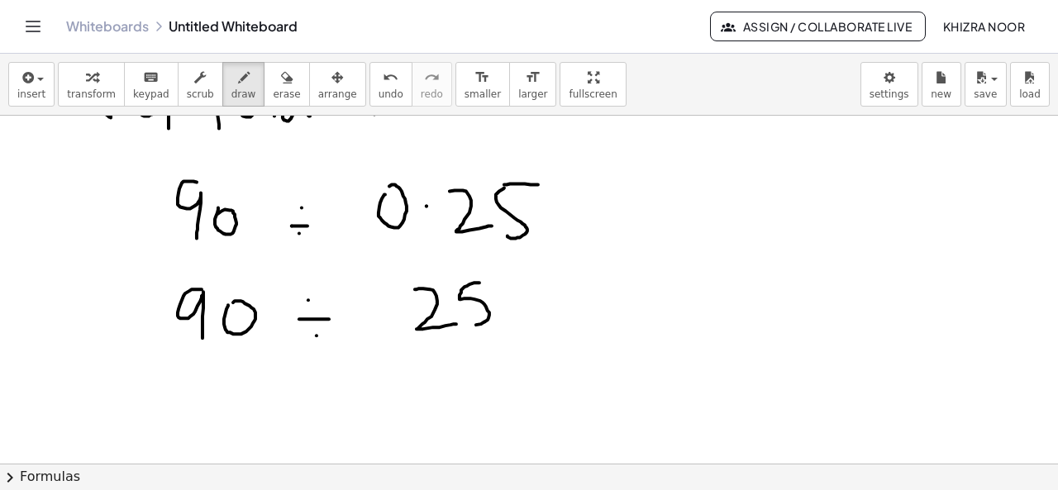
drag, startPoint x: 385, startPoint y: 345, endPoint x: 543, endPoint y: 338, distance: 158.0
drag, startPoint x: 408, startPoint y: 364, endPoint x: 407, endPoint y: 399, distance: 34.7
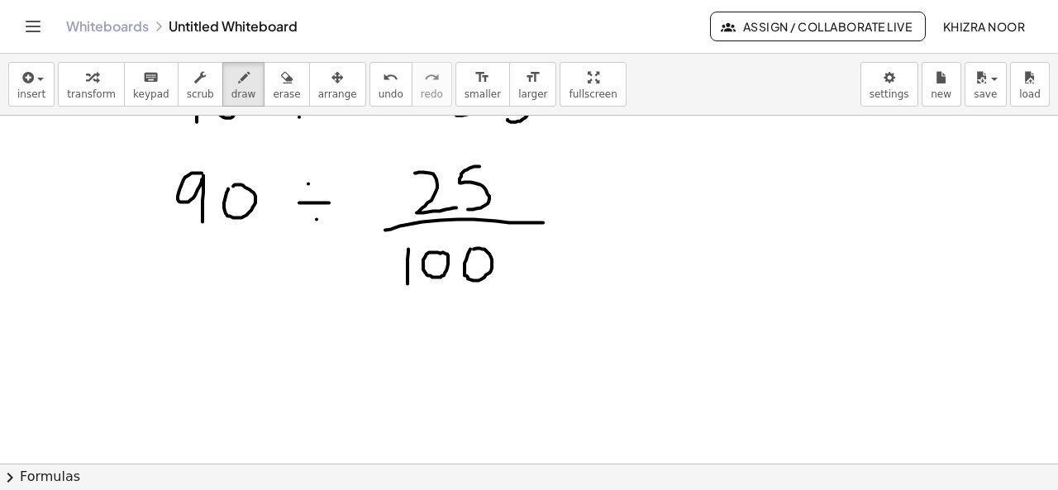
scroll to position [1018, 0]
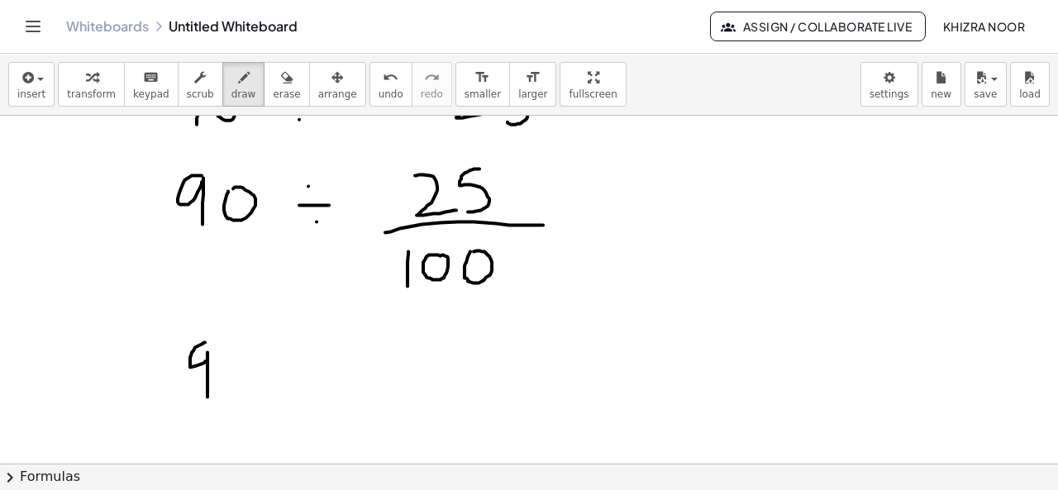
drag, startPoint x: 205, startPoint y: 341, endPoint x: 208, endPoint y: 403, distance: 62.1
drag, startPoint x: 298, startPoint y: 358, endPoint x: 330, endPoint y: 383, distance: 40.0
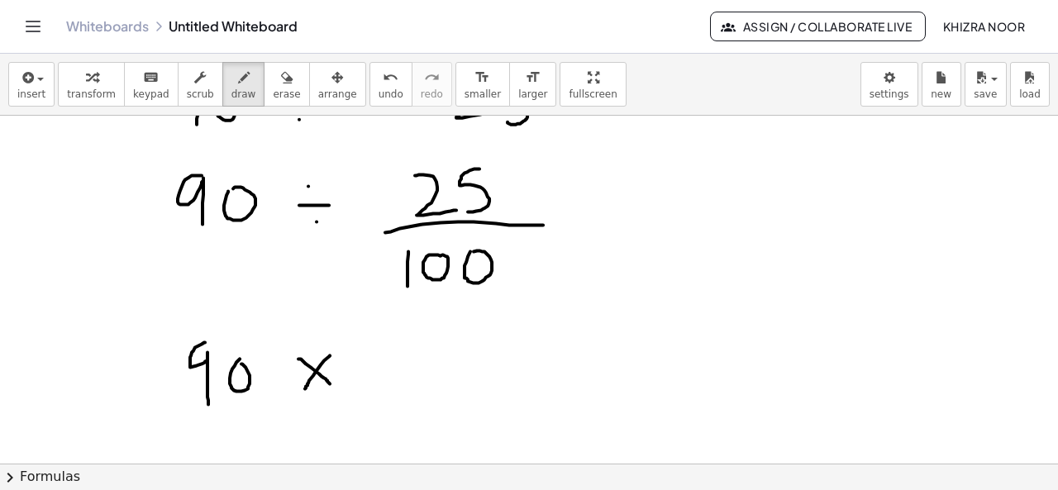
drag, startPoint x: 330, startPoint y: 354, endPoint x: 305, endPoint y: 388, distance: 41.3
drag, startPoint x: 435, startPoint y: 333, endPoint x: 438, endPoint y: 378, distance: 44.7
drag, startPoint x: 466, startPoint y: 350, endPoint x: 474, endPoint y: 346, distance: 8.9
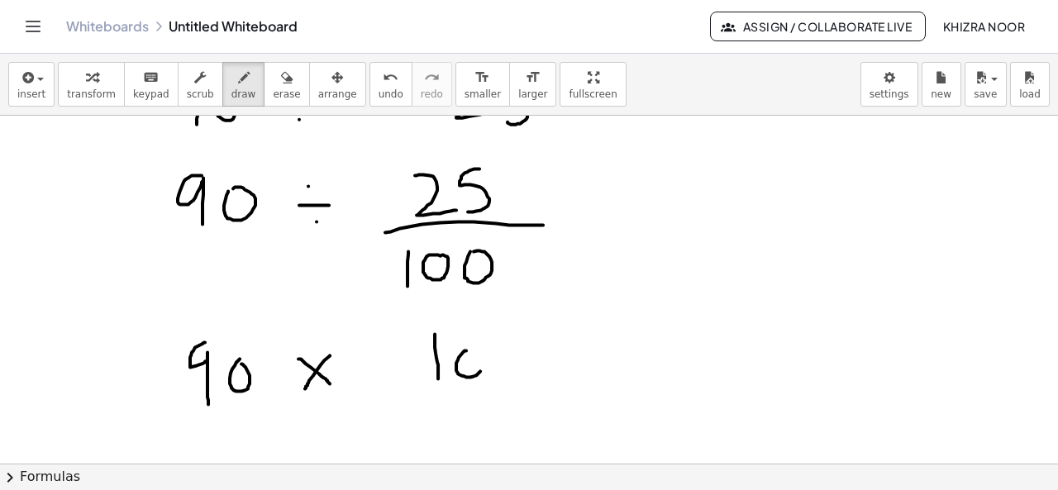
drag, startPoint x: 519, startPoint y: 346, endPoint x: 534, endPoint y: 343, distance: 15.2
drag, startPoint x: 419, startPoint y: 389, endPoint x: 575, endPoint y: 383, distance: 156.3
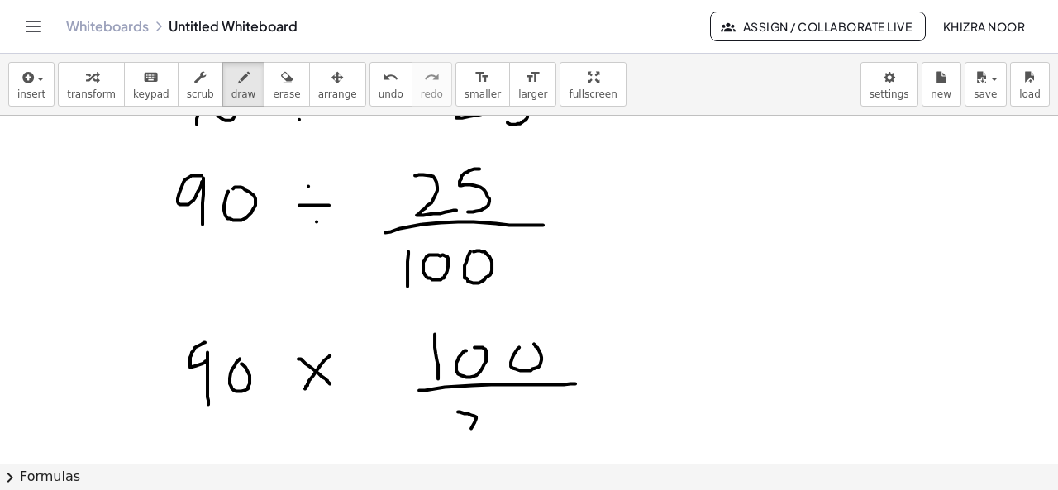
drag, startPoint x: 458, startPoint y: 411, endPoint x: 492, endPoint y: 430, distance: 40.0
drag, startPoint x: 520, startPoint y: 407, endPoint x: 511, endPoint y: 435, distance: 29.5
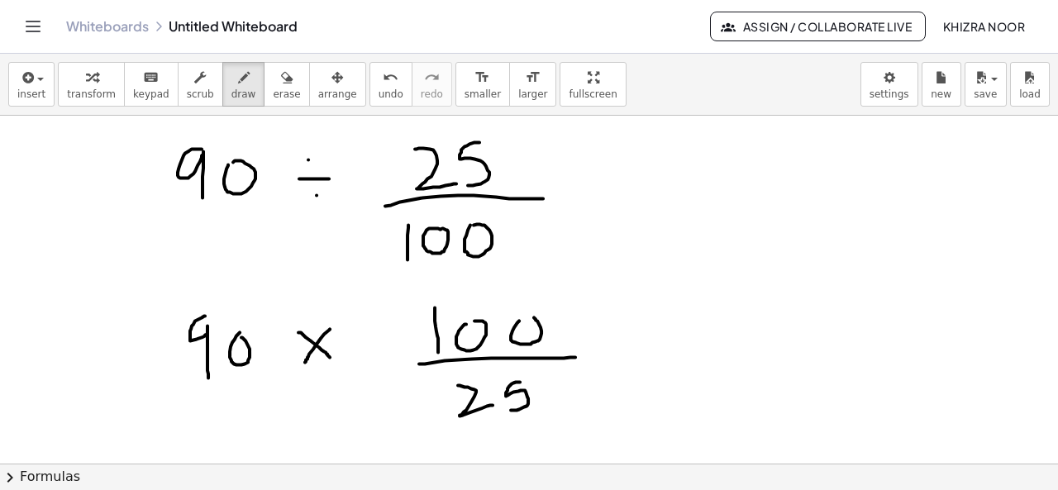
scroll to position [1051, 0]
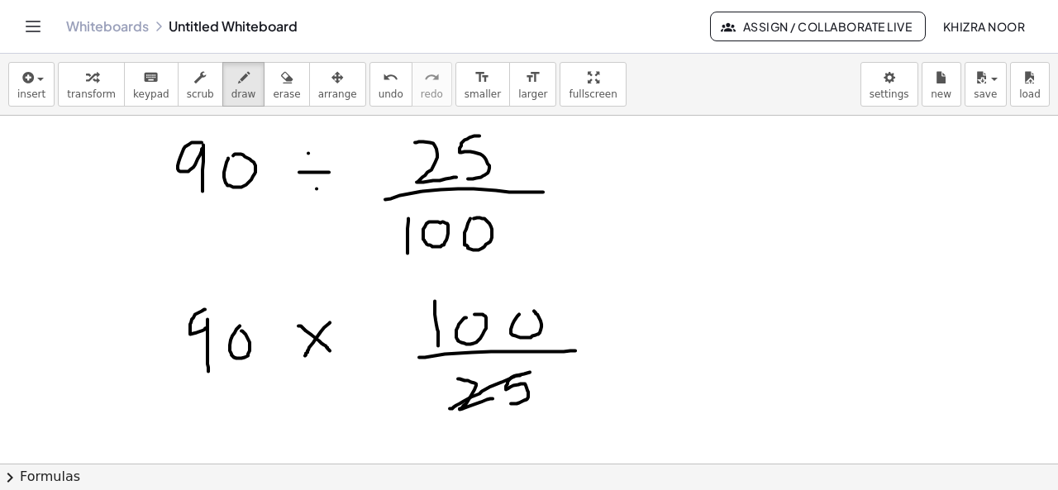
drag, startPoint x: 530, startPoint y: 371, endPoint x: 449, endPoint y: 407, distance: 88.0
drag, startPoint x: 840, startPoint y: 245, endPoint x: 845, endPoint y: 278, distance: 32.6
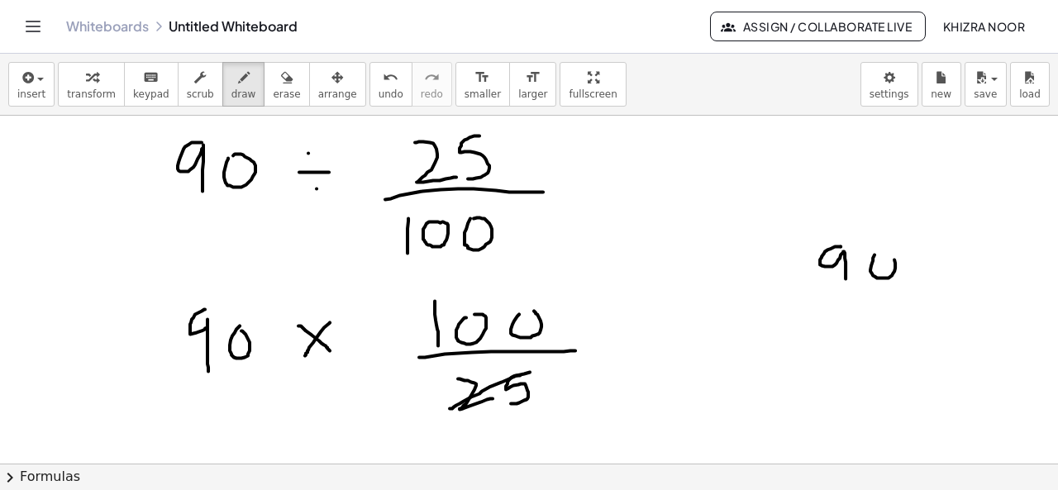
drag, startPoint x: 874, startPoint y: 254, endPoint x: 887, endPoint y: 252, distance: 12.5
drag, startPoint x: 796, startPoint y: 235, endPoint x: 914, endPoint y: 222, distance: 118.8
drag, startPoint x: 792, startPoint y: 235, endPoint x: 785, endPoint y: 290, distance: 55.0
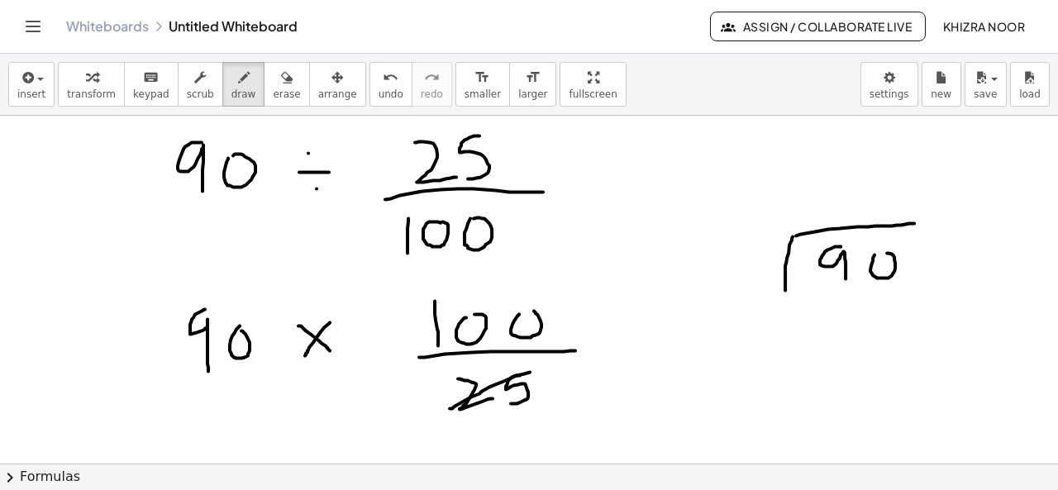
drag, startPoint x: 912, startPoint y: 222, endPoint x: 935, endPoint y: 223, distance: 23.2
drag, startPoint x: 697, startPoint y: 254, endPoint x: 718, endPoint y: 290, distance: 41.1
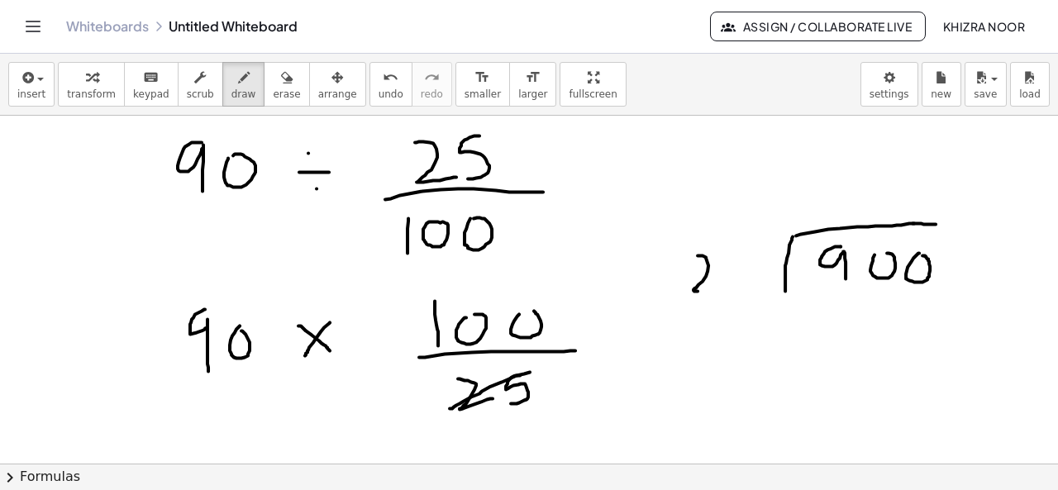
drag, startPoint x: 755, startPoint y: 249, endPoint x: 744, endPoint y: 283, distance: 36.6
drag, startPoint x: 825, startPoint y: 194, endPoint x: 834, endPoint y: 228, distance: 35.1
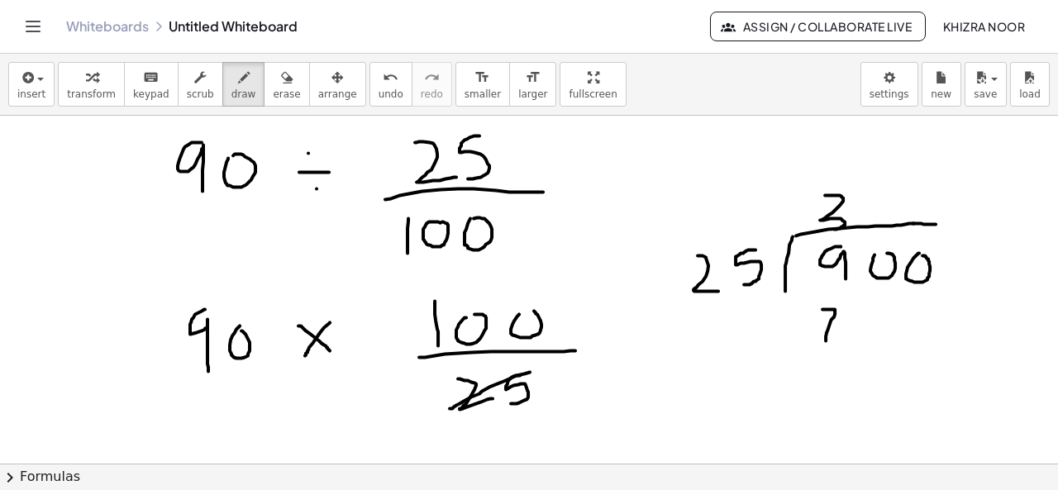
drag, startPoint x: 822, startPoint y: 308, endPoint x: 825, endPoint y: 340, distance: 32.4
drag, startPoint x: 874, startPoint y: 310, endPoint x: 867, endPoint y: 343, distance: 33.9
drag, startPoint x: 799, startPoint y: 354, endPoint x: 953, endPoint y: 350, distance: 153.8
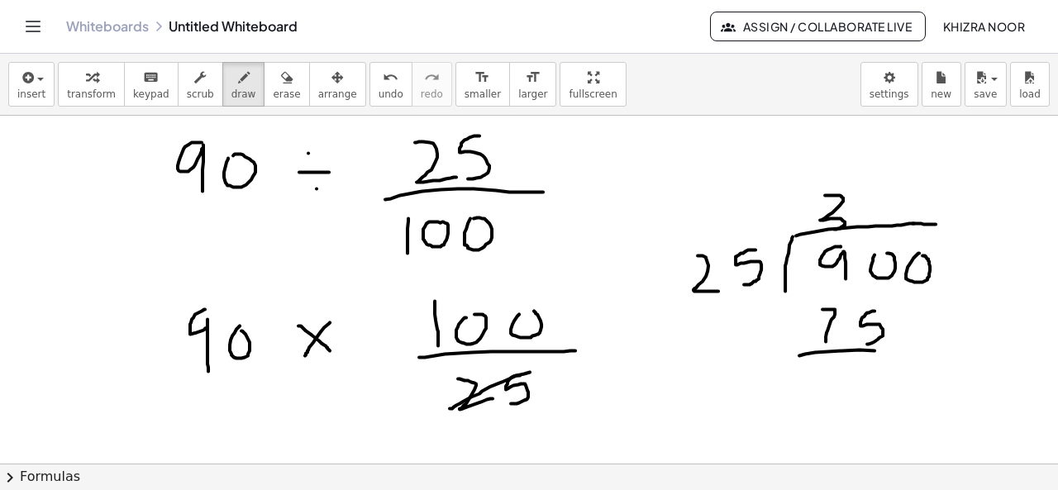
drag, startPoint x: 882, startPoint y: 373, endPoint x: 864, endPoint y: 404, distance: 36.3
drag, startPoint x: 834, startPoint y: 369, endPoint x: 834, endPoint y: 412, distance: 43.0
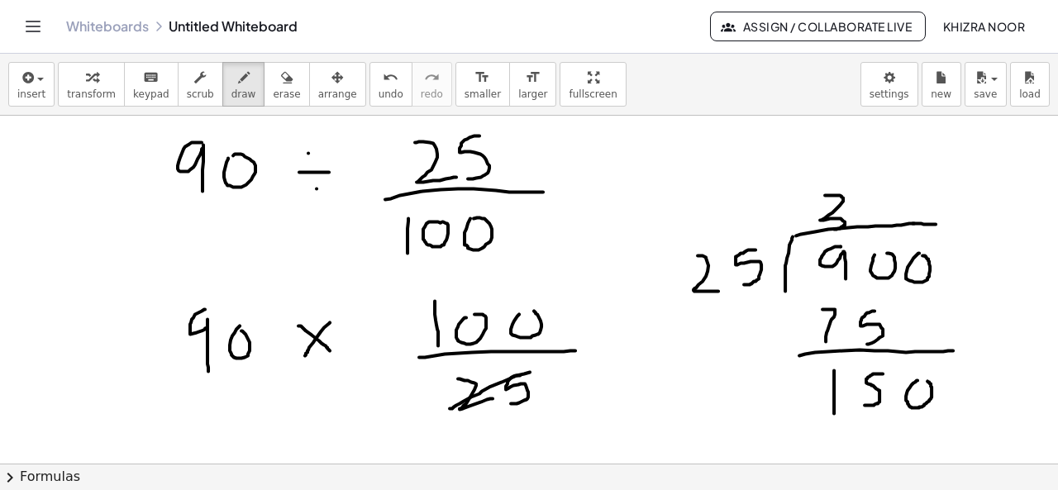
drag, startPoint x: 871, startPoint y: 189, endPoint x: 863, endPoint y: 212, distance: 24.3
drag, startPoint x: 837, startPoint y: 430, endPoint x: 848, endPoint y: 461, distance: 32.4
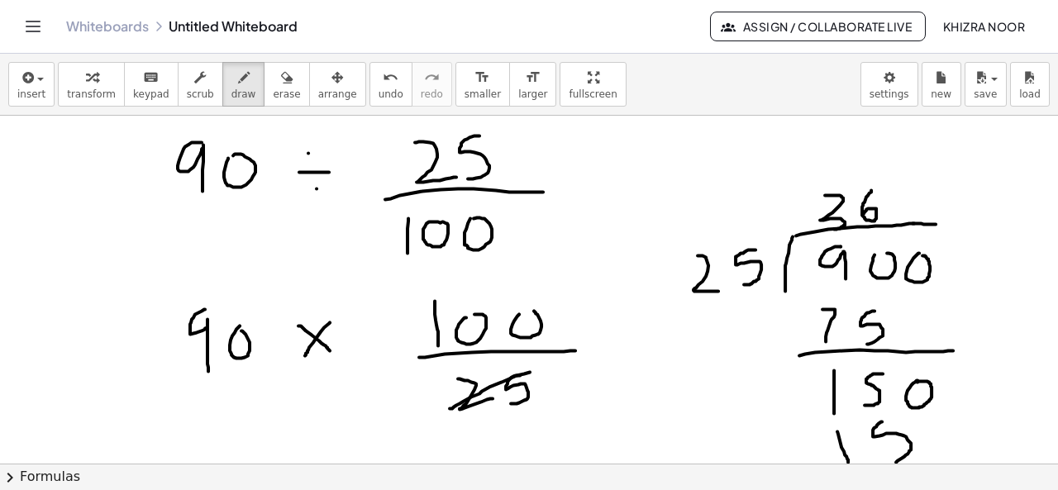
drag, startPoint x: 882, startPoint y: 421, endPoint x: 877, endPoint y: 462, distance: 41.5
drag, startPoint x: 876, startPoint y: 421, endPoint x: 894, endPoint y: 421, distance: 18.2
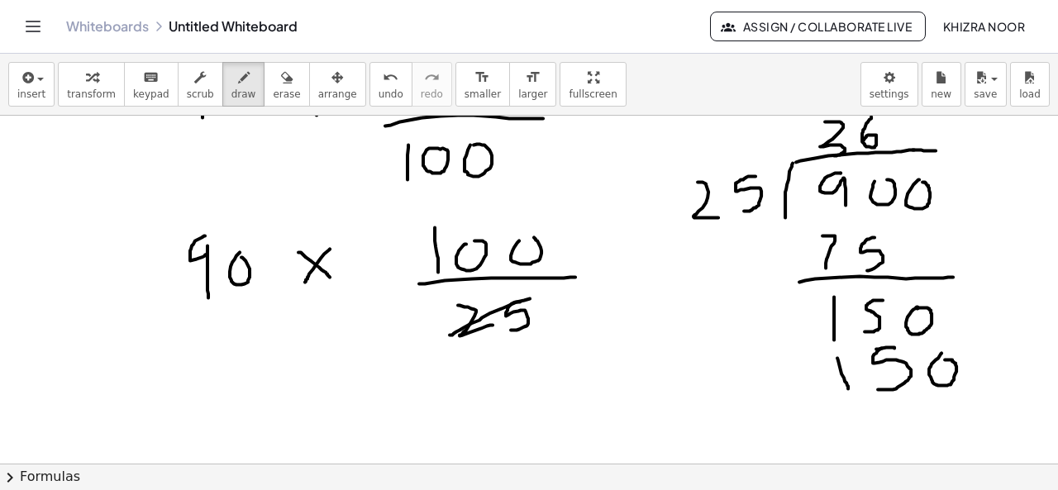
scroll to position [1115, 0]
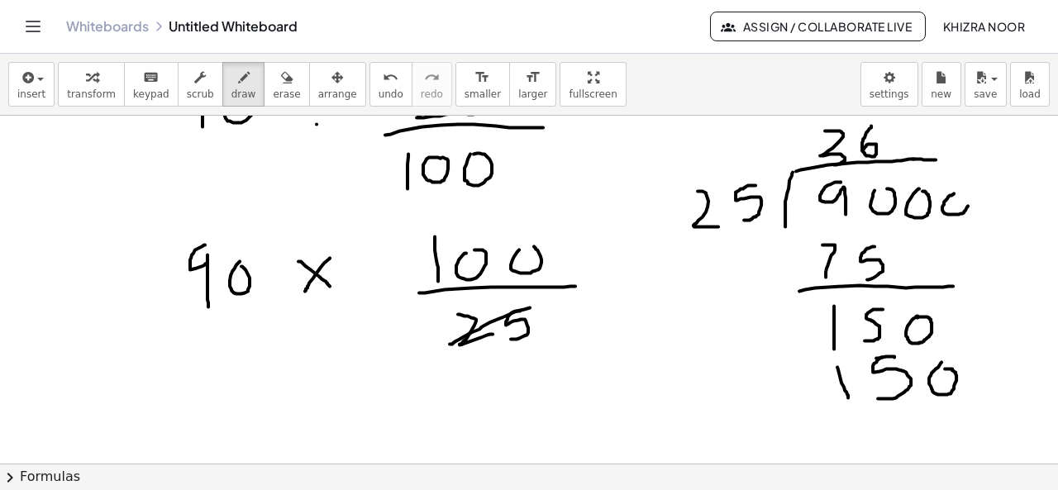
drag, startPoint x: 935, startPoint y: 159, endPoint x: 968, endPoint y: 159, distance: 33.9
drag, startPoint x: 782, startPoint y: 426, endPoint x: 1057, endPoint y: 399, distance: 276.4
click at [1057, 399] on div "×" at bounding box center [529, 290] width 1058 height 348
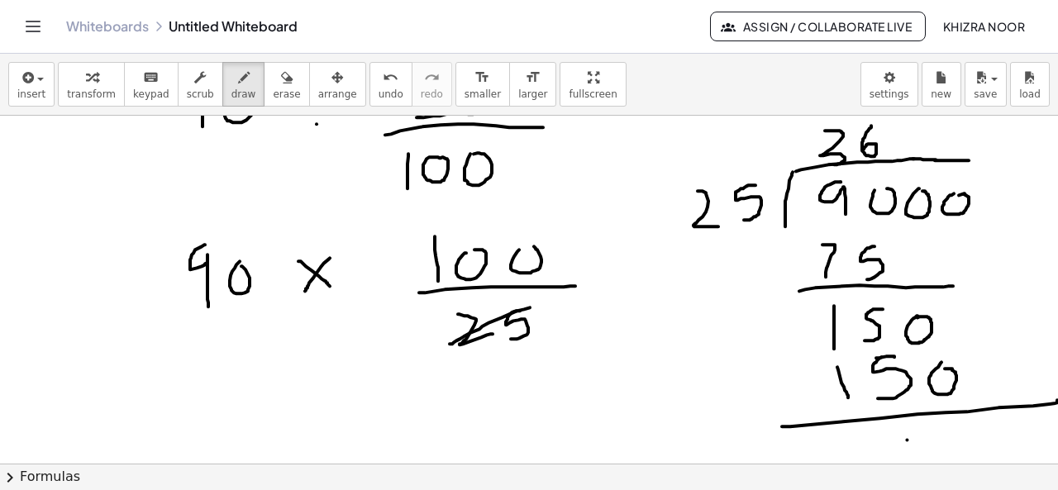
drag, startPoint x: 222, startPoint y: 407, endPoint x: 252, endPoint y: 408, distance: 29.8
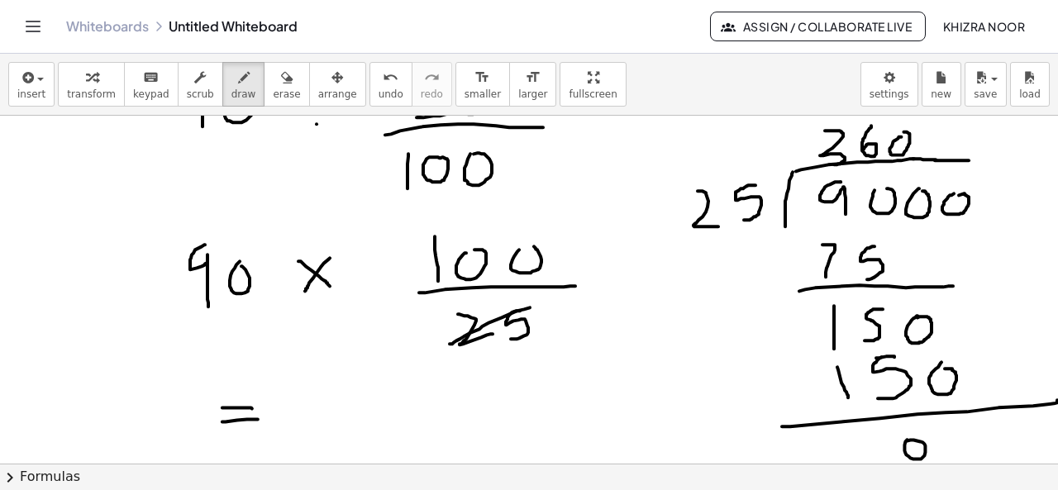
drag, startPoint x: 222, startPoint y: 421, endPoint x: 259, endPoint y: 419, distance: 37.3
drag, startPoint x: 287, startPoint y: 388, endPoint x: 296, endPoint y: 424, distance: 37.5
drag, startPoint x: 341, startPoint y: 383, endPoint x: 338, endPoint y: 408, distance: 25.8
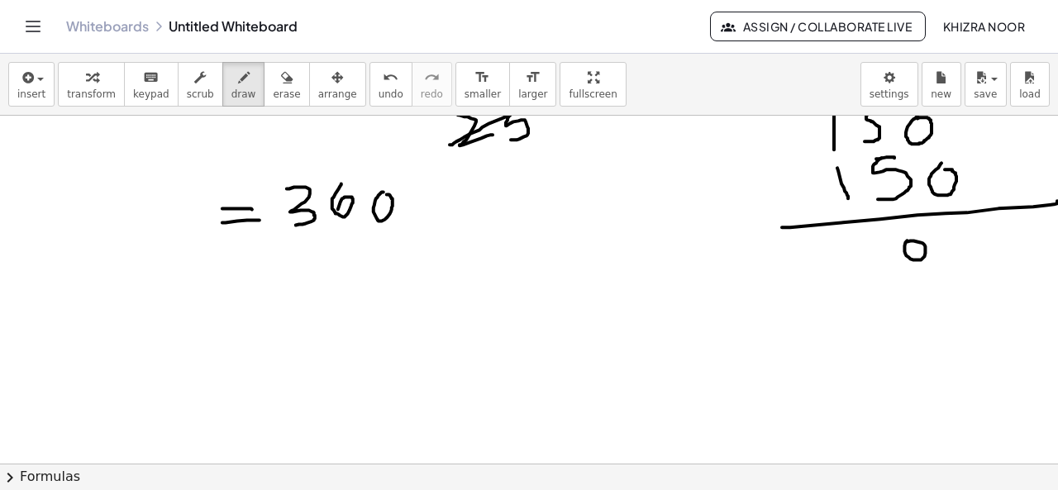
scroll to position [1311, 0]
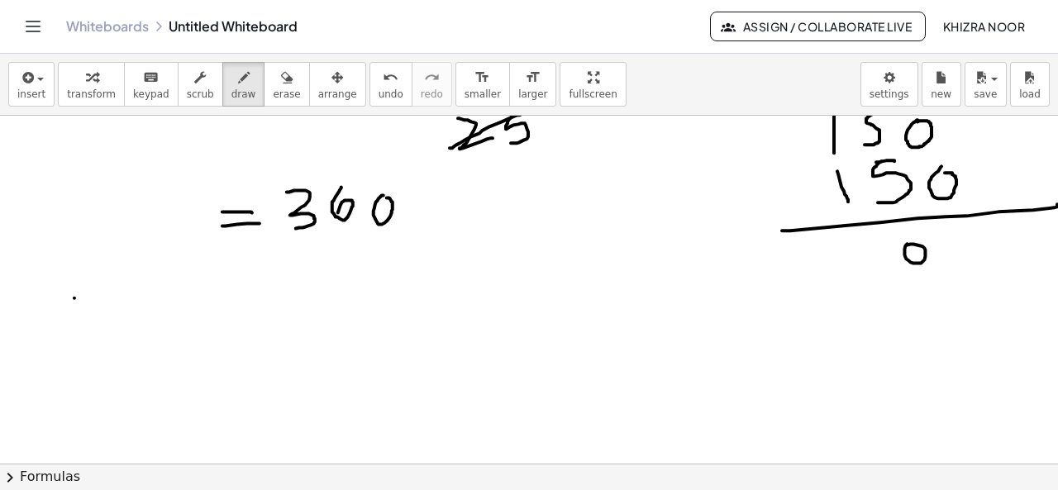
drag, startPoint x: 74, startPoint y: 297, endPoint x: 86, endPoint y: 353, distance: 56.6
drag, startPoint x: 74, startPoint y: 297, endPoint x: 94, endPoint y: 350, distance: 56.5
drag, startPoint x: 150, startPoint y: 325, endPoint x: 159, endPoint y: 351, distance: 28.2
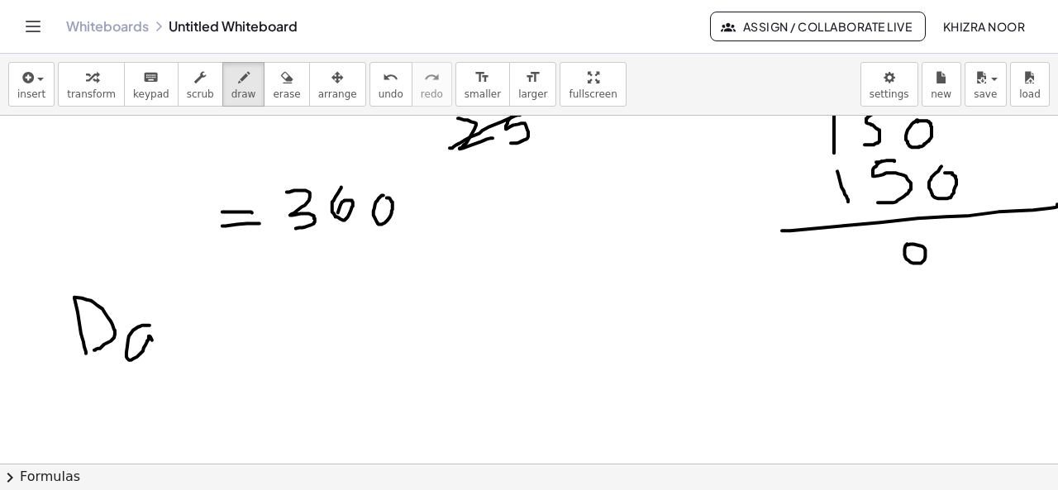
drag, startPoint x: 169, startPoint y: 326, endPoint x: 169, endPoint y: 351, distance: 24.8
drag, startPoint x: 213, startPoint y: 323, endPoint x: 193, endPoint y: 355, distance: 38.3
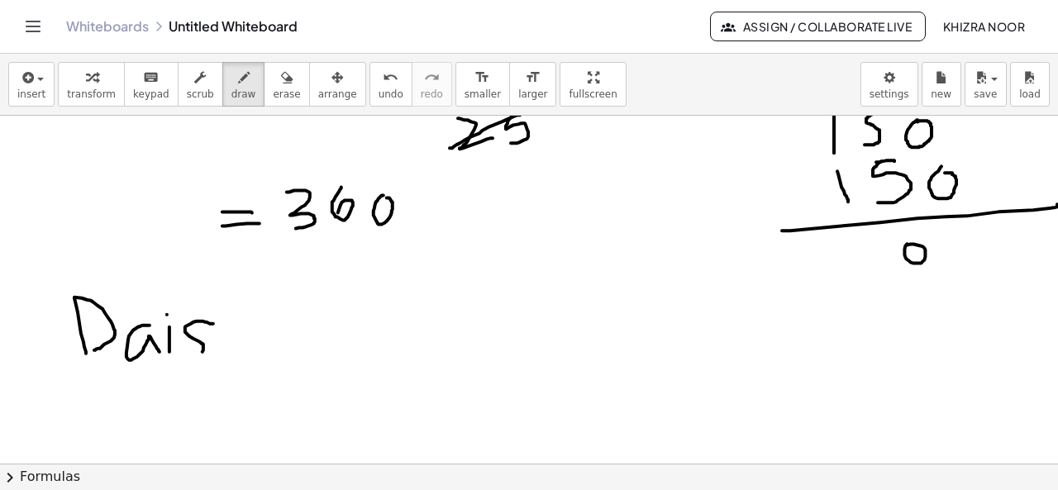
drag, startPoint x: 226, startPoint y: 328, endPoint x: 226, endPoint y: 353, distance: 24.8
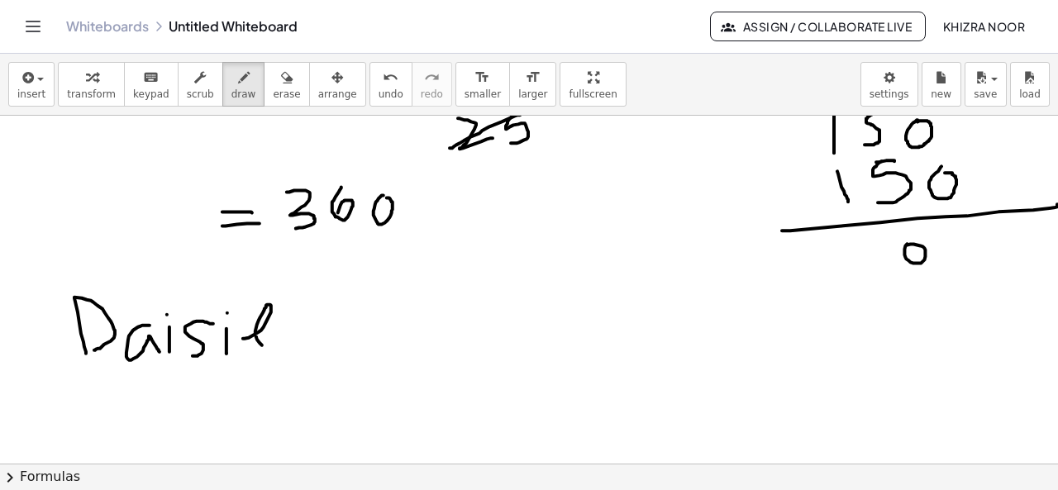
drag, startPoint x: 243, startPoint y: 338, endPoint x: 266, endPoint y: 347, distance: 24.9
drag, startPoint x: 292, startPoint y: 309, endPoint x: 297, endPoint y: 339, distance: 30.2
drag, startPoint x: 184, startPoint y: 401, endPoint x: 212, endPoint y: 438, distance: 46.1
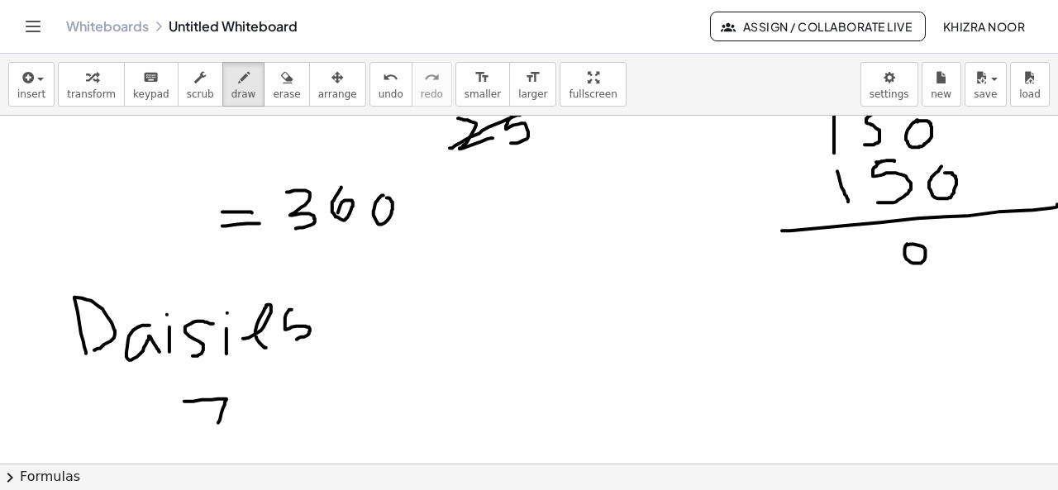
drag, startPoint x: 254, startPoint y: 397, endPoint x: 262, endPoint y: 434, distance: 37.1
drag, startPoint x: 324, startPoint y: 405, endPoint x: 352, endPoint y: 424, distance: 33.9
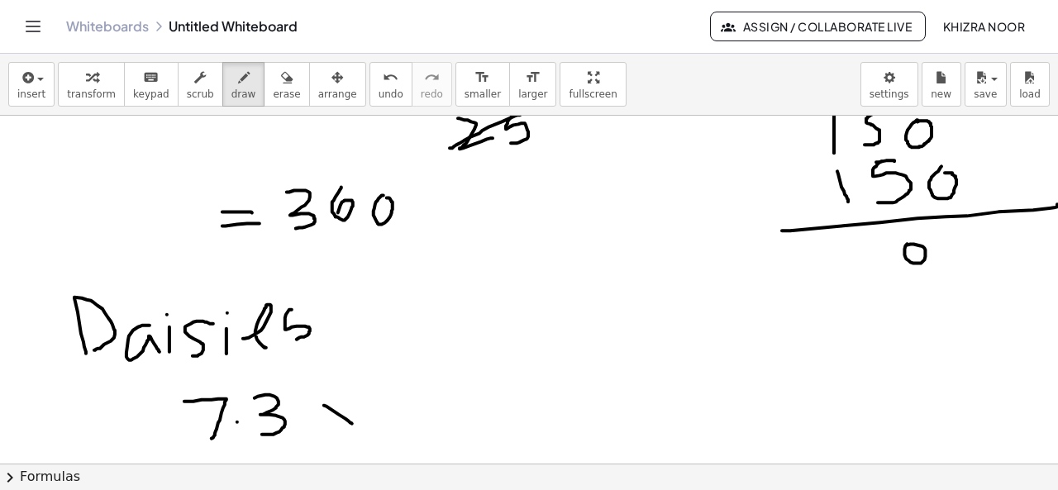
drag, startPoint x: 345, startPoint y: 396, endPoint x: 327, endPoint y: 434, distance: 41.8
drag, startPoint x: 405, startPoint y: 374, endPoint x: 413, endPoint y: 416, distance: 42.9
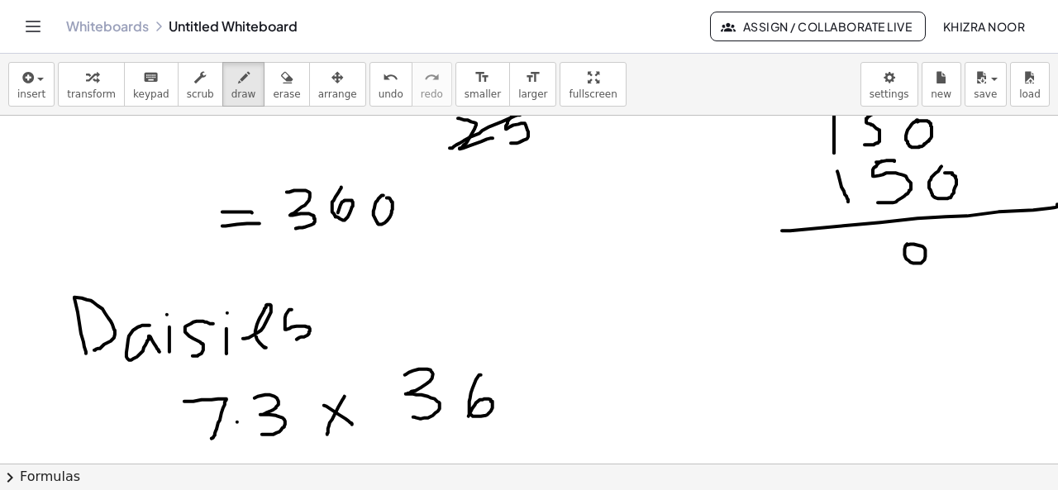
drag, startPoint x: 481, startPoint y: 374, endPoint x: 467, endPoint y: 417, distance: 45.2
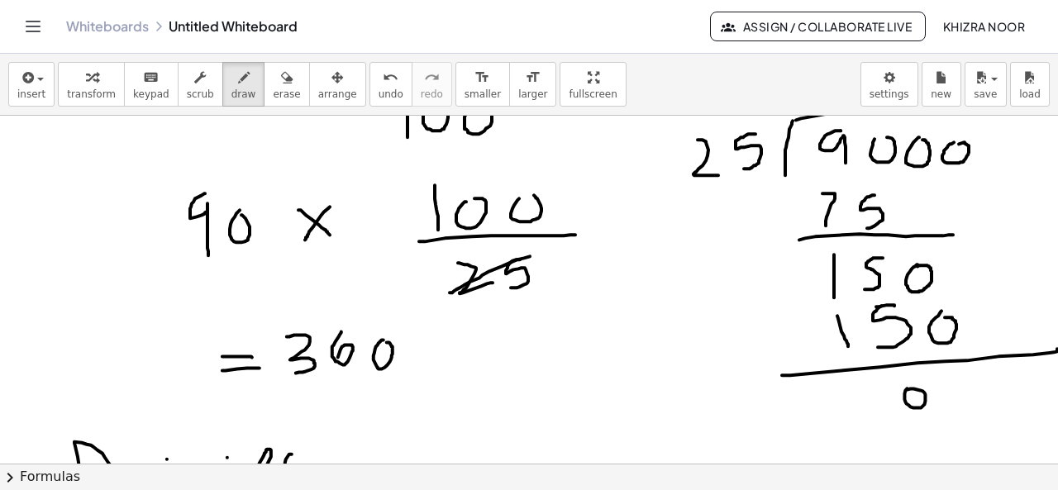
scroll to position [1124, 0]
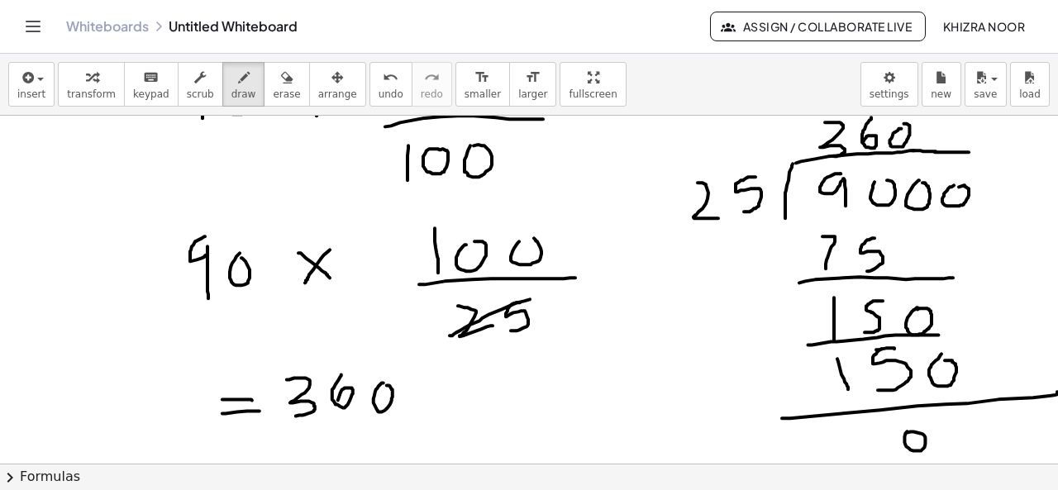
drag, startPoint x: 808, startPoint y: 345, endPoint x: 944, endPoint y: 335, distance: 135.9
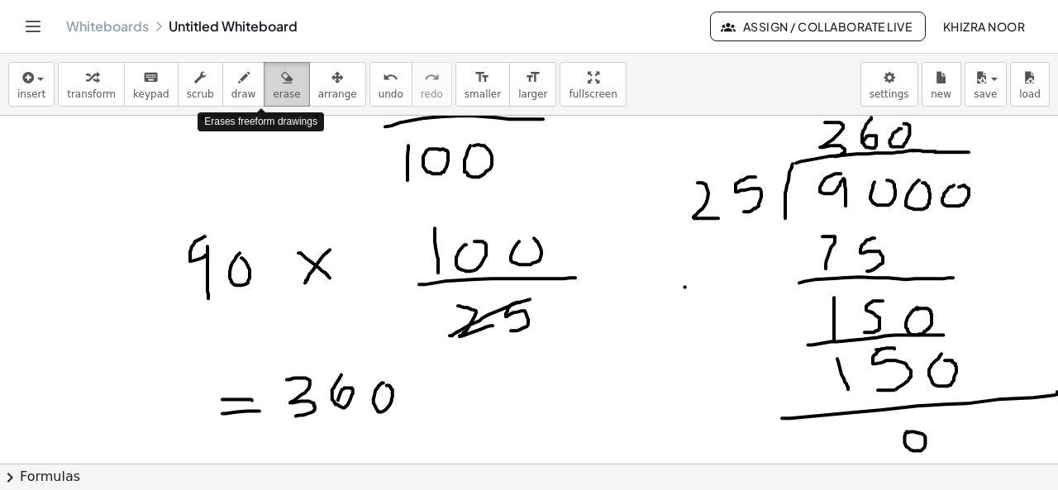
click at [273, 97] on span "erase" at bounding box center [286, 94] width 27 height 12
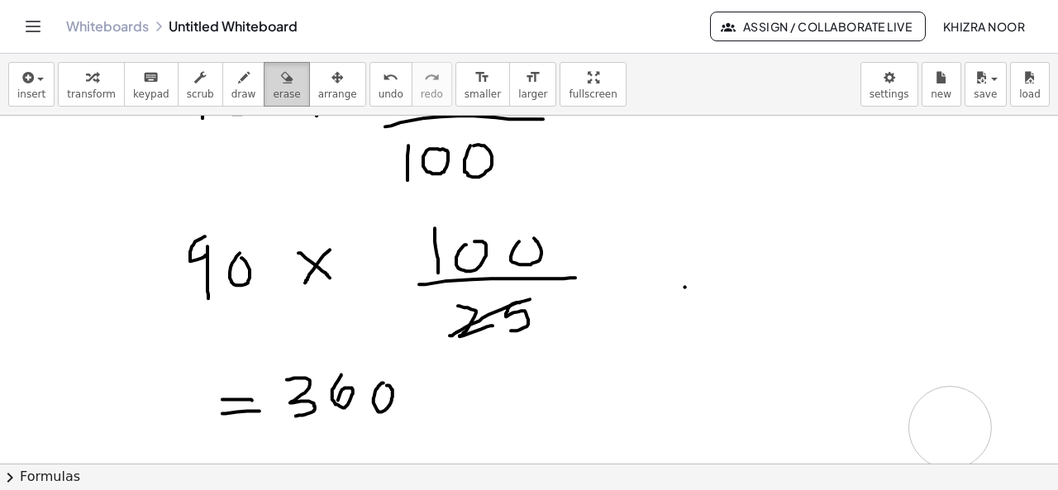
drag, startPoint x: 677, startPoint y: 201, endPoint x: 254, endPoint y: 87, distance: 437.3
click at [231, 90] on span "draw" at bounding box center [243, 94] width 25 height 12
drag, startPoint x: 811, startPoint y: 183, endPoint x: 811, endPoint y: 221, distance: 37.2
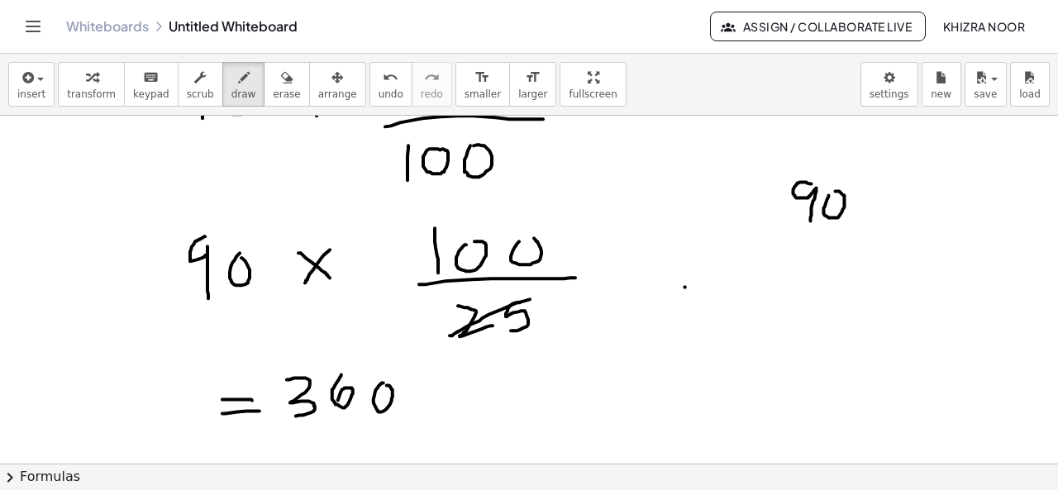
drag, startPoint x: 207, startPoint y: 234, endPoint x: 207, endPoint y: 252, distance: 18.2
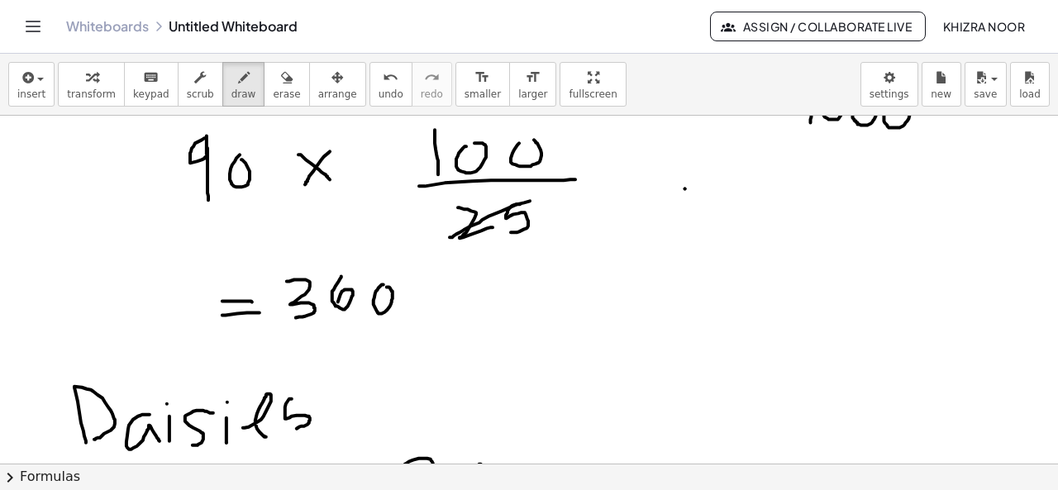
scroll to position [1163, 0]
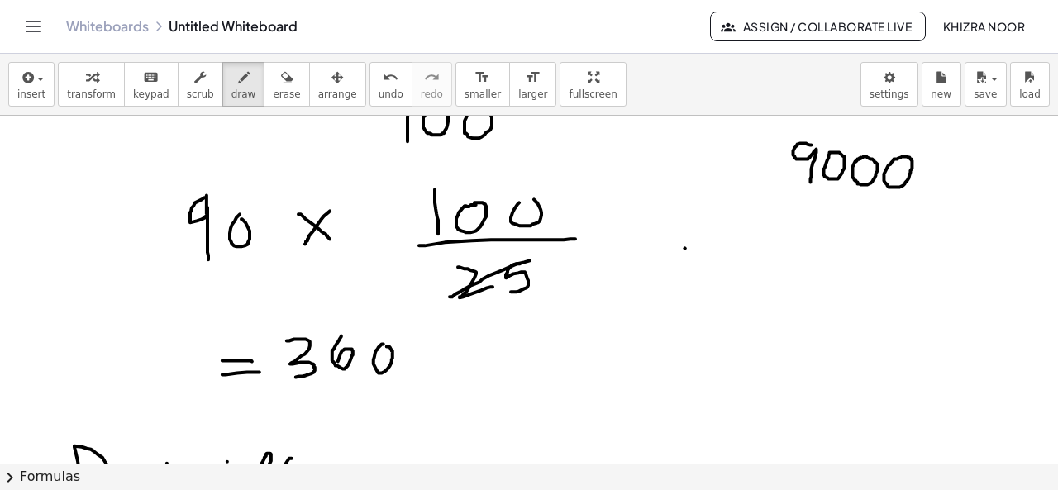
drag, startPoint x: 464, startPoint y: 206, endPoint x: 476, endPoint y: 204, distance: 11.7
drag, startPoint x: 516, startPoint y: 205, endPoint x: 535, endPoint y: 202, distance: 20.0
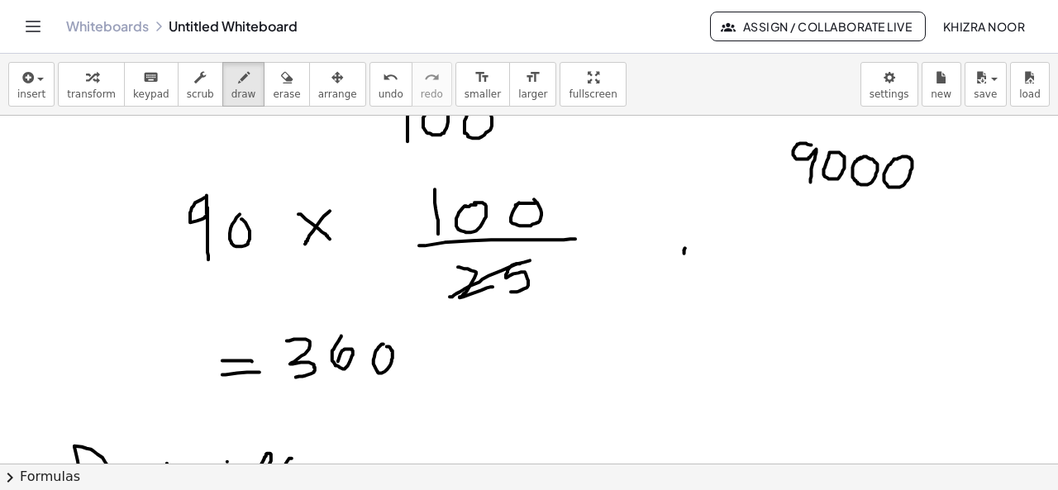
drag, startPoint x: 684, startPoint y: 250, endPoint x: 686, endPoint y: 273, distance: 23.2
drag, startPoint x: 724, startPoint y: 297, endPoint x: 727, endPoint y: 316, distance: 19.3
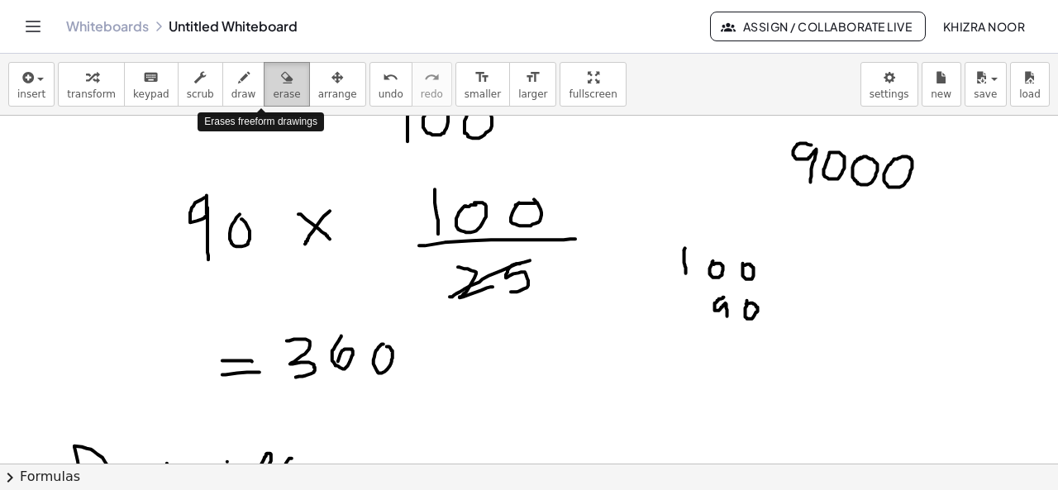
click at [273, 89] on span "erase" at bounding box center [286, 94] width 27 height 12
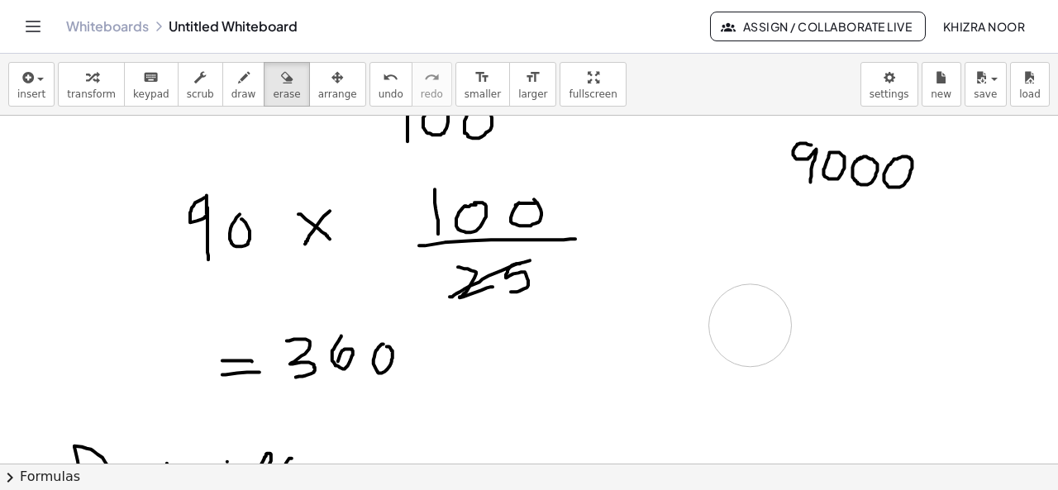
drag, startPoint x: 717, startPoint y: 264, endPoint x: 743, endPoint y: 325, distance: 66.3
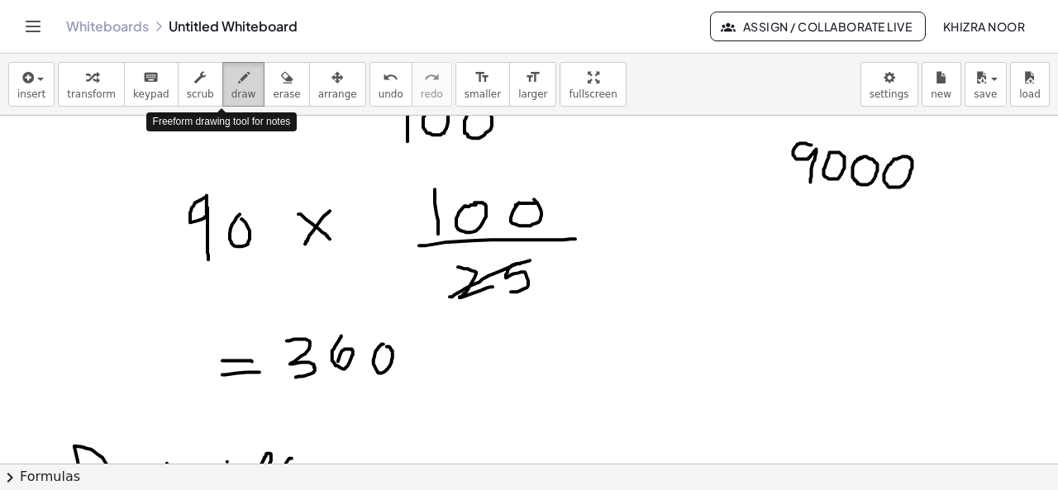
click at [231, 97] on span "draw" at bounding box center [243, 94] width 25 height 12
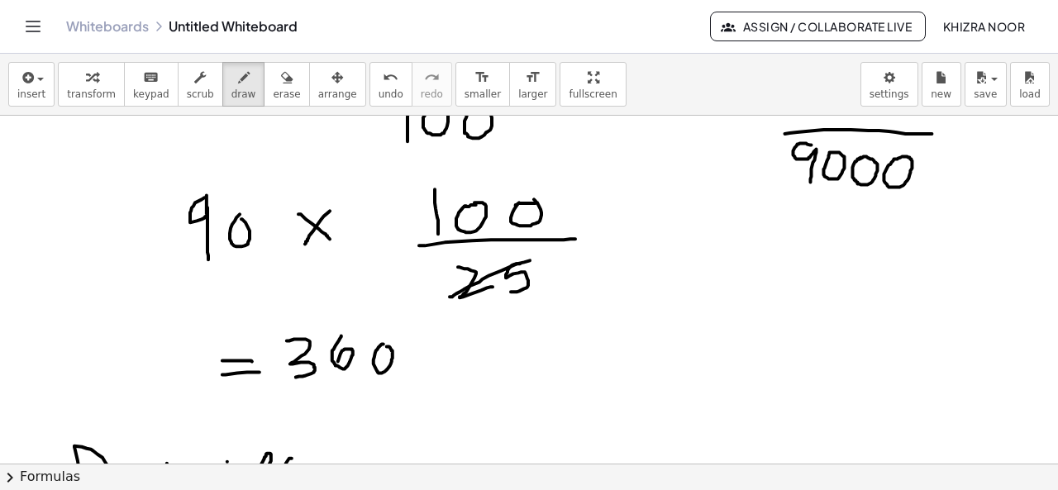
drag, startPoint x: 785, startPoint y: 133, endPoint x: 942, endPoint y: 134, distance: 157.0
drag, startPoint x: 778, startPoint y: 136, endPoint x: 772, endPoint y: 193, distance: 58.2
drag, startPoint x: 715, startPoint y: 163, endPoint x: 738, endPoint y: 193, distance: 37.7
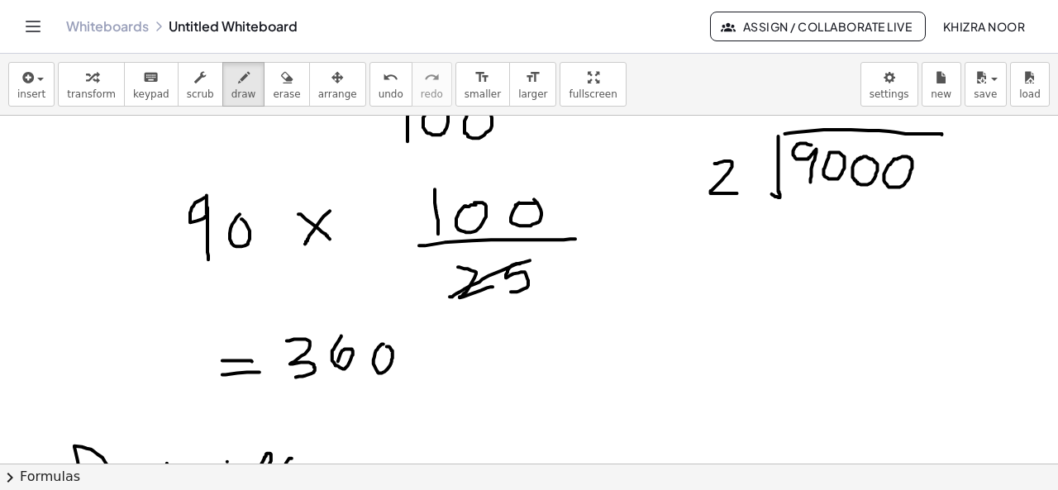
drag, startPoint x: 763, startPoint y: 157, endPoint x: 750, endPoint y: 192, distance: 37.1
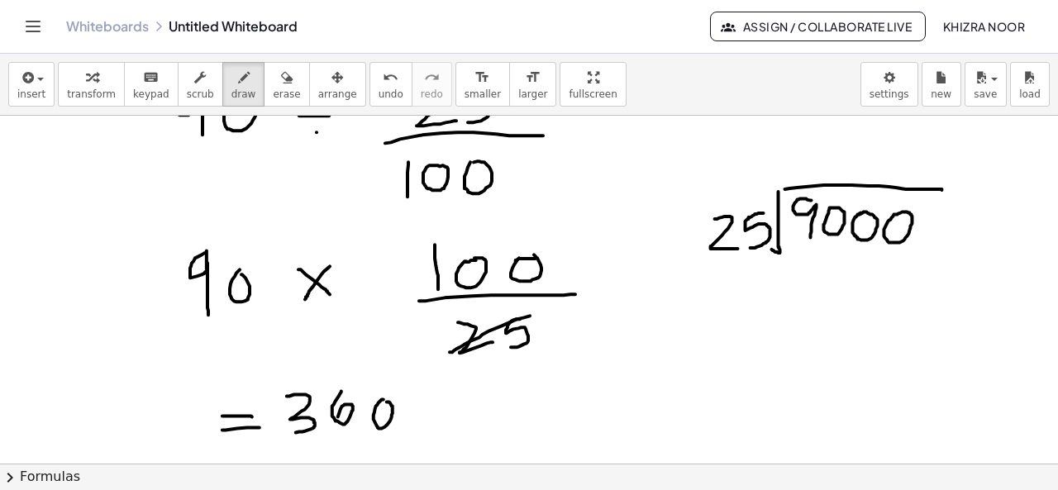
scroll to position [1092, 0]
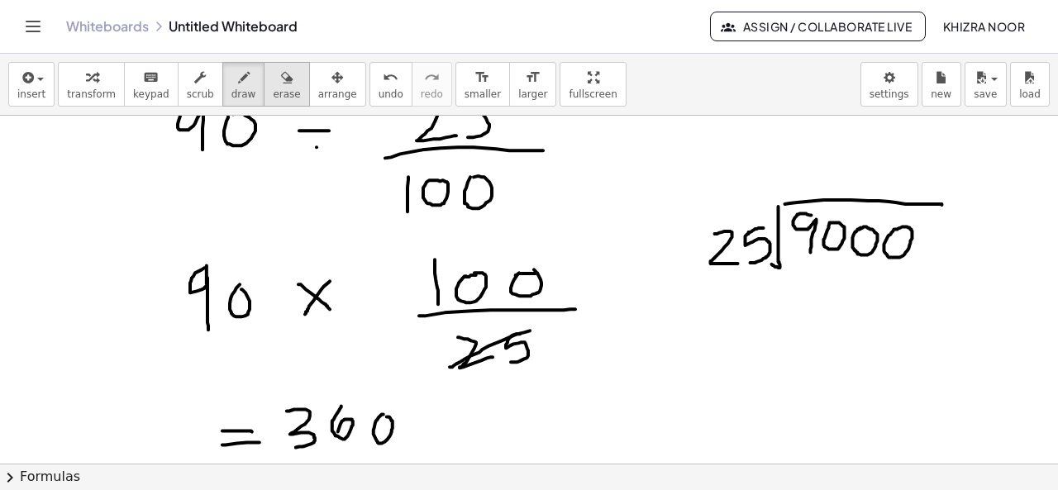
click at [273, 98] on span "erase" at bounding box center [286, 94] width 27 height 12
drag, startPoint x: 460, startPoint y: 361, endPoint x: 526, endPoint y: 361, distance: 65.3
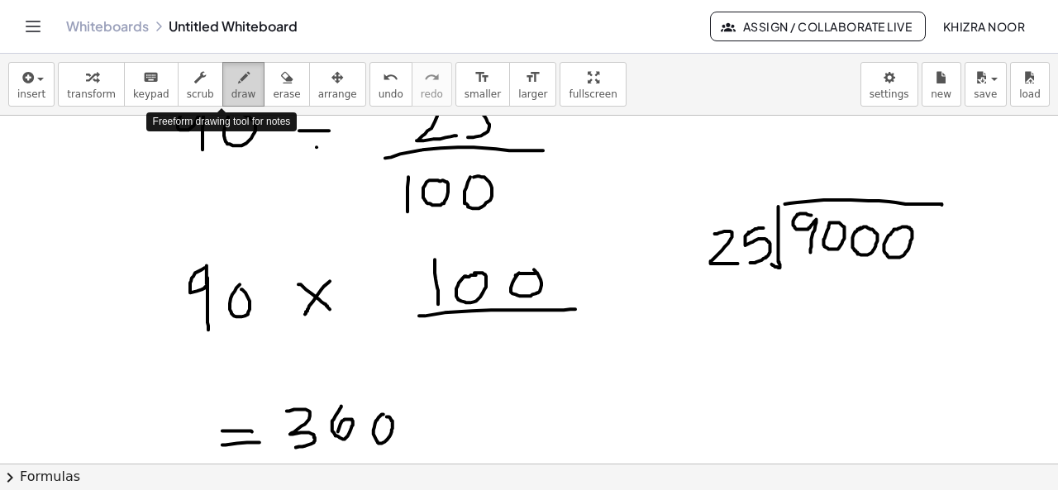
click at [238, 85] on icon "button" at bounding box center [244, 78] width 12 height 20
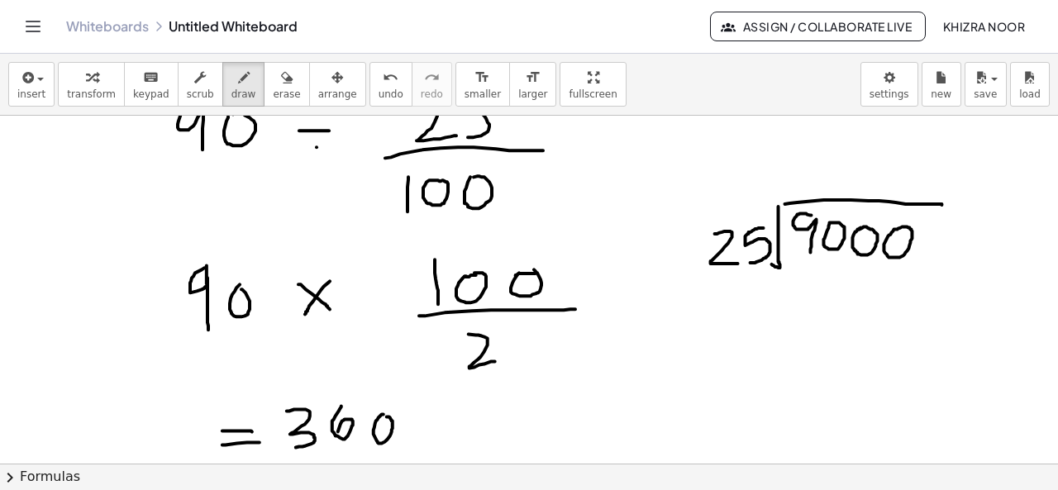
drag, startPoint x: 468, startPoint y: 334, endPoint x: 497, endPoint y: 361, distance: 39.7
drag, startPoint x: 530, startPoint y: 325, endPoint x: 523, endPoint y: 362, distance: 37.8
drag, startPoint x: 810, startPoint y: 166, endPoint x: 815, endPoint y: 204, distance: 38.3
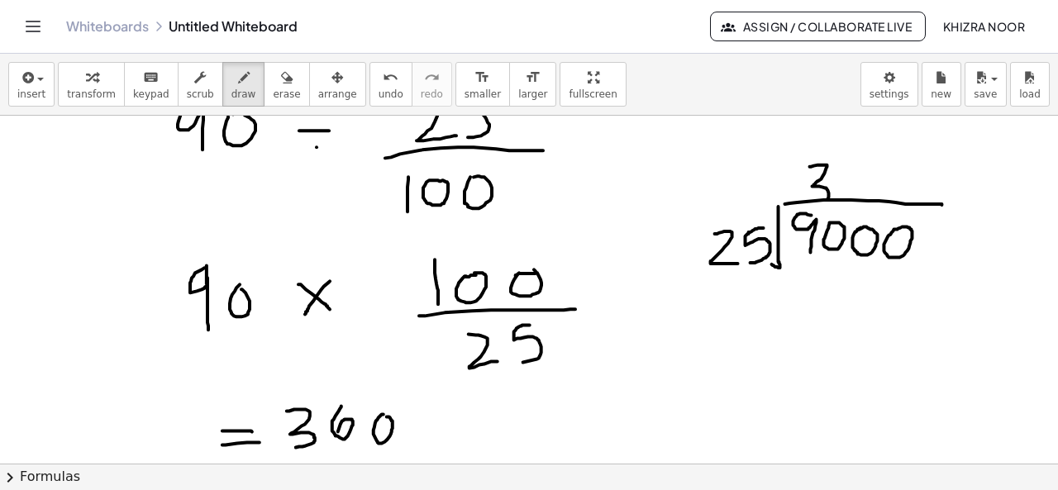
drag, startPoint x: 795, startPoint y: 278, endPoint x: 811, endPoint y: 303, distance: 30.5
drag, startPoint x: 841, startPoint y: 278, endPoint x: 823, endPoint y: 306, distance: 33.5
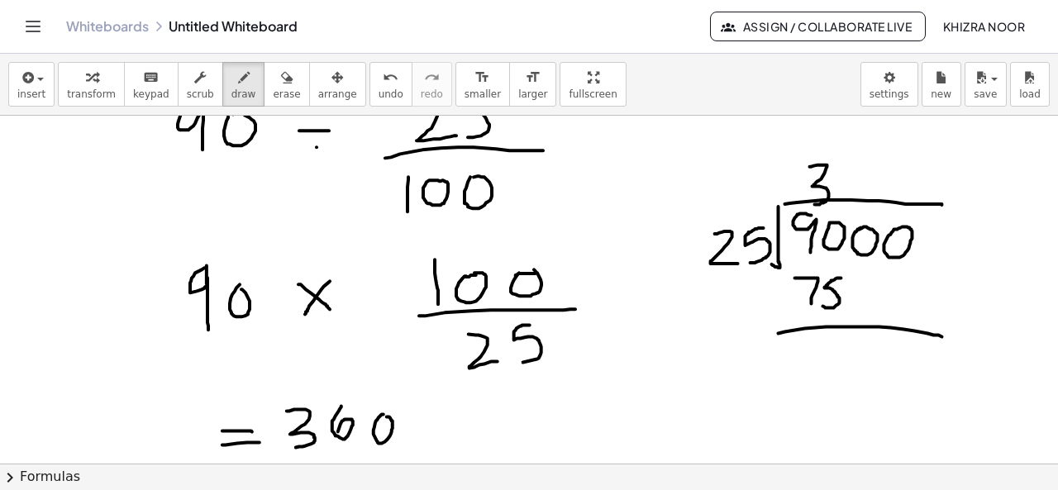
drag, startPoint x: 778, startPoint y: 333, endPoint x: 950, endPoint y: 338, distance: 171.9
drag, startPoint x: 778, startPoint y: 310, endPoint x: 800, endPoint y: 310, distance: 21.5
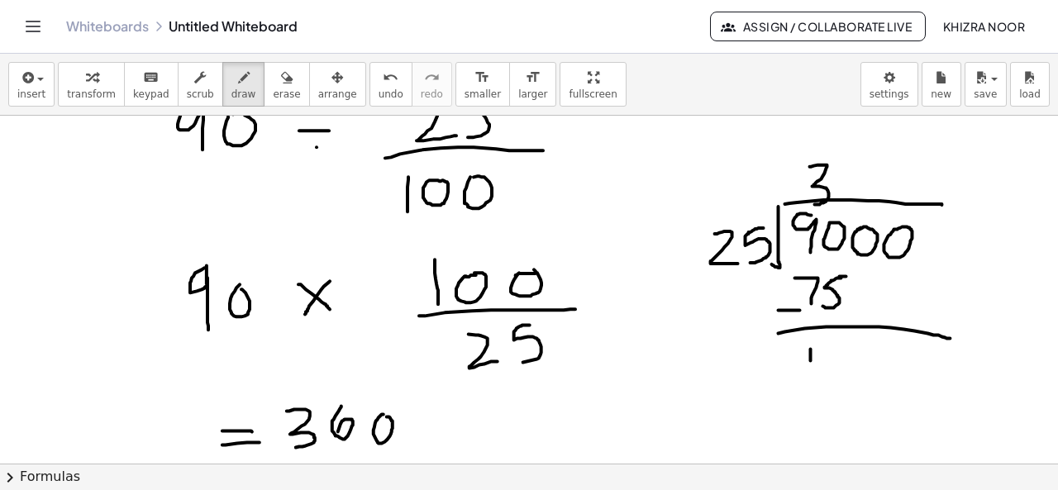
drag, startPoint x: 811, startPoint y: 349, endPoint x: 811, endPoint y: 383, distance: 33.9
drag, startPoint x: 839, startPoint y: 343, endPoint x: 825, endPoint y: 384, distance: 43.6
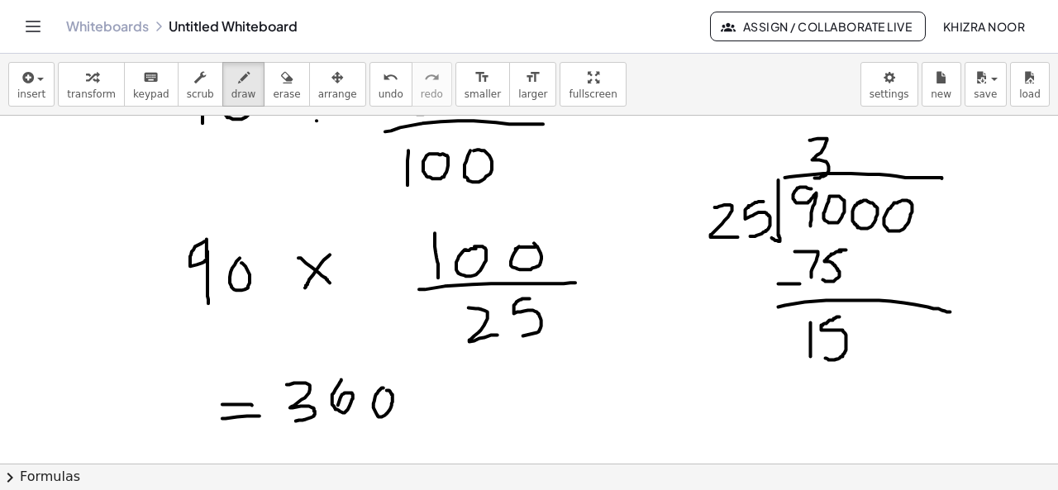
drag, startPoint x: 868, startPoint y: 237, endPoint x: 873, endPoint y: 320, distance: 82.8
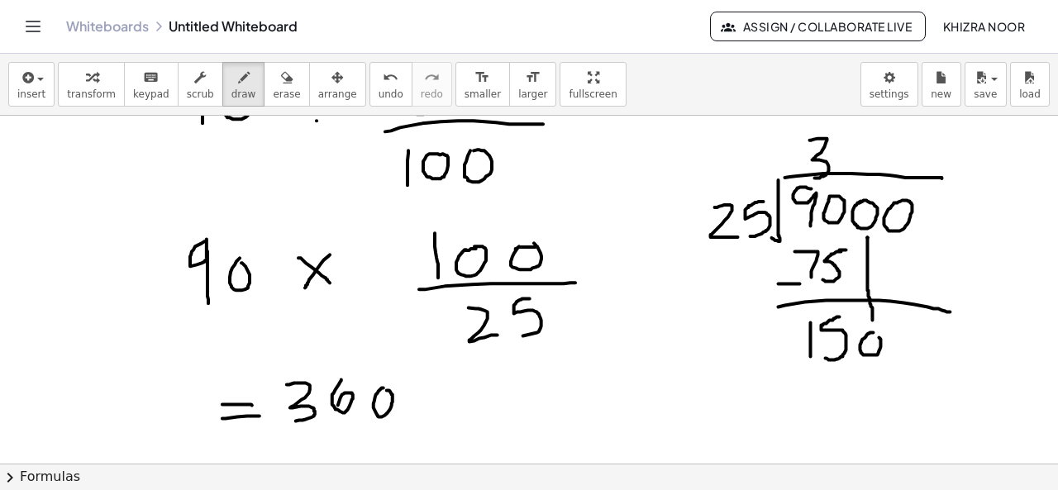
drag, startPoint x: 868, startPoint y: 319, endPoint x: 885, endPoint y: 320, distance: 17.4
drag, startPoint x: 861, startPoint y: 133, endPoint x: 846, endPoint y: 160, distance: 31.1
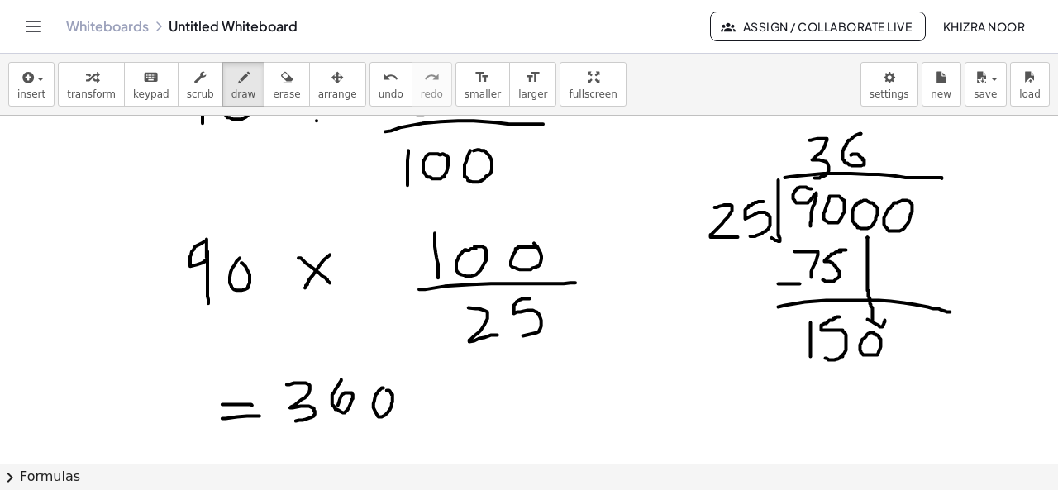
drag, startPoint x: 810, startPoint y: 384, endPoint x: 810, endPoint y: 401, distance: 16.5
drag, startPoint x: 842, startPoint y: 378, endPoint x: 842, endPoint y: 409, distance: 30.6
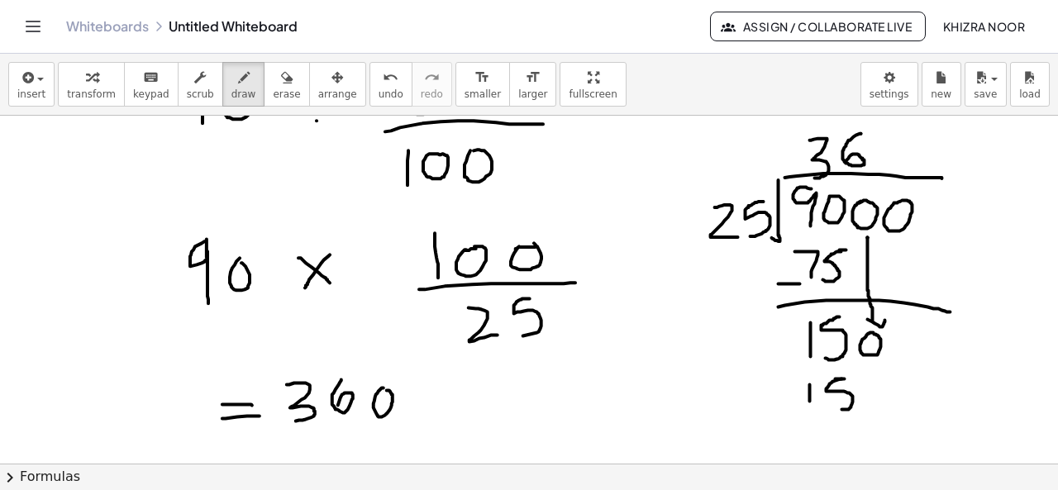
drag, startPoint x: 835, startPoint y: 378, endPoint x: 852, endPoint y: 378, distance: 16.5
drag, startPoint x: 879, startPoint y: 382, endPoint x: 887, endPoint y: 383, distance: 8.4
drag, startPoint x: 772, startPoint y: 424, endPoint x: 947, endPoint y: 421, distance: 175.2
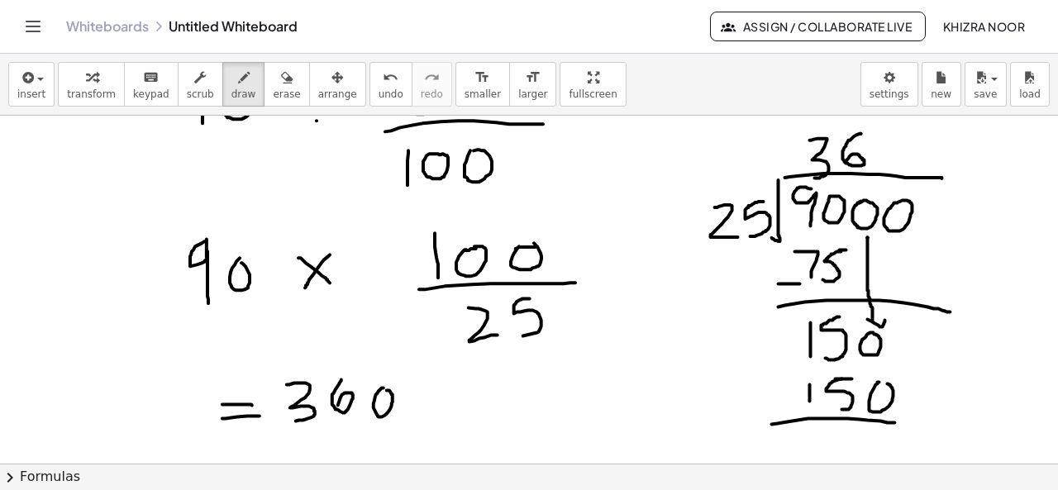
drag, startPoint x: 848, startPoint y: 430, endPoint x: 881, endPoint y: 449, distance: 37.7
drag, startPoint x: 876, startPoint y: 431, endPoint x: 863, endPoint y: 444, distance: 17.5
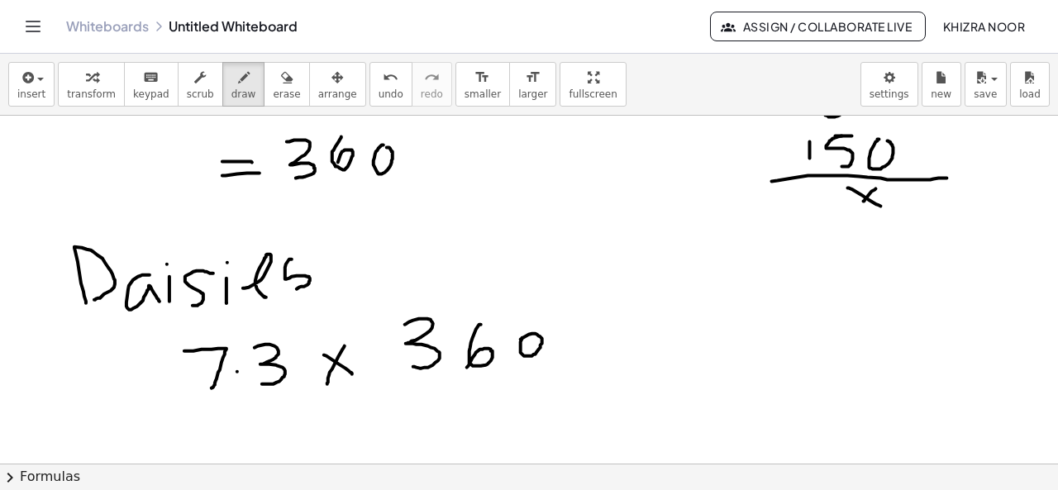
scroll to position [1358, 0]
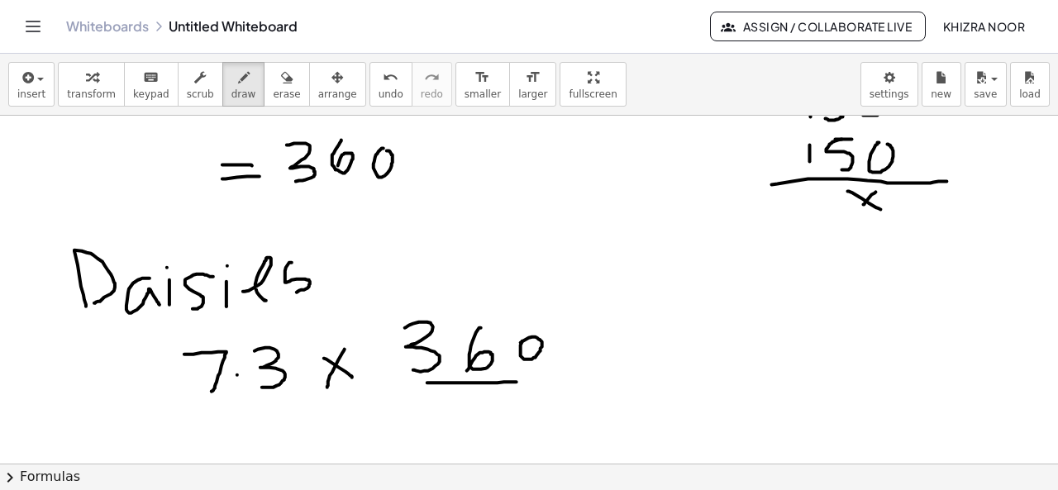
drag, startPoint x: 427, startPoint y: 383, endPoint x: 516, endPoint y: 382, distance: 89.2
drag, startPoint x: 169, startPoint y: 437, endPoint x: 205, endPoint y: 437, distance: 36.4
drag, startPoint x: 172, startPoint y: 449, endPoint x: 202, endPoint y: 448, distance: 29.8
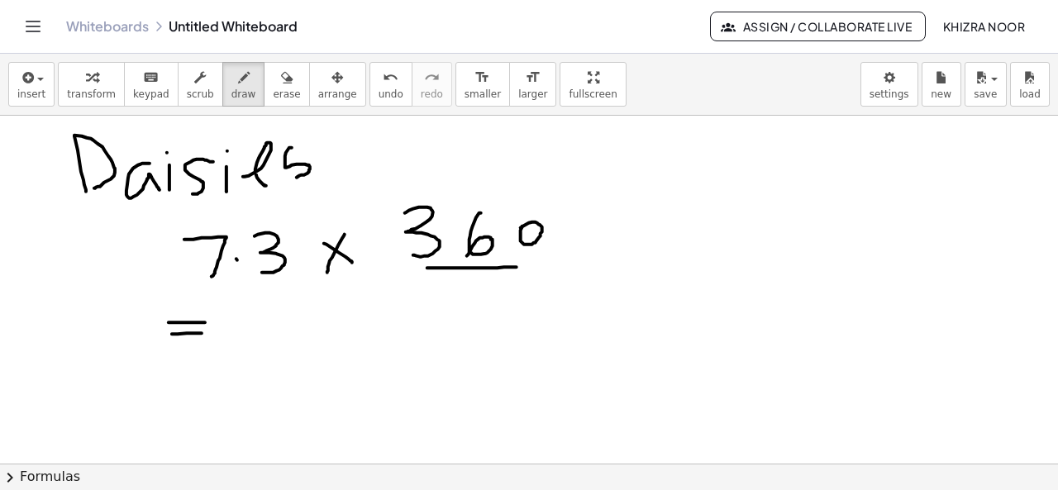
scroll to position [1477, 0]
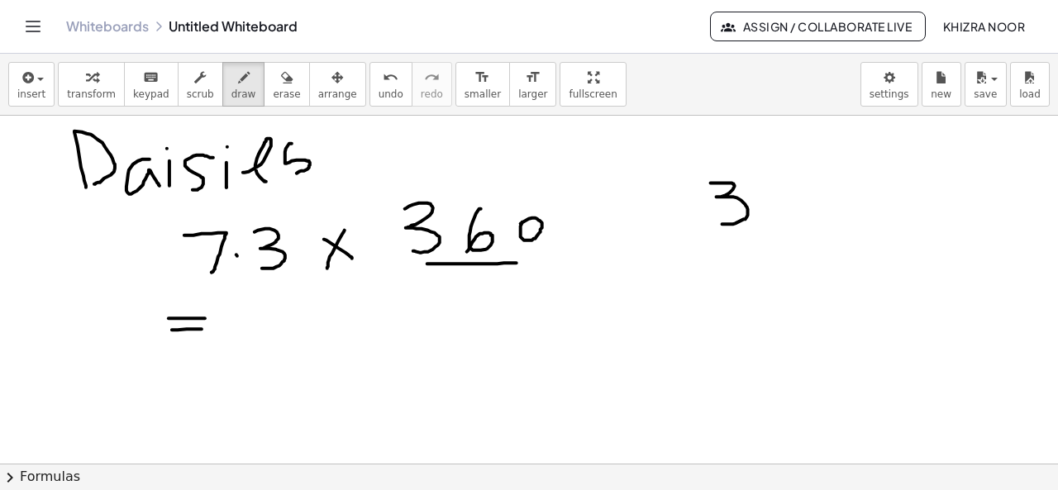
drag, startPoint x: 711, startPoint y: 183, endPoint x: 722, endPoint y: 224, distance: 42.9
drag, startPoint x: 782, startPoint y: 179, endPoint x: 777, endPoint y: 204, distance: 25.3
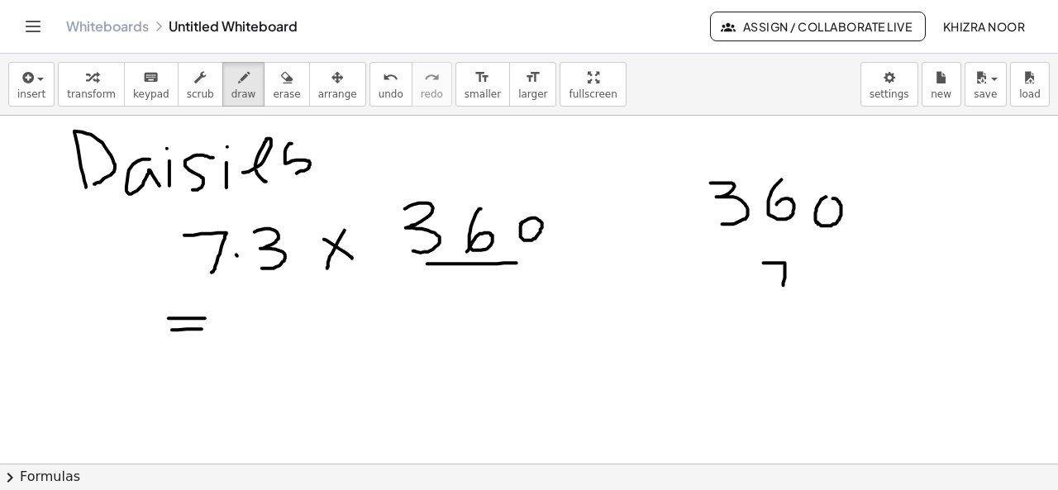
drag, startPoint x: 763, startPoint y: 263, endPoint x: 781, endPoint y: 297, distance: 38.1
drag, startPoint x: 823, startPoint y: 258, endPoint x: 829, endPoint y: 293, distance: 36.0
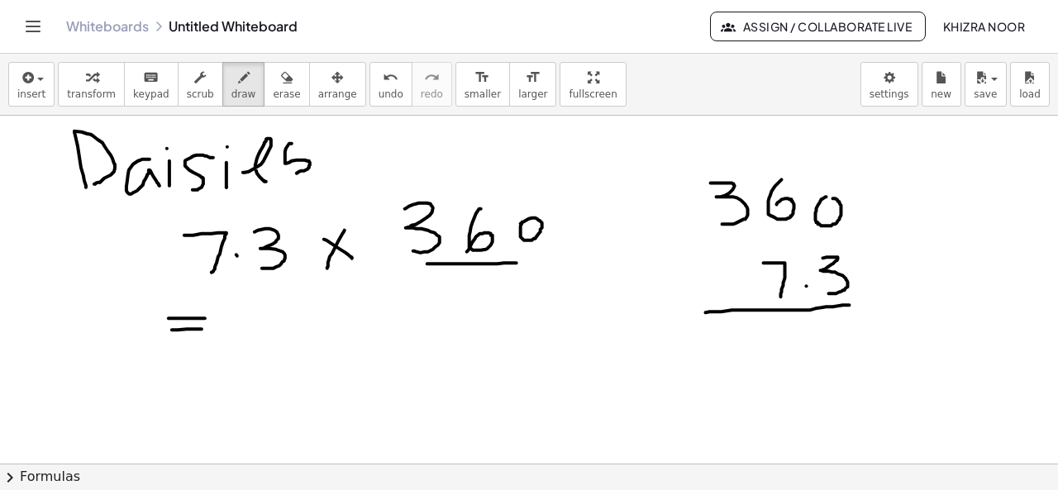
drag, startPoint x: 706, startPoint y: 312, endPoint x: 877, endPoint y: 305, distance: 172.0
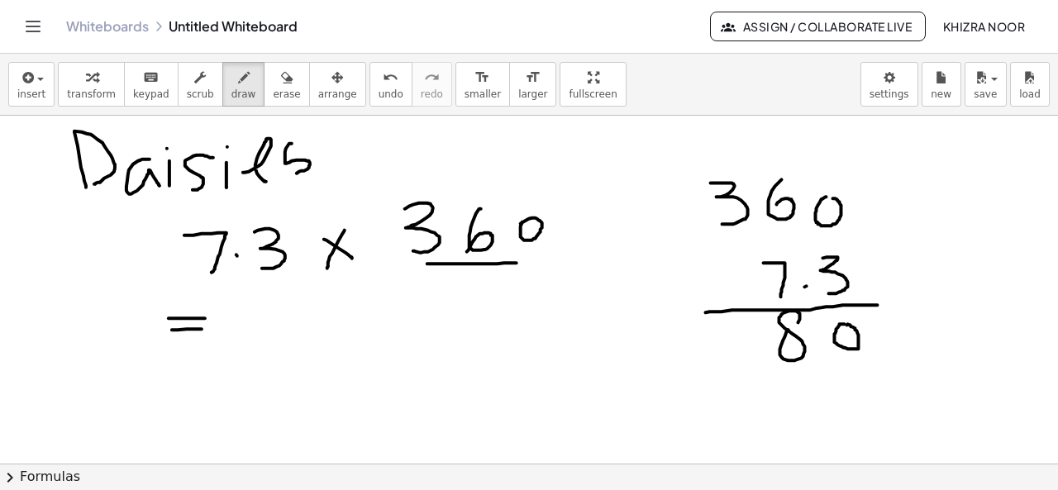
drag, startPoint x: 692, startPoint y: 329, endPoint x: 692, endPoint y: 351, distance: 22.3
drag, startPoint x: 847, startPoint y: 377, endPoint x: 868, endPoint y: 394, distance: 27.6
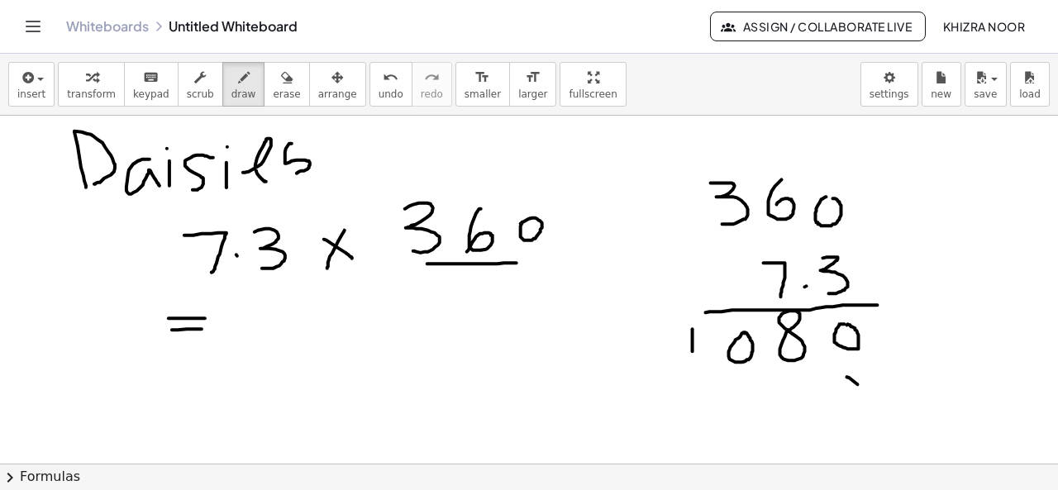
drag, startPoint x: 871, startPoint y: 366, endPoint x: 853, endPoint y: 400, distance: 38.4
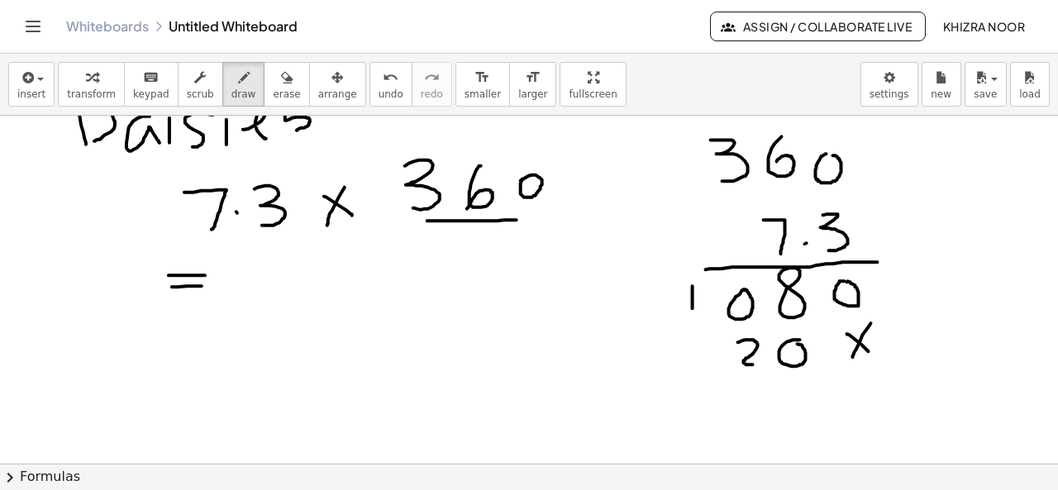
drag, startPoint x: 738, startPoint y: 342, endPoint x: 763, endPoint y: 364, distance: 34.0
drag, startPoint x: 647, startPoint y: 350, endPoint x: 676, endPoint y: 377, distance: 39.7
drag, startPoint x: 699, startPoint y: 343, endPoint x: 694, endPoint y: 376, distance: 33.4
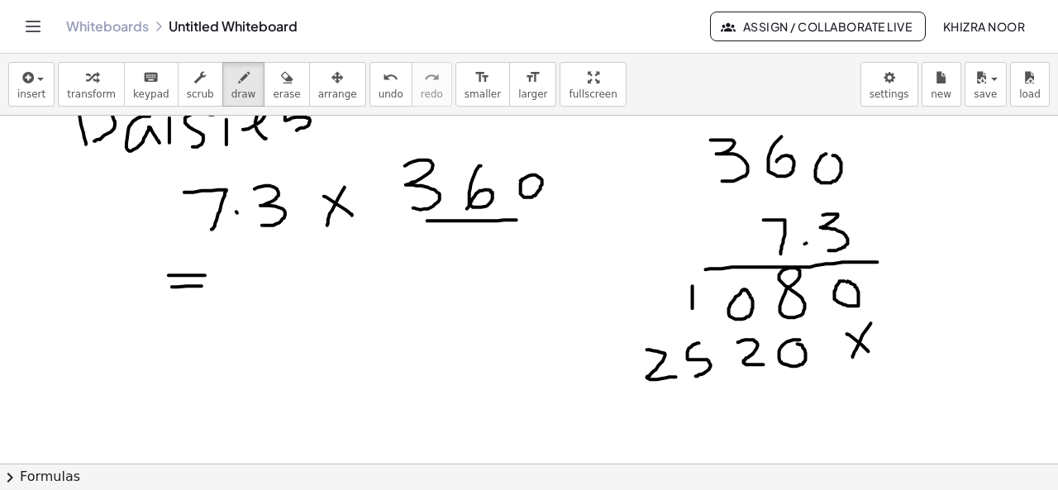
drag, startPoint x: 615, startPoint y: 398, endPoint x: 902, endPoint y: 381, distance: 288.1
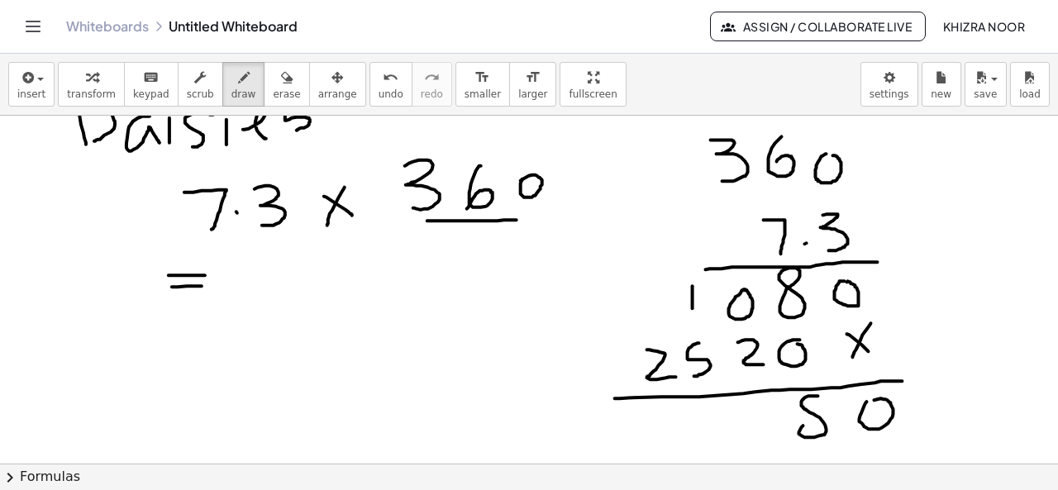
drag, startPoint x: 803, startPoint y: 426, endPoint x: 808, endPoint y: 411, distance: 15.7
drag, startPoint x: 749, startPoint y: 412, endPoint x: 777, endPoint y: 435, distance: 36.4
drag, startPoint x: 710, startPoint y: 414, endPoint x: 698, endPoint y: 449, distance: 36.6
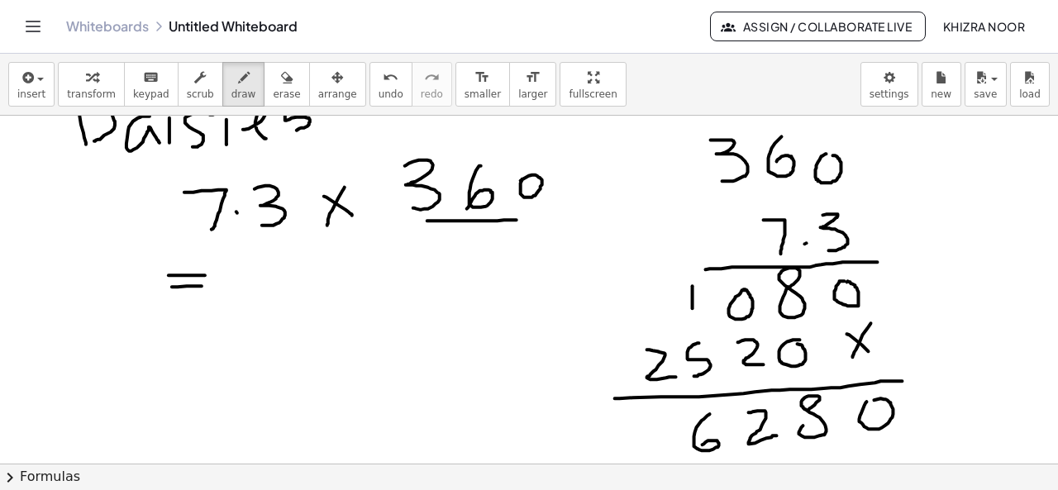
drag, startPoint x: 636, startPoint y: 422, endPoint x: 663, endPoint y: 450, distance: 38.6
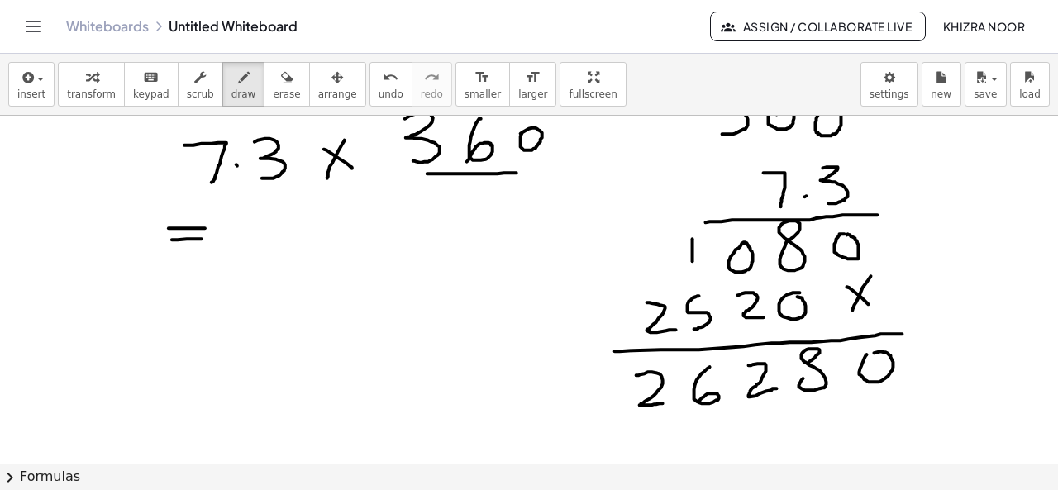
scroll to position [1519, 0]
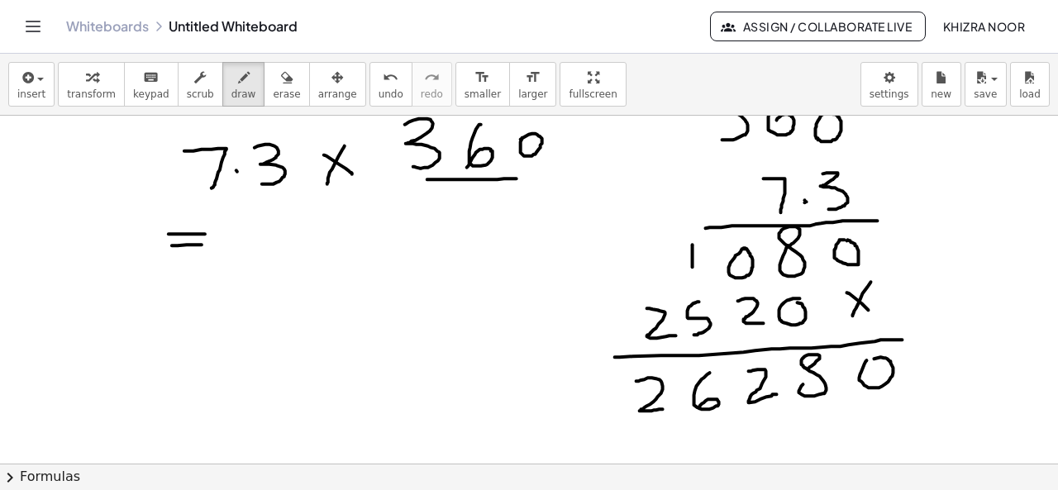
scroll to position [1591, 0]
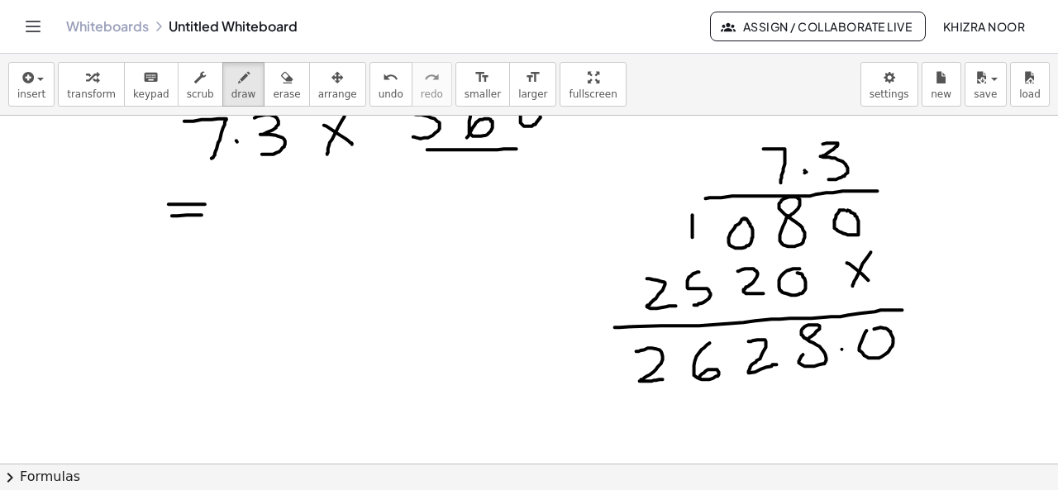
drag, startPoint x: 250, startPoint y: 186, endPoint x: 299, endPoint y: 212, distance: 55.5
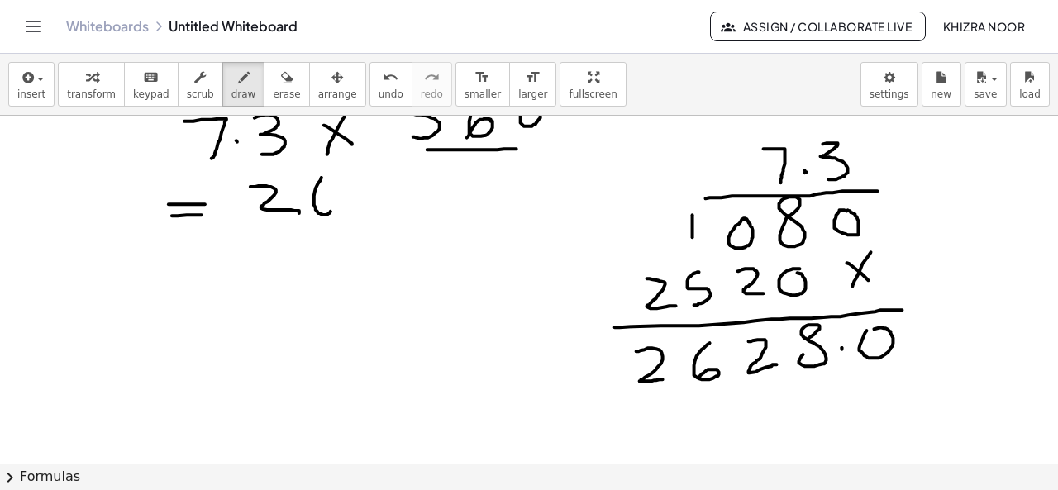
drag, startPoint x: 321, startPoint y: 177, endPoint x: 316, endPoint y: 204, distance: 27.7
drag, startPoint x: 352, startPoint y: 189, endPoint x: 380, endPoint y: 212, distance: 35.9
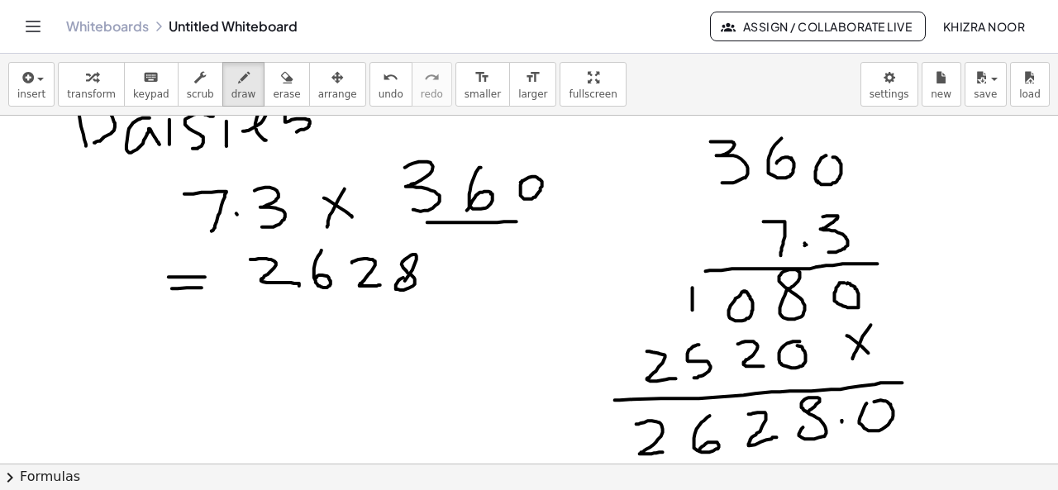
scroll to position [1529, 0]
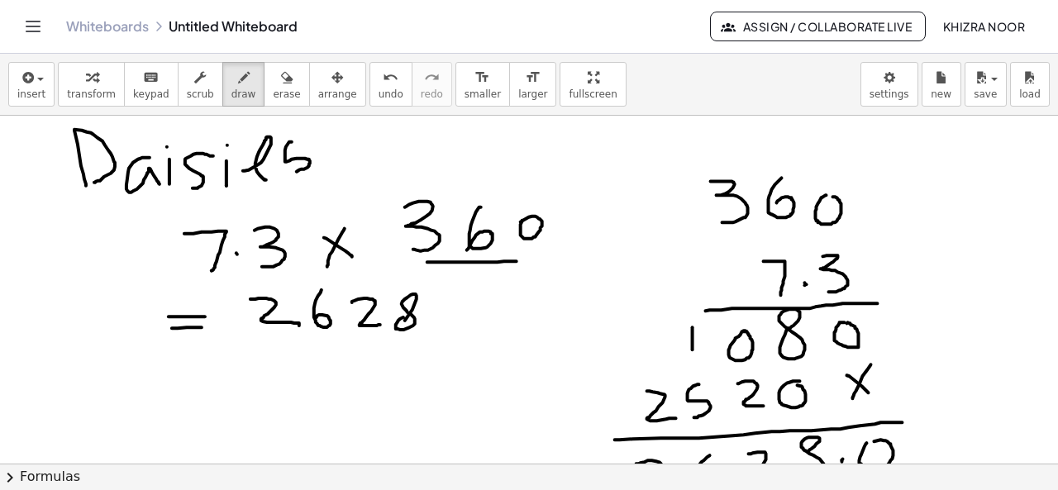
scroll to position [1486, 0]
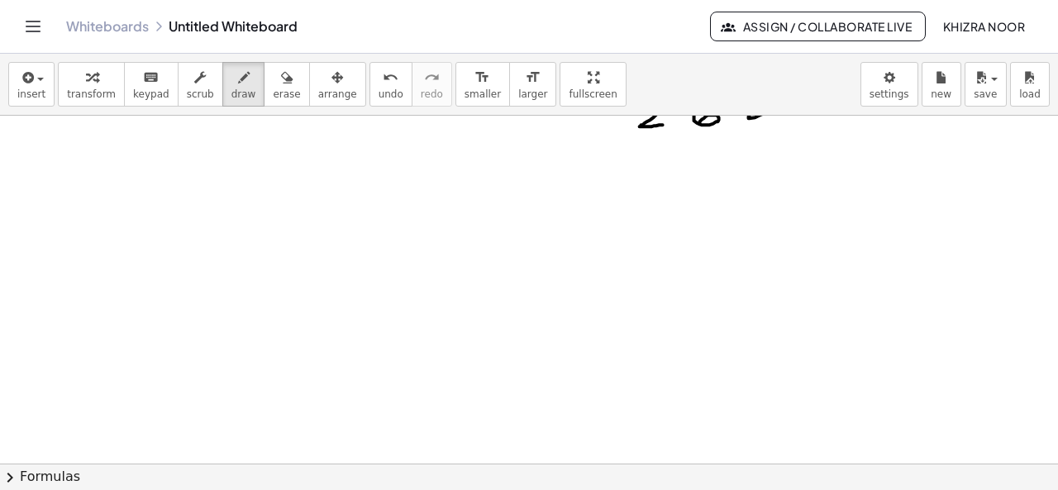
scroll to position [1886, 0]
drag, startPoint x: 206, startPoint y: 191, endPoint x: 242, endPoint y: 211, distance: 41.4
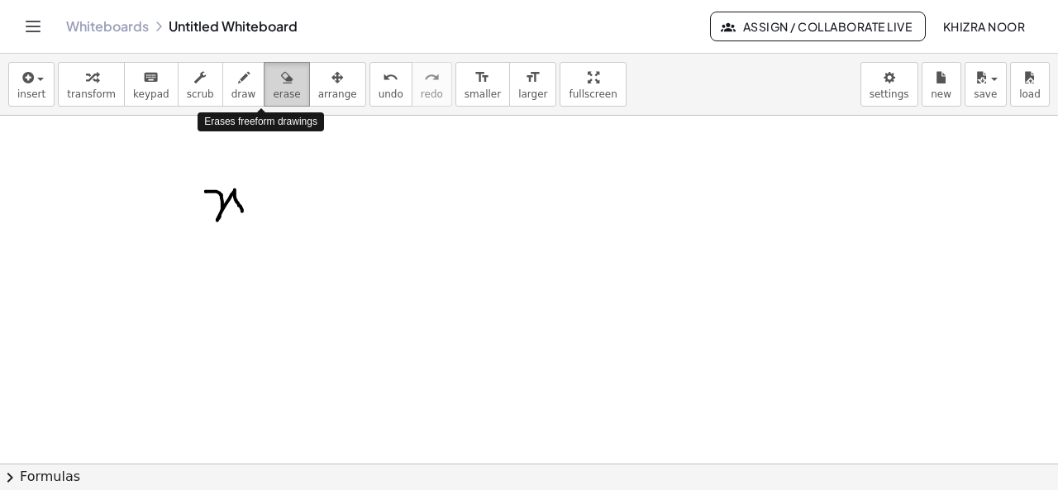
click at [273, 88] on span "erase" at bounding box center [286, 94] width 27 height 12
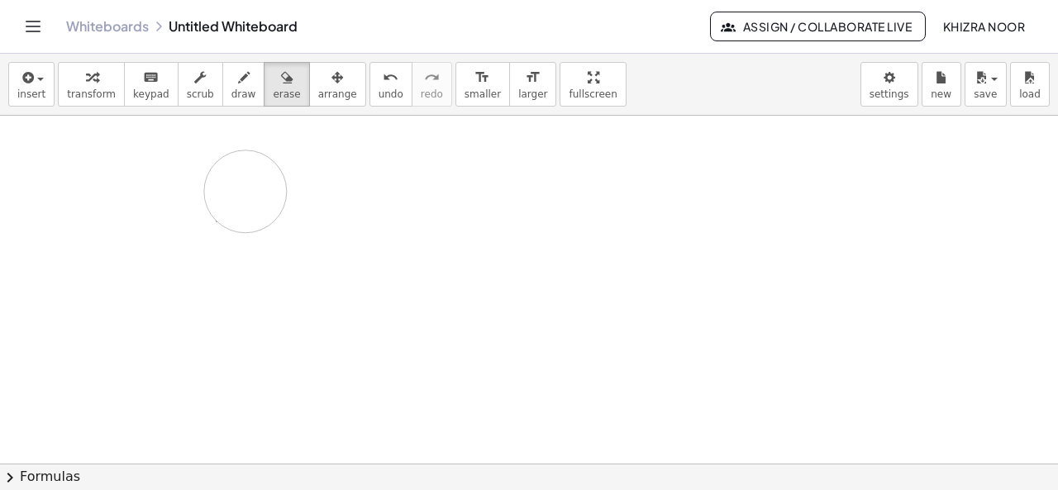
drag, startPoint x: 245, startPoint y: 191, endPoint x: 231, endPoint y: 240, distance: 51.8
click at [231, 99] on span "draw" at bounding box center [243, 94] width 25 height 12
drag, startPoint x: 362, startPoint y: 291, endPoint x: 411, endPoint y: 327, distance: 61.5
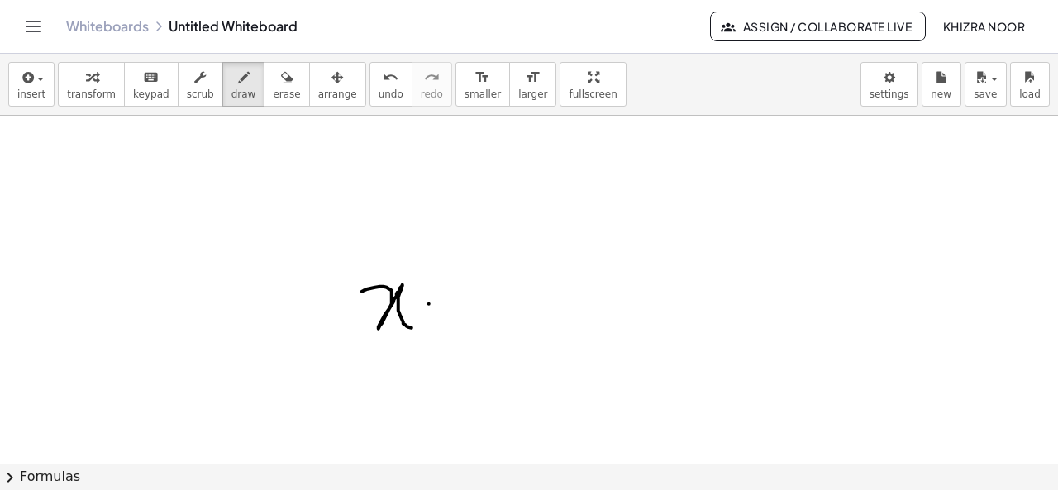
drag, startPoint x: 429, startPoint y: 303, endPoint x: 450, endPoint y: 304, distance: 21.5
drag, startPoint x: 431, startPoint y: 315, endPoint x: 459, endPoint y: 315, distance: 27.3
drag, startPoint x: 497, startPoint y: 281, endPoint x: 513, endPoint y: 336, distance: 57.5
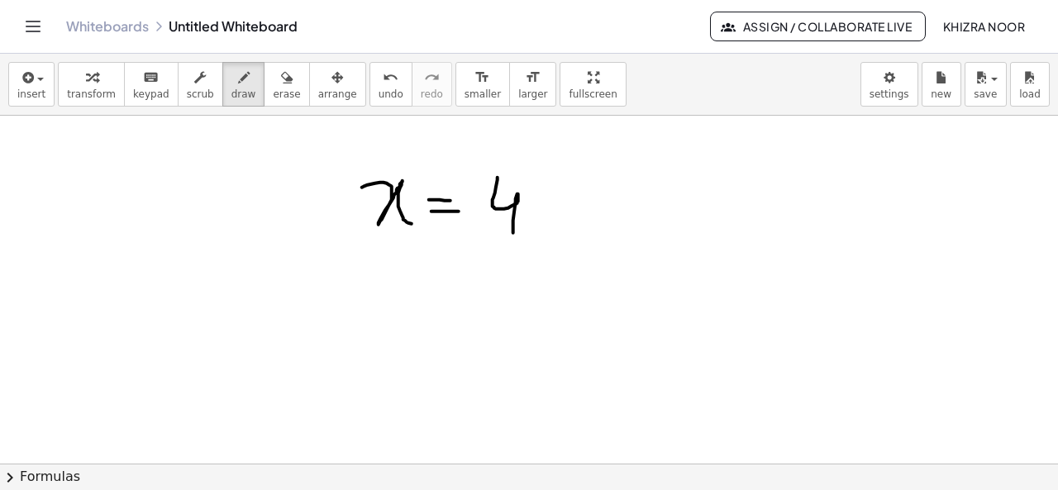
scroll to position [2019, 0]
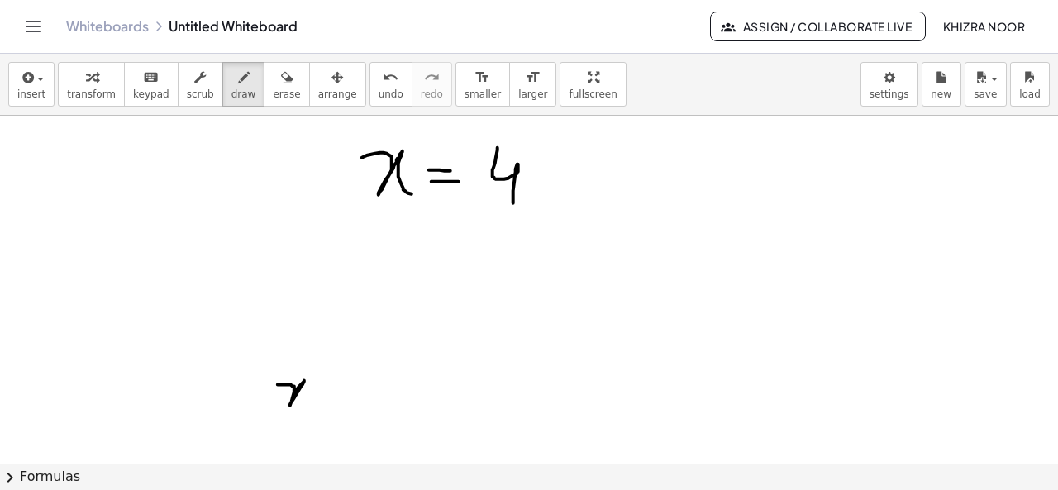
drag, startPoint x: 278, startPoint y: 384, endPoint x: 309, endPoint y: 418, distance: 46.2
drag, startPoint x: 322, startPoint y: 399, endPoint x: 342, endPoint y: 397, distance: 19.9
drag, startPoint x: 322, startPoint y: 411, endPoint x: 335, endPoint y: 411, distance: 13.2
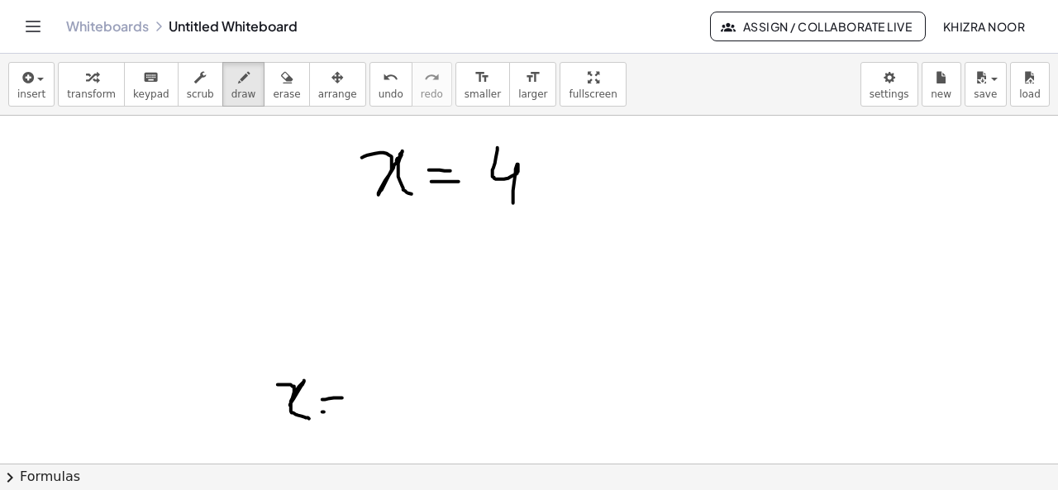
drag, startPoint x: 377, startPoint y: 376, endPoint x: 394, endPoint y: 414, distance: 41.8
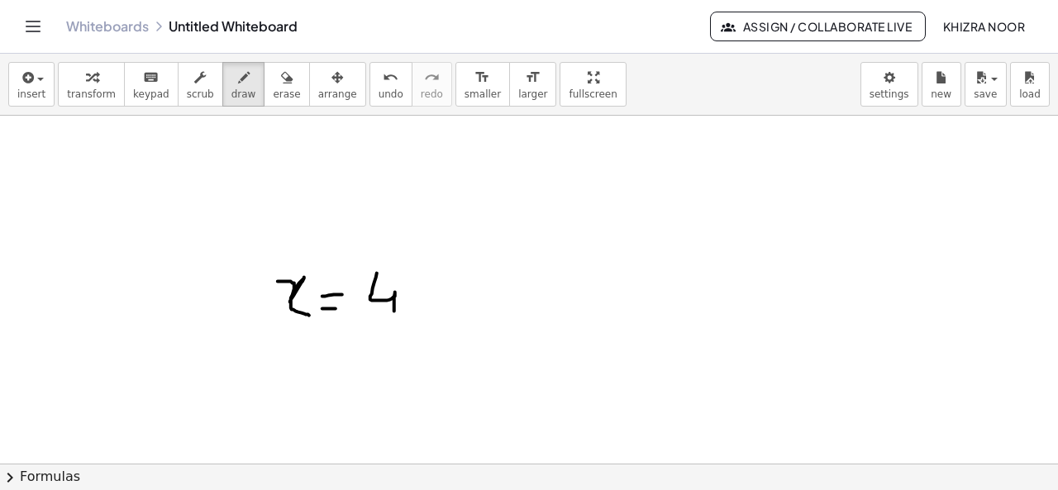
scroll to position [2138, 0]
drag, startPoint x: 236, startPoint y: 345, endPoint x: 253, endPoint y: 374, distance: 34.0
drag, startPoint x: 261, startPoint y: 351, endPoint x: 284, endPoint y: 362, distance: 25.5
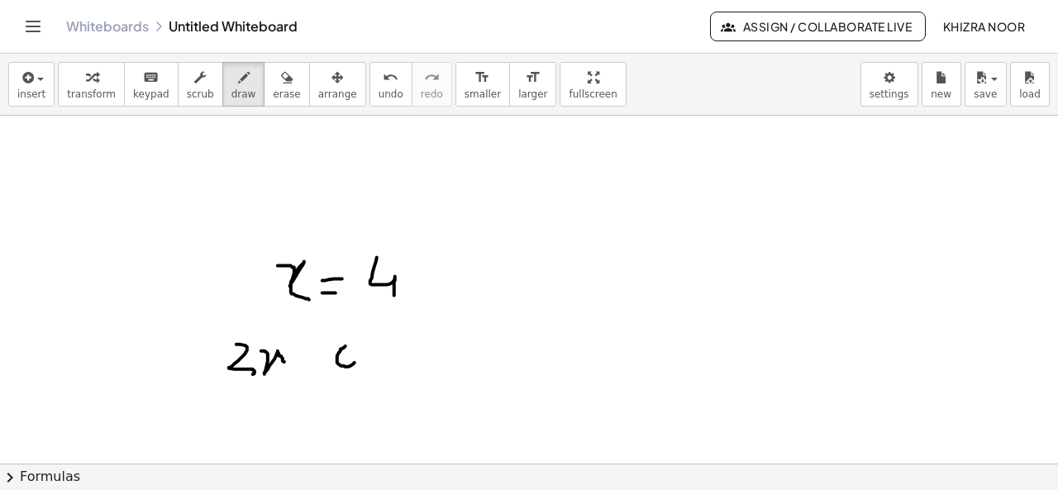
drag, startPoint x: 377, startPoint y: 348, endPoint x: 401, endPoint y: 370, distance: 32.7
drag, startPoint x: 489, startPoint y: 322, endPoint x: 499, endPoint y: 354, distance: 33.7
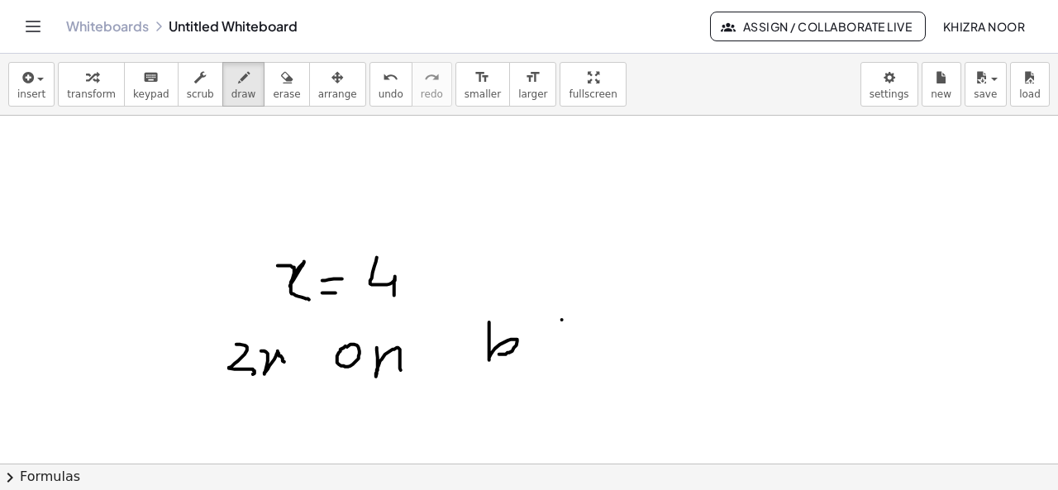
drag, startPoint x: 562, startPoint y: 320, endPoint x: 535, endPoint y: 371, distance: 58.0
drag, startPoint x: 574, startPoint y: 341, endPoint x: 554, endPoint y: 366, distance: 32.3
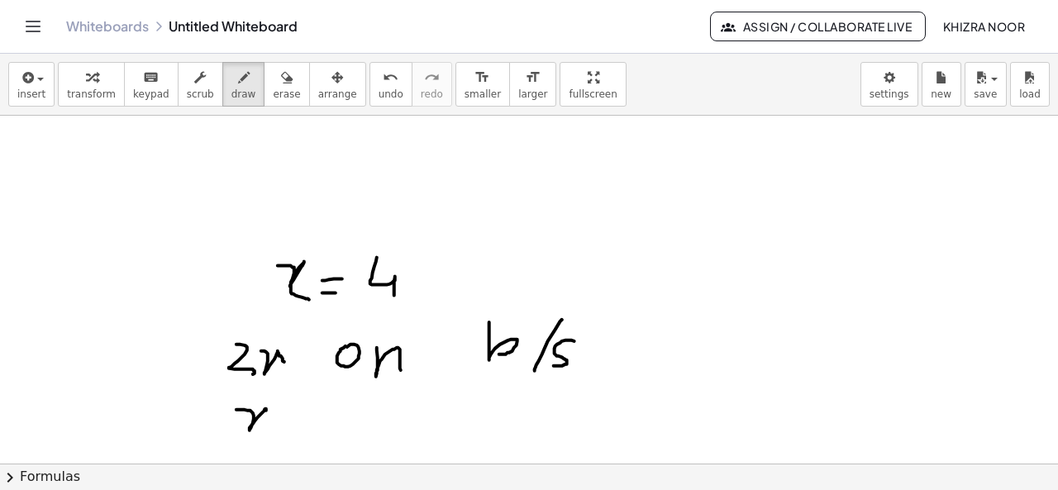
drag, startPoint x: 236, startPoint y: 410, endPoint x: 272, endPoint y: 430, distance: 40.7
drag, startPoint x: 294, startPoint y: 407, endPoint x: 297, endPoint y: 425, distance: 17.7
drag, startPoint x: 288, startPoint y: 416, endPoint x: 304, endPoint y: 416, distance: 16.5
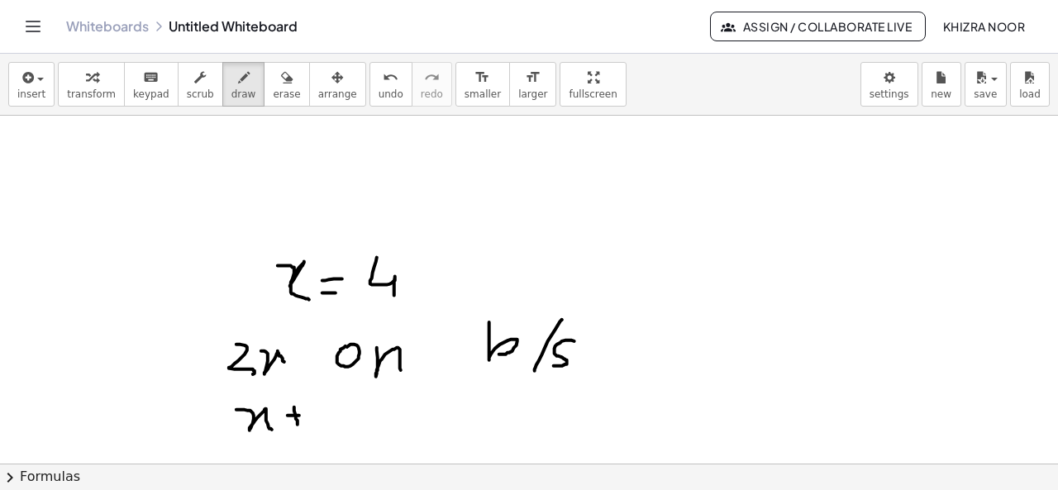
drag, startPoint x: 326, startPoint y: 402, endPoint x: 362, endPoint y: 423, distance: 41.5
drag, startPoint x: 371, startPoint y: 405, endPoint x: 398, endPoint y: 421, distance: 31.5
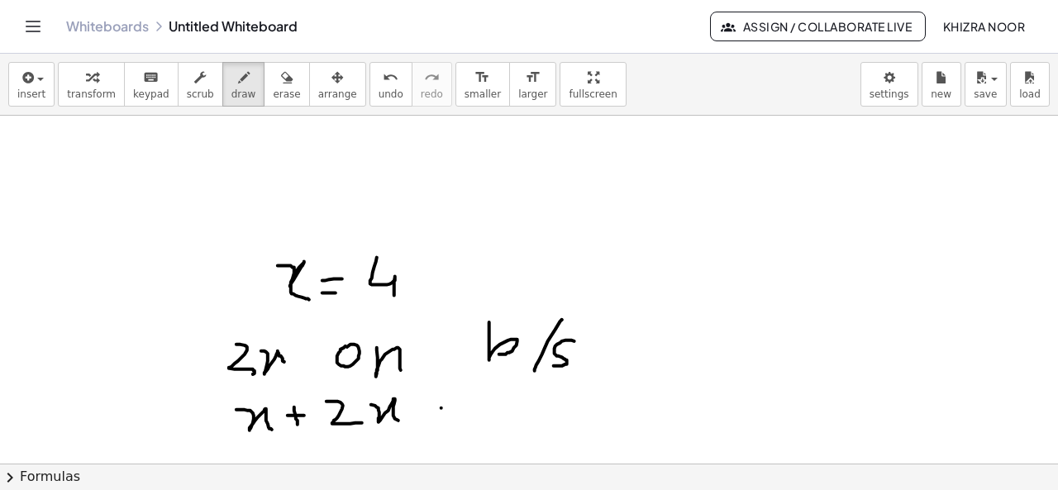
drag, startPoint x: 441, startPoint y: 408, endPoint x: 468, endPoint y: 407, distance: 26.5
drag, startPoint x: 447, startPoint y: 419, endPoint x: 471, endPoint y: 418, distance: 24.0
drag, startPoint x: 519, startPoint y: 387, endPoint x: 539, endPoint y: 422, distance: 40.7
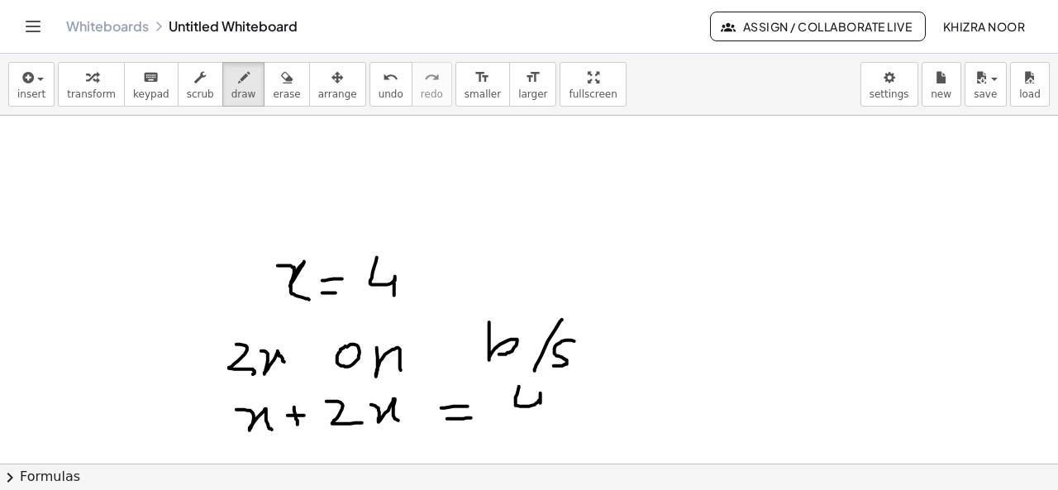
drag, startPoint x: 573, startPoint y: 403, endPoint x: 578, endPoint y: 421, distance: 18.0
drag, startPoint x: 567, startPoint y: 417, endPoint x: 592, endPoint y: 414, distance: 25.0
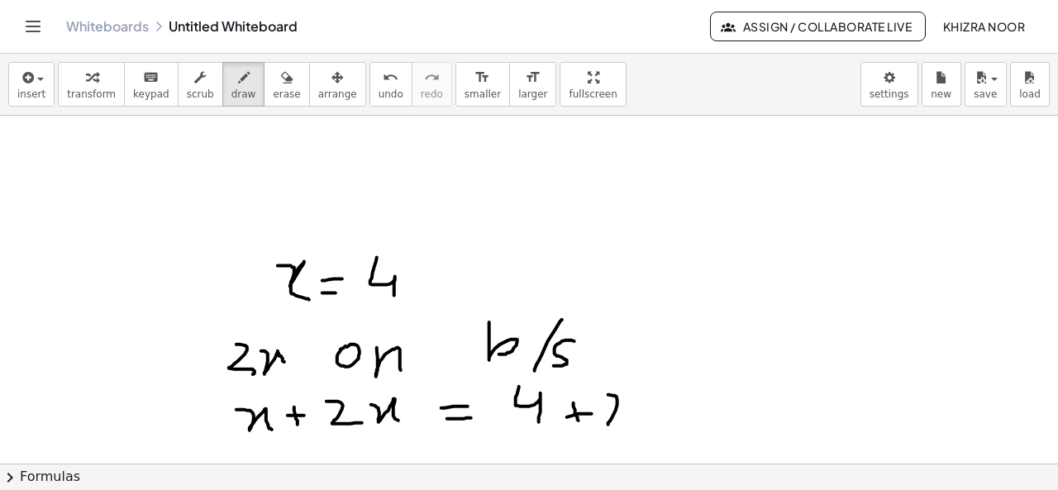
drag, startPoint x: 608, startPoint y: 395, endPoint x: 630, endPoint y: 426, distance: 37.4
drag, startPoint x: 641, startPoint y: 411, endPoint x: 667, endPoint y: 421, distance: 27.5
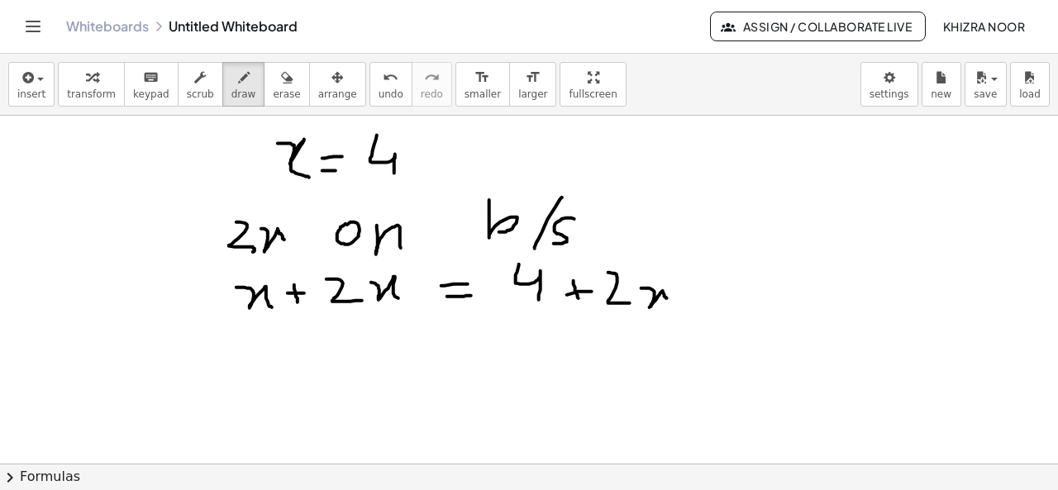
scroll to position [2251, 0]
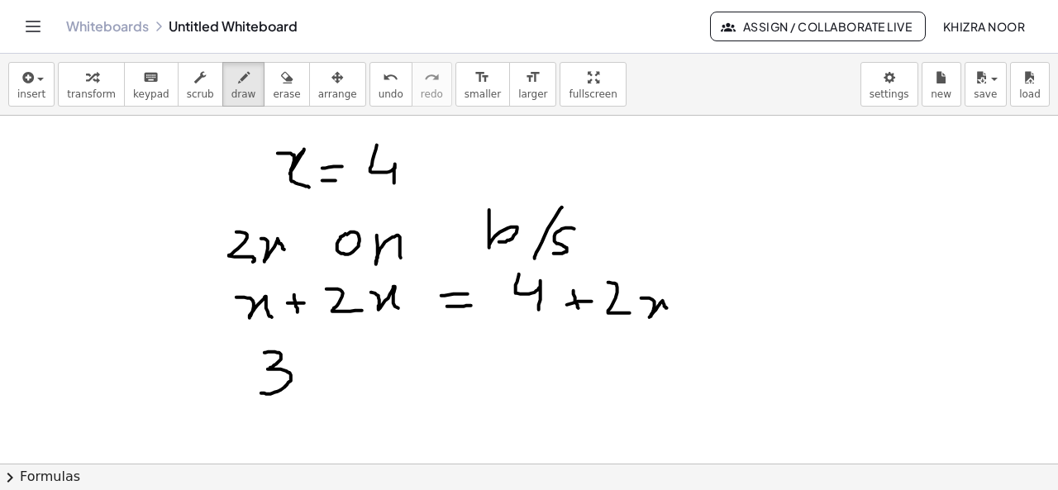
drag, startPoint x: 264, startPoint y: 353, endPoint x: 261, endPoint y: 393, distance: 40.6
drag, startPoint x: 297, startPoint y: 371, endPoint x: 333, endPoint y: 388, distance: 39.9
drag, startPoint x: 380, startPoint y: 369, endPoint x: 412, endPoint y: 369, distance: 32.2
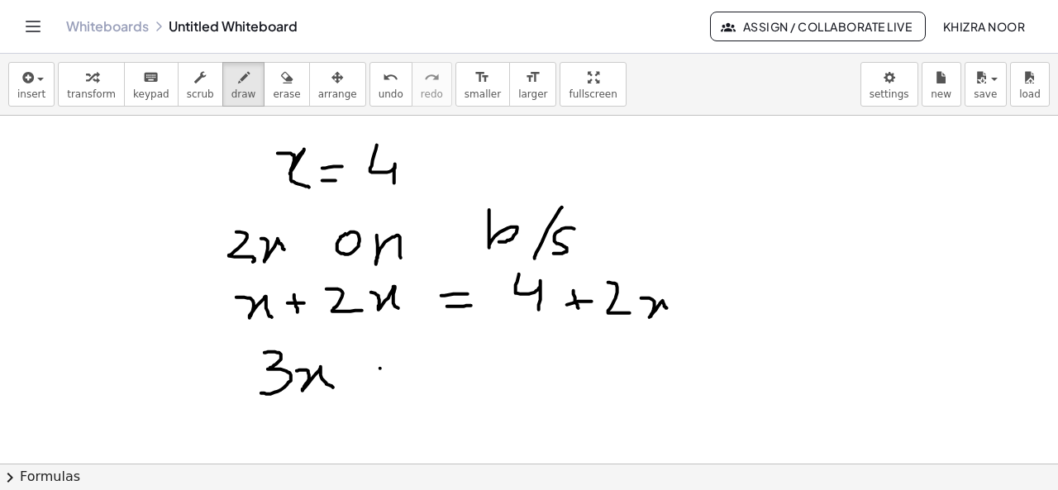
drag, startPoint x: 382, startPoint y: 384, endPoint x: 420, endPoint y: 381, distance: 38.2
drag, startPoint x: 487, startPoint y: 360, endPoint x: 507, endPoint y: 402, distance: 46.9
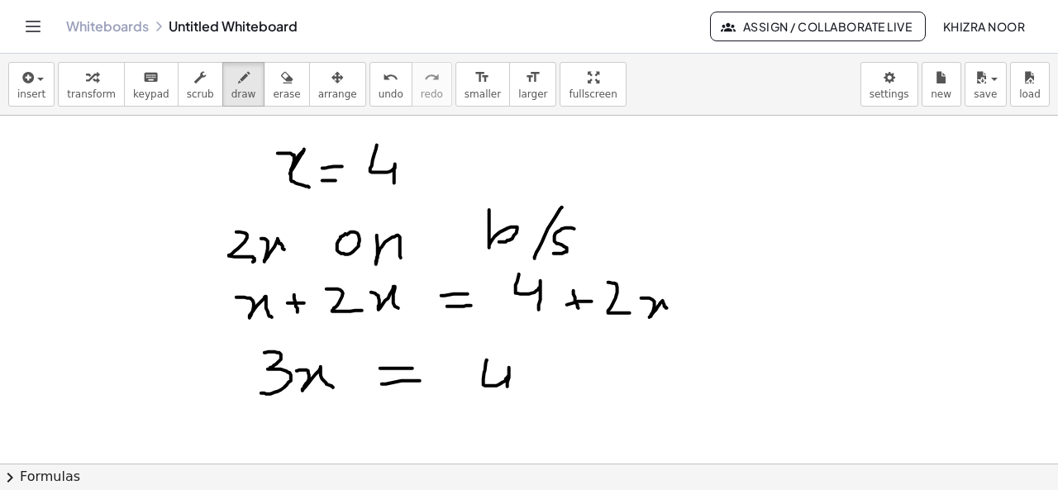
drag, startPoint x: 549, startPoint y: 371, endPoint x: 549, endPoint y: 392, distance: 20.7
drag, startPoint x: 534, startPoint y: 381, endPoint x: 563, endPoint y: 379, distance: 29.0
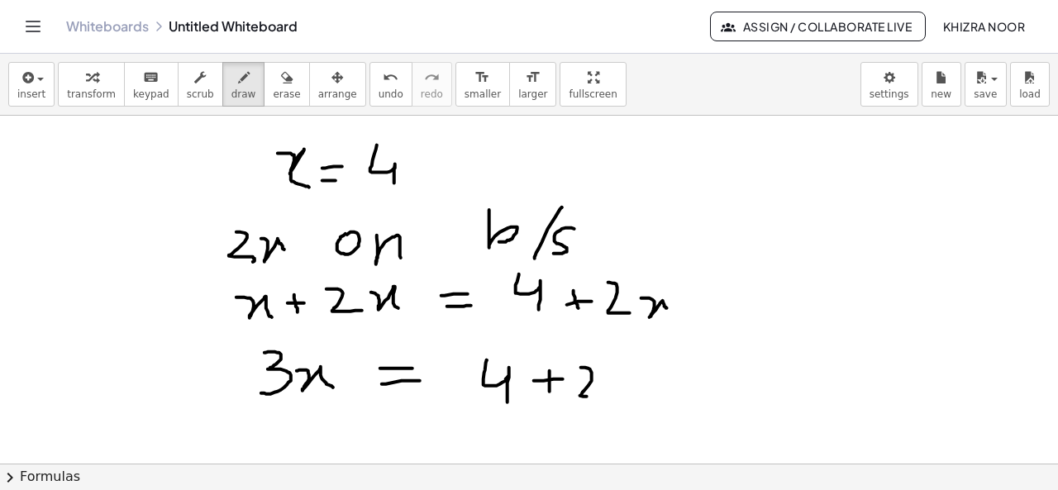
drag, startPoint x: 581, startPoint y: 368, endPoint x: 600, endPoint y: 396, distance: 33.9
drag, startPoint x: 611, startPoint y: 381, endPoint x: 650, endPoint y: 395, distance: 41.3
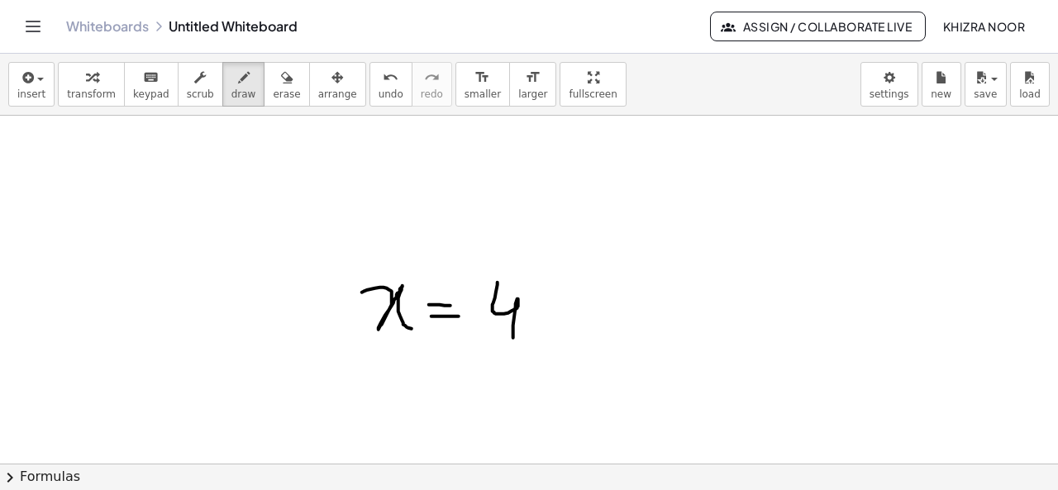
scroll to position [1890, 0]
drag, startPoint x: 332, startPoint y: 246, endPoint x: 357, endPoint y: 264, distance: 30.3
drag, startPoint x: 340, startPoint y: 234, endPoint x: 333, endPoint y: 255, distance: 22.7
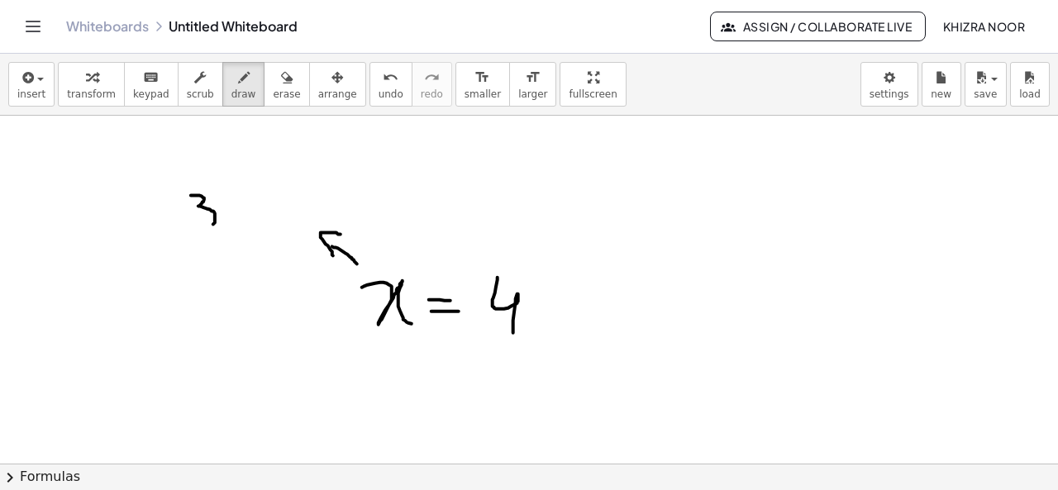
drag, startPoint x: 191, startPoint y: 195, endPoint x: 198, endPoint y: 228, distance: 33.9
drag, startPoint x: 225, startPoint y: 213, endPoint x: 248, endPoint y: 227, distance: 27.1
drag, startPoint x: 259, startPoint y: 215, endPoint x: 276, endPoint y: 215, distance: 17.4
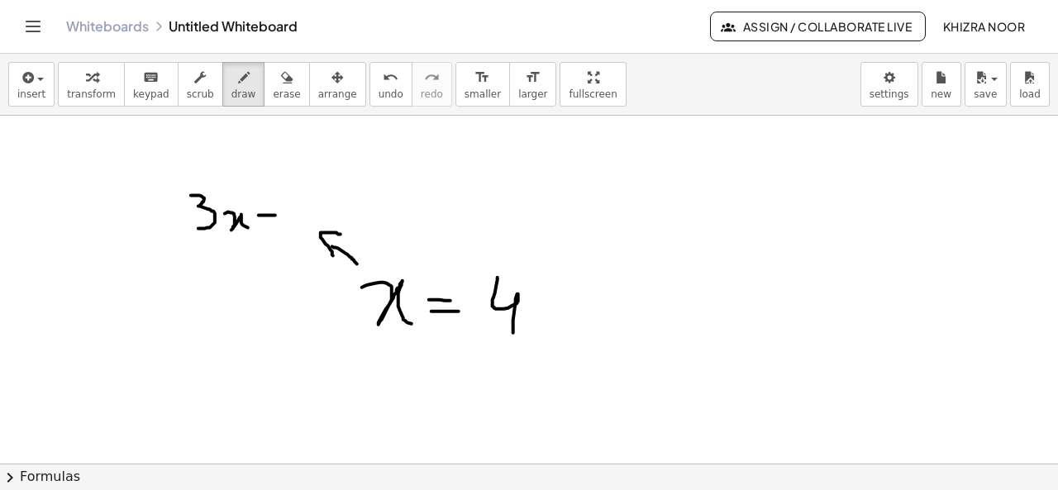
drag, startPoint x: 263, startPoint y: 219, endPoint x: 278, endPoint y: 219, distance: 14.9
drag, startPoint x: 307, startPoint y: 190, endPoint x: 319, endPoint y: 217, distance: 29.6
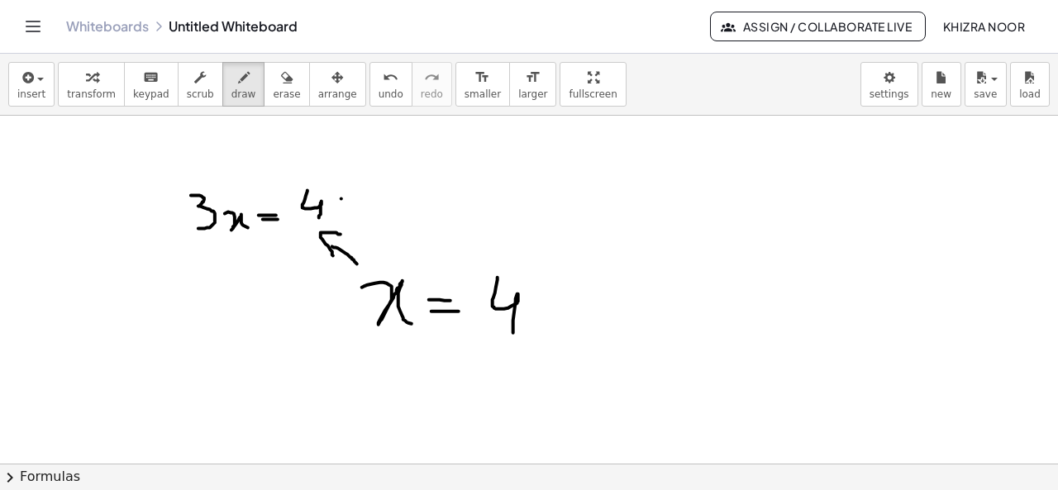
drag, startPoint x: 341, startPoint y: 198, endPoint x: 341, endPoint y: 216, distance: 18.2
drag, startPoint x: 335, startPoint y: 204, endPoint x: 349, endPoint y: 204, distance: 13.2
drag, startPoint x: 372, startPoint y: 193, endPoint x: 385, endPoint y: 217, distance: 27.4
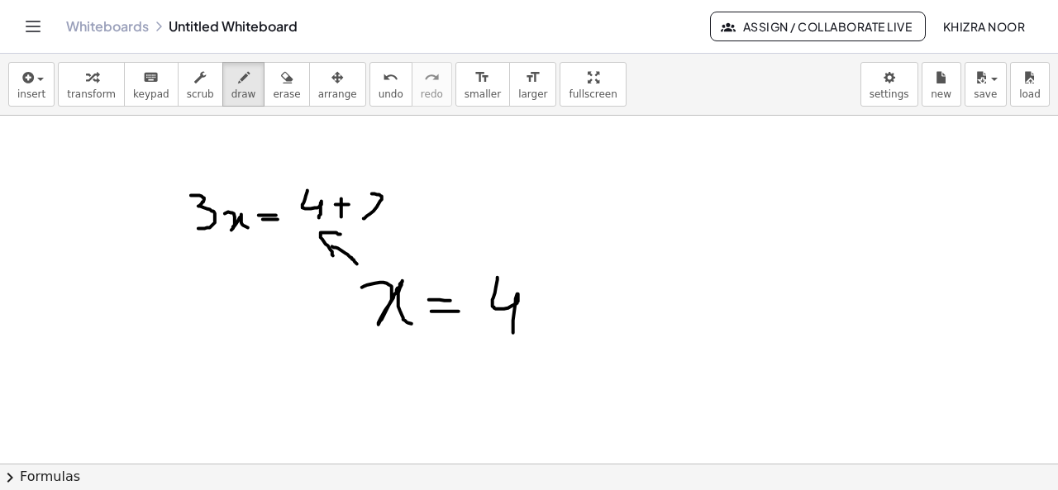
drag, startPoint x: 401, startPoint y: 205, endPoint x: 425, endPoint y: 220, distance: 28.2
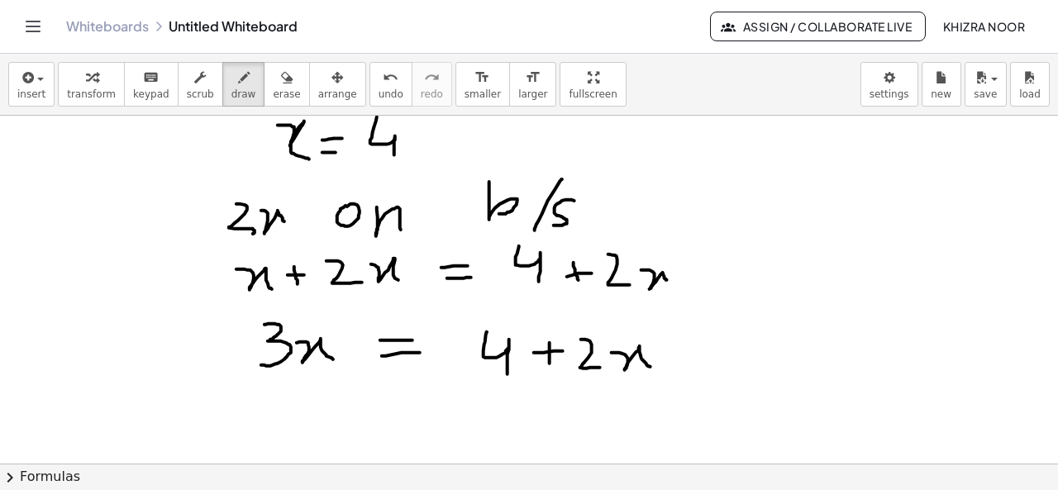
scroll to position [2221, 0]
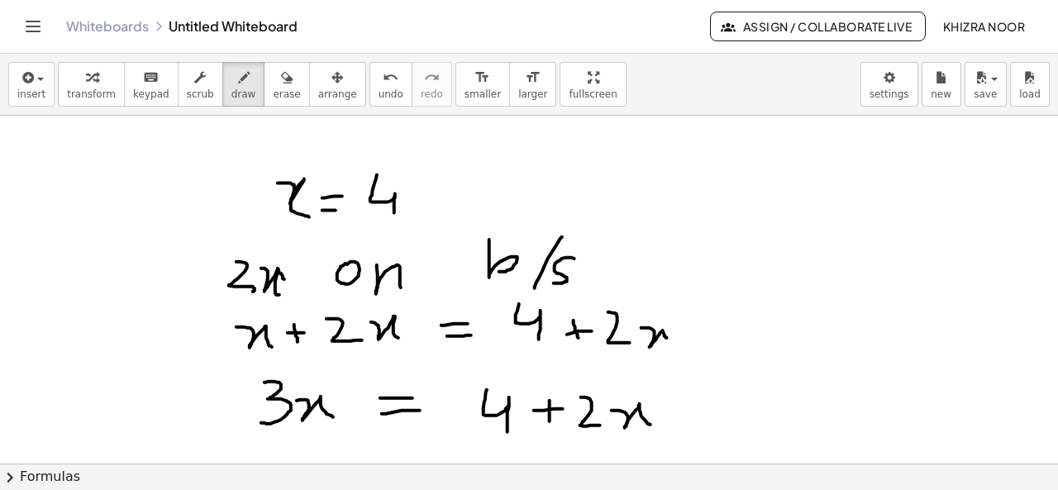
drag, startPoint x: 278, startPoint y: 269, endPoint x: 281, endPoint y: 296, distance: 26.6
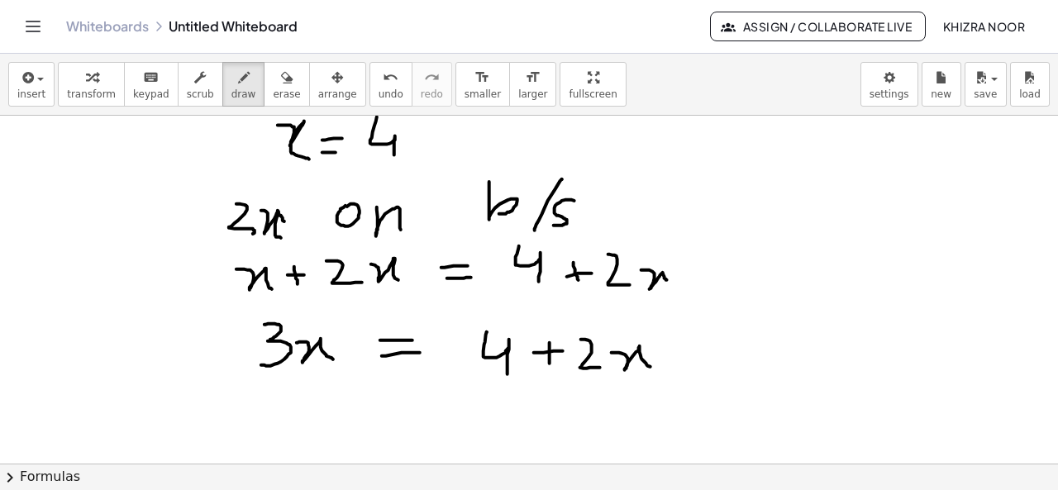
scroll to position [2289, 0]
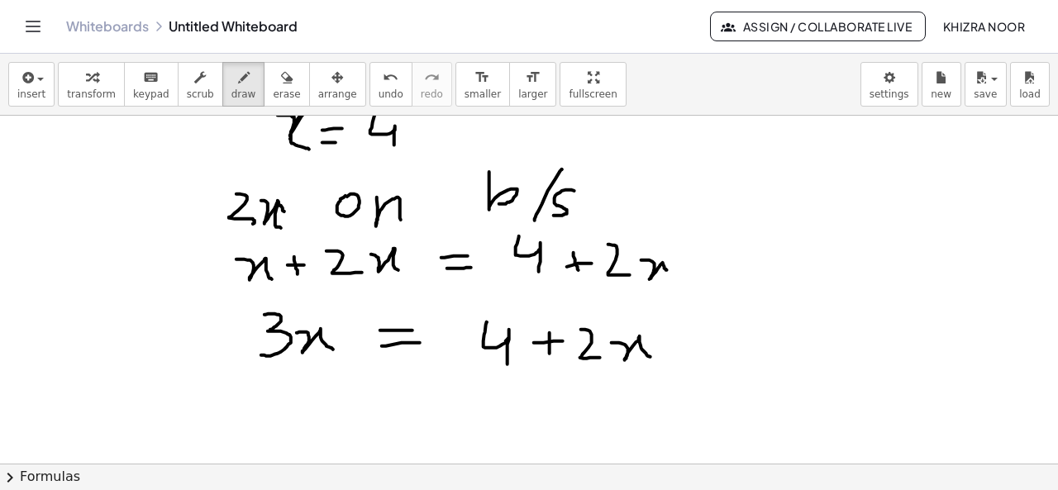
drag, startPoint x: 290, startPoint y: 132, endPoint x: 278, endPoint y: 142, distance: 15.9
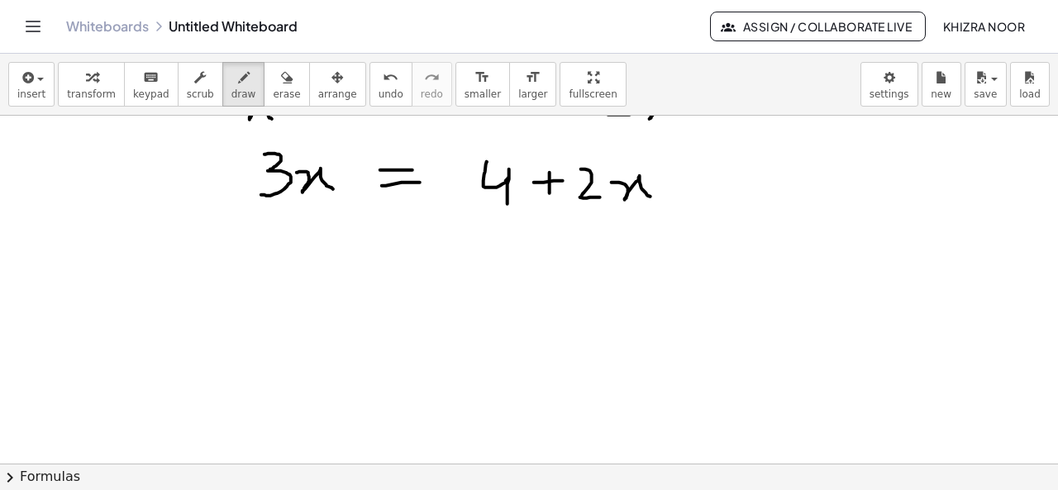
scroll to position [2415, 0]
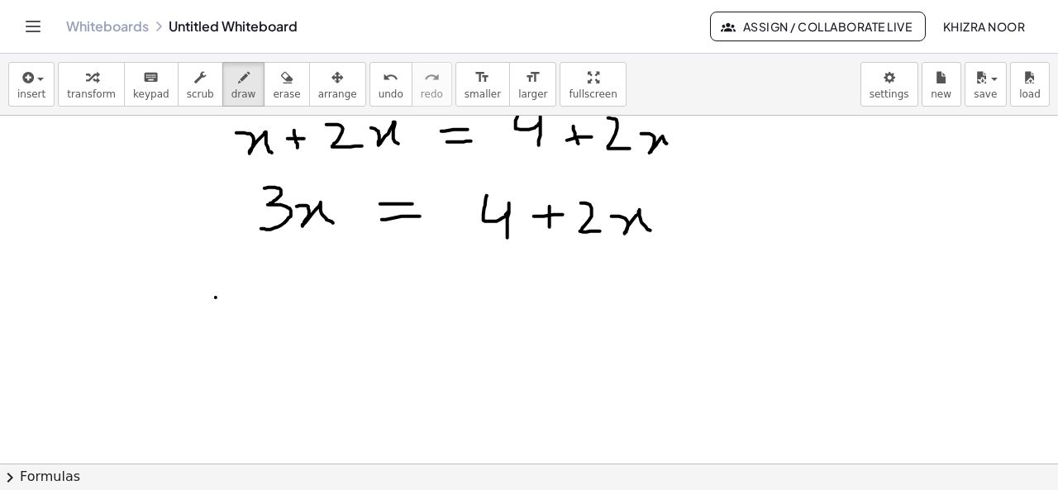
drag, startPoint x: 216, startPoint y: 297, endPoint x: 243, endPoint y: 297, distance: 27.3
drag, startPoint x: 274, startPoint y: 273, endPoint x: 260, endPoint y: 307, distance: 35.9
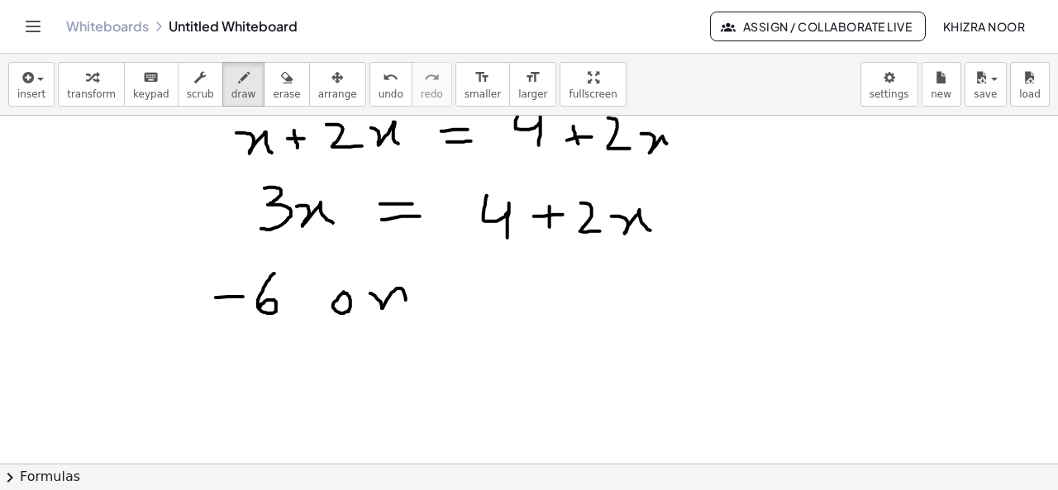
drag, startPoint x: 370, startPoint y: 293, endPoint x: 407, endPoint y: 303, distance: 37.7
drag, startPoint x: 486, startPoint y: 264, endPoint x: 495, endPoint y: 294, distance: 31.9
drag, startPoint x: 554, startPoint y: 257, endPoint x: 525, endPoint y: 313, distance: 63.6
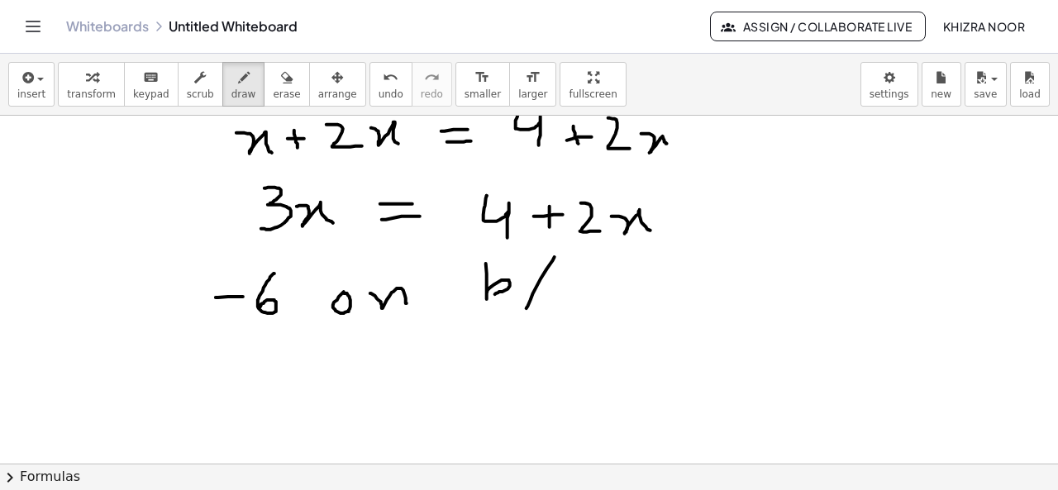
drag, startPoint x: 575, startPoint y: 282, endPoint x: 560, endPoint y: 308, distance: 30.3
drag, startPoint x: 217, startPoint y: 358, endPoint x: 218, endPoint y: 397, distance: 38.8
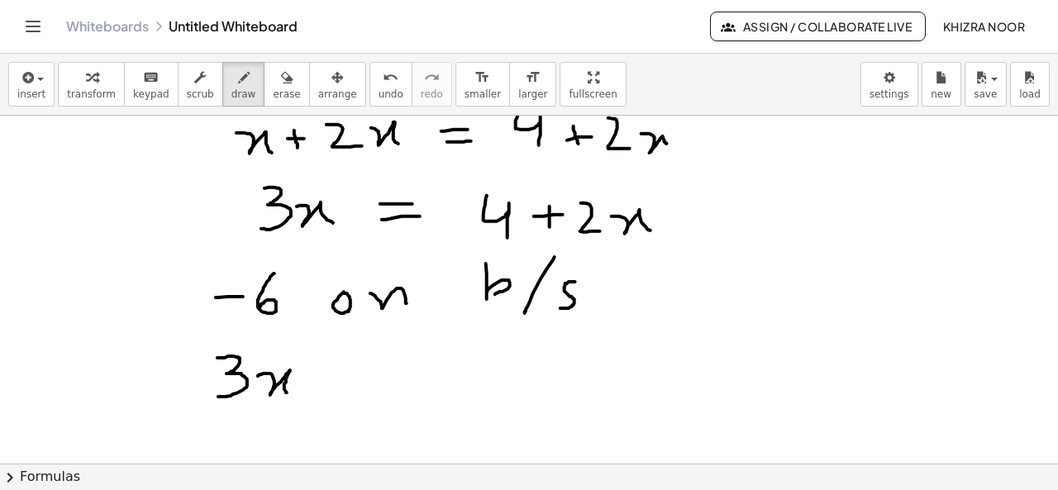
drag, startPoint x: 258, startPoint y: 376, endPoint x: 289, endPoint y: 396, distance: 37.1
drag, startPoint x: 321, startPoint y: 381, endPoint x: 338, endPoint y: 381, distance: 17.4
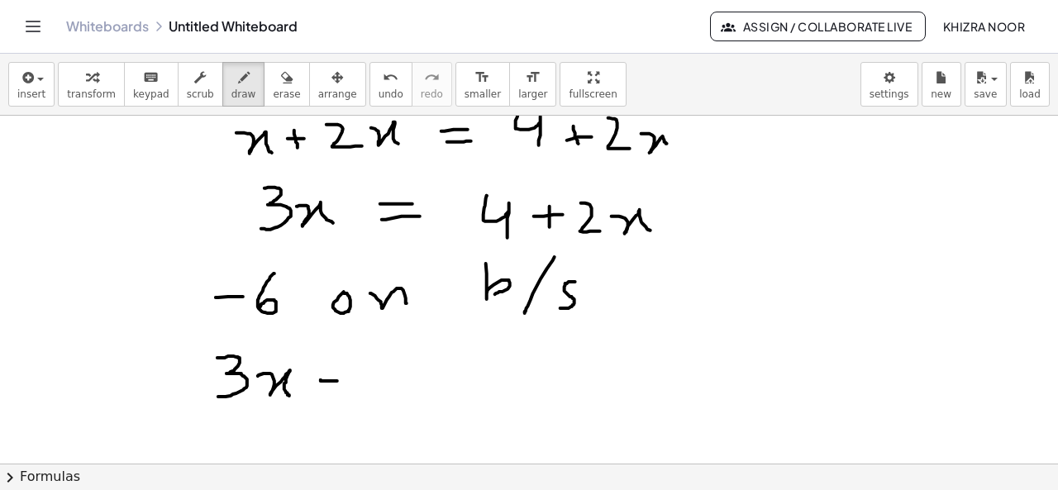
drag, startPoint x: 381, startPoint y: 350, endPoint x: 377, endPoint y: 380, distance: 30.8
drag, startPoint x: 392, startPoint y: 336, endPoint x: 375, endPoint y: 383, distance: 49.4
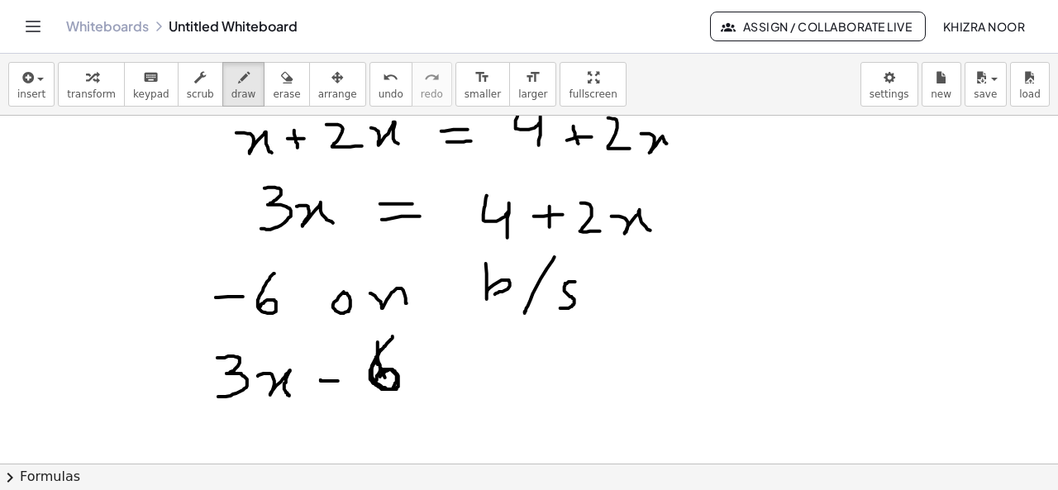
drag, startPoint x: 445, startPoint y: 369, endPoint x: 471, endPoint y: 369, distance: 25.6
drag, startPoint x: 448, startPoint y: 381, endPoint x: 474, endPoint y: 381, distance: 26.4
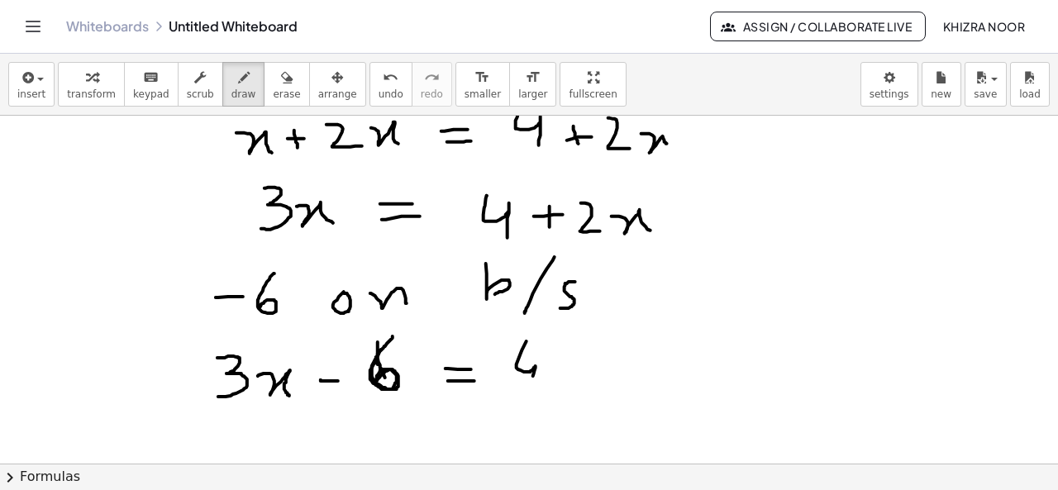
drag, startPoint x: 526, startPoint y: 341, endPoint x: 532, endPoint y: 392, distance: 51.6
drag, startPoint x: 569, startPoint y: 359, endPoint x: 569, endPoint y: 376, distance: 16.5
drag, startPoint x: 560, startPoint y: 373, endPoint x: 578, endPoint y: 371, distance: 18.3
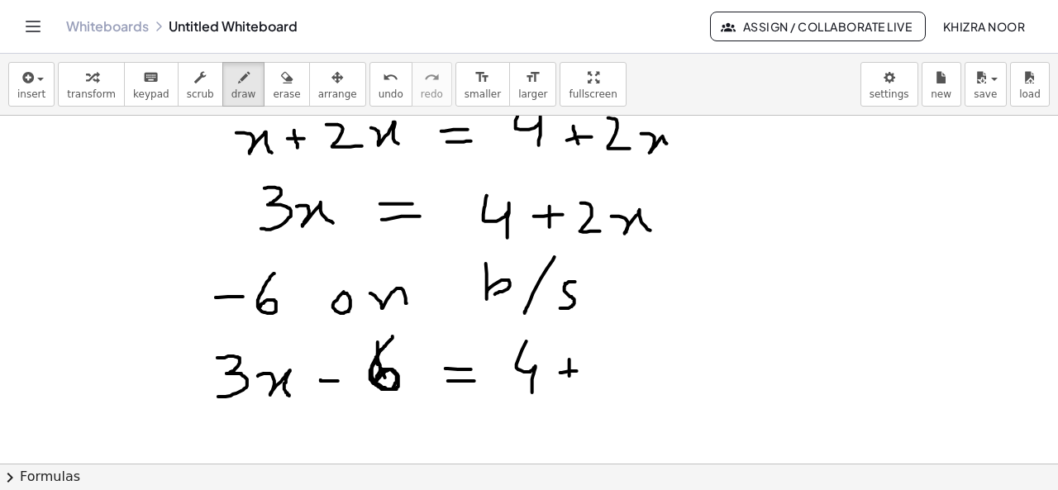
drag, startPoint x: 603, startPoint y: 351, endPoint x: 644, endPoint y: 380, distance: 49.8
drag, startPoint x: 656, startPoint y: 366, endPoint x: 678, endPoint y: 387, distance: 30.4
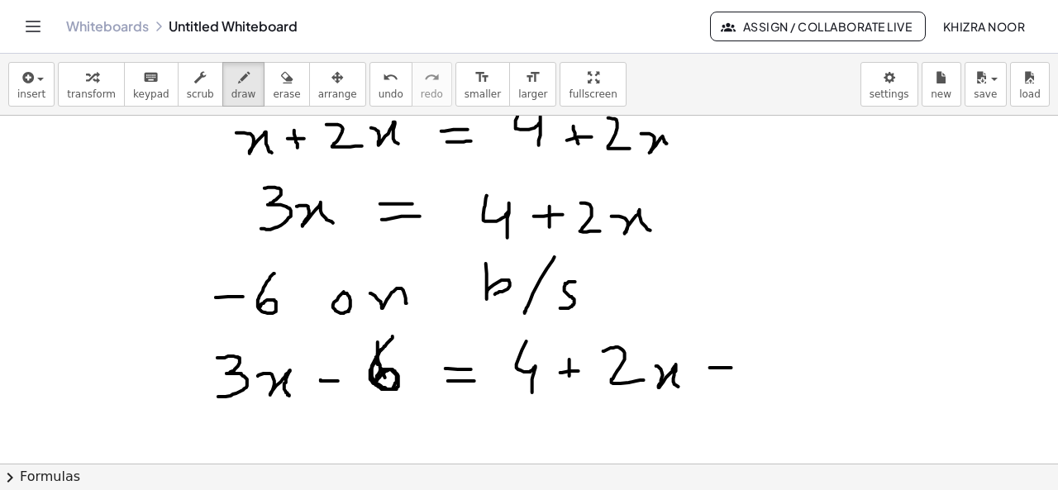
drag, startPoint x: 710, startPoint y: 368, endPoint x: 735, endPoint y: 368, distance: 25.6
drag, startPoint x: 798, startPoint y: 331, endPoint x: 772, endPoint y: 378, distance: 53.3
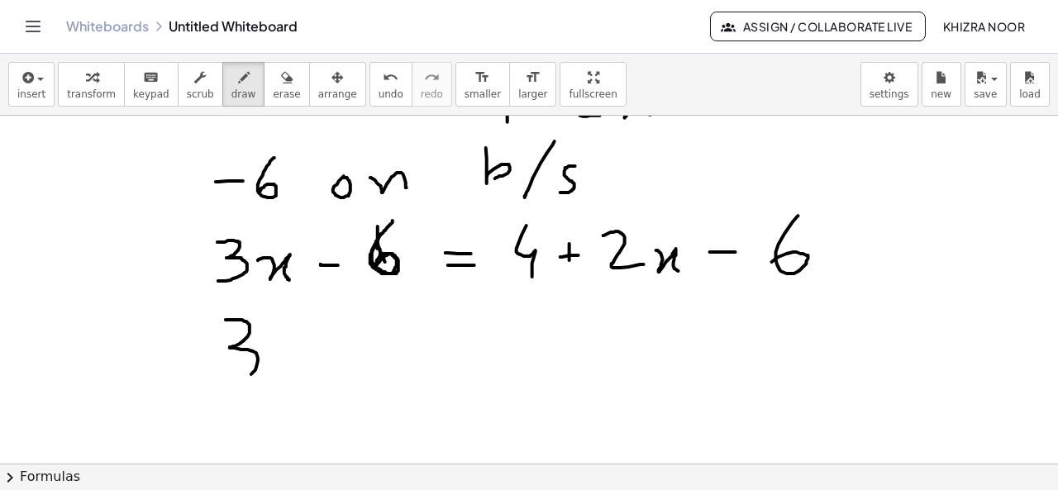
drag, startPoint x: 226, startPoint y: 320, endPoint x: 233, endPoint y: 377, distance: 57.5
drag, startPoint x: 278, startPoint y: 350, endPoint x: 304, endPoint y: 365, distance: 30.3
drag, startPoint x: 331, startPoint y: 345, endPoint x: 349, endPoint y: 345, distance: 18.2
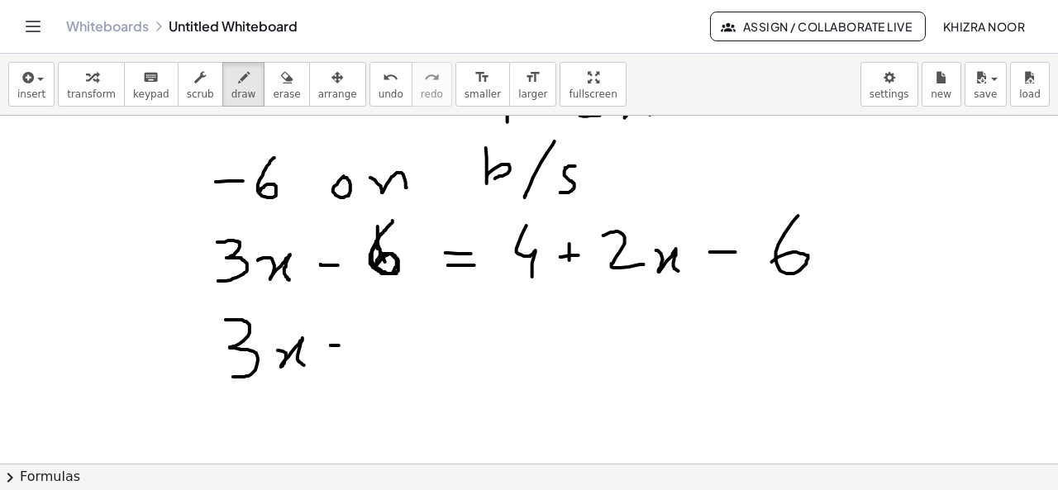
drag, startPoint x: 391, startPoint y: 315, endPoint x: 383, endPoint y: 348, distance: 33.9
drag, startPoint x: 457, startPoint y: 335, endPoint x: 473, endPoint y: 335, distance: 16.5
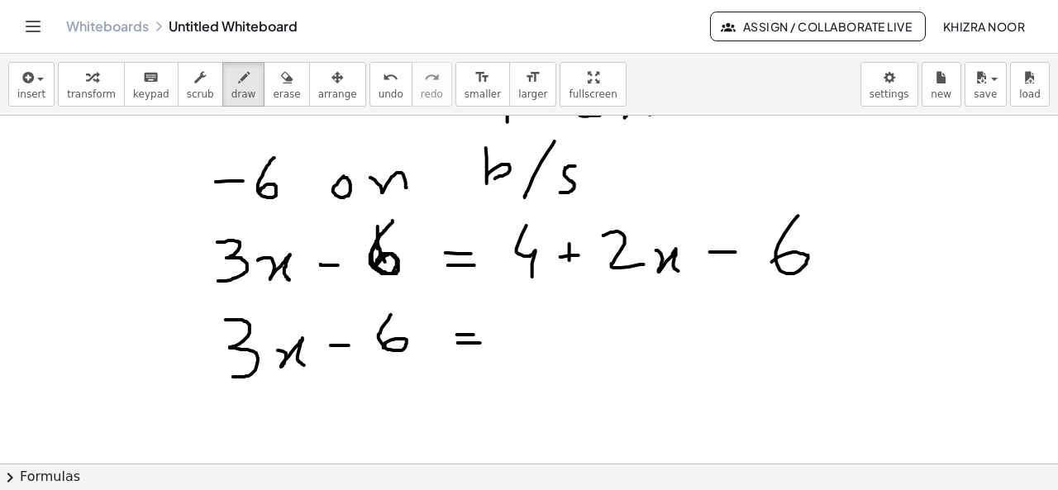
drag, startPoint x: 458, startPoint y: 343, endPoint x: 482, endPoint y: 343, distance: 24.0
drag, startPoint x: 516, startPoint y: 335, endPoint x: 556, endPoint y: 331, distance: 40.6
drag, startPoint x: 575, startPoint y: 322, endPoint x: 575, endPoint y: 362, distance: 39.7
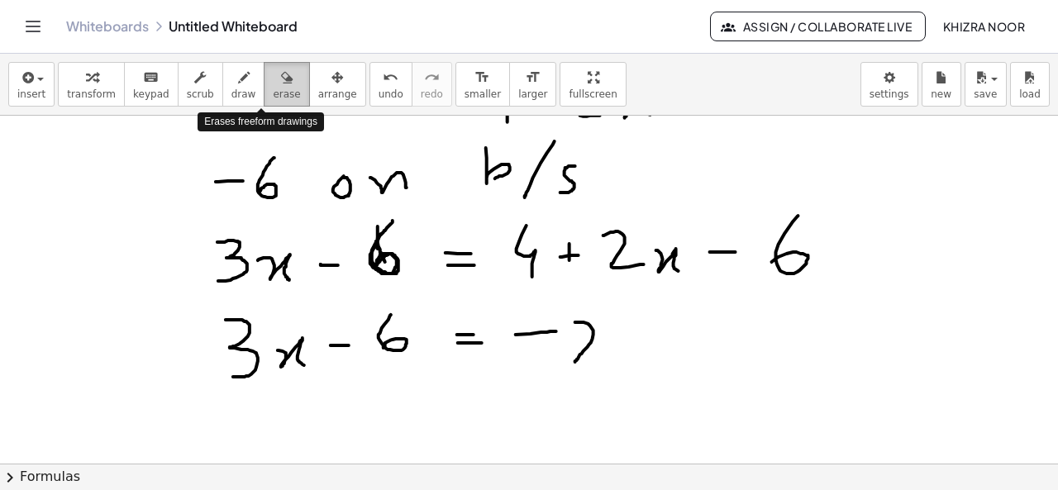
click at [281, 79] on icon "button" at bounding box center [287, 78] width 12 height 20
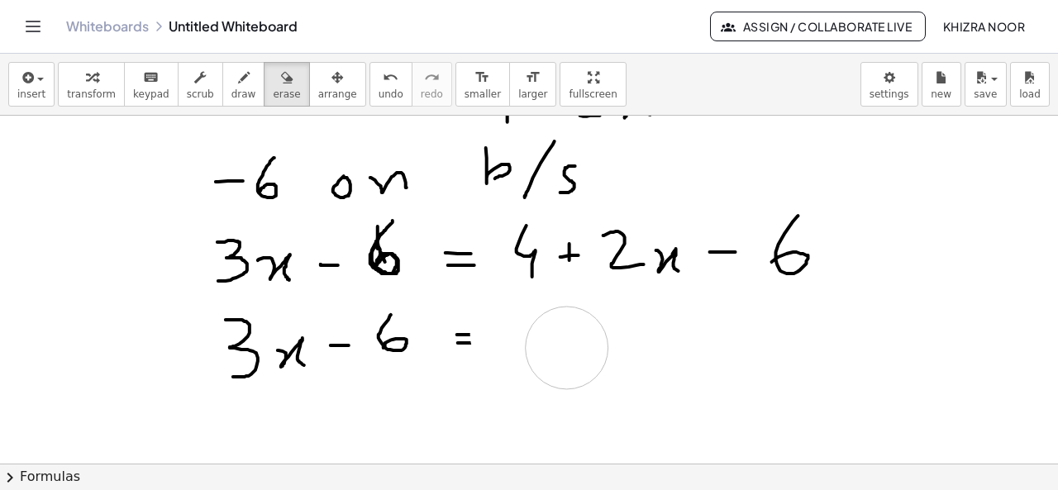
drag, startPoint x: 511, startPoint y: 335, endPoint x: 583, endPoint y: 354, distance: 74.6
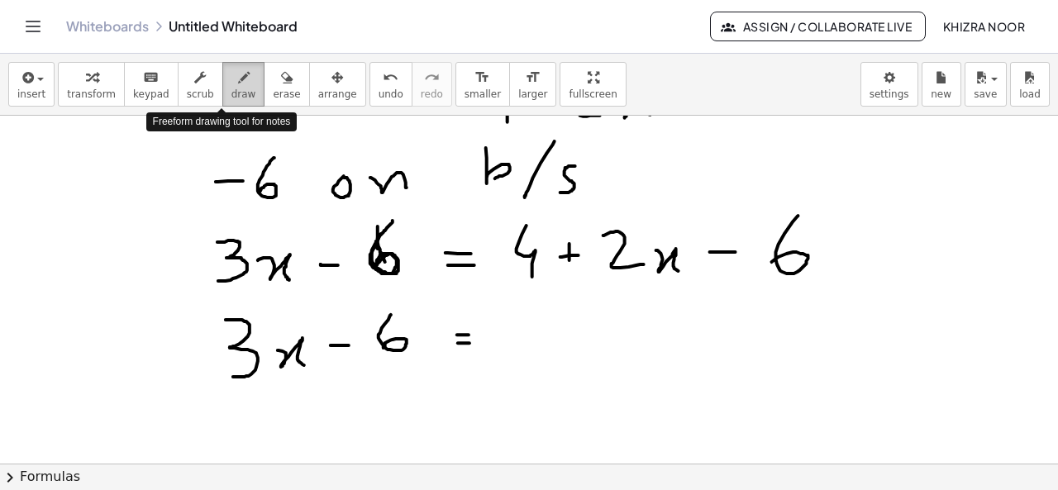
click at [231, 88] on span "draw" at bounding box center [243, 94] width 25 height 12
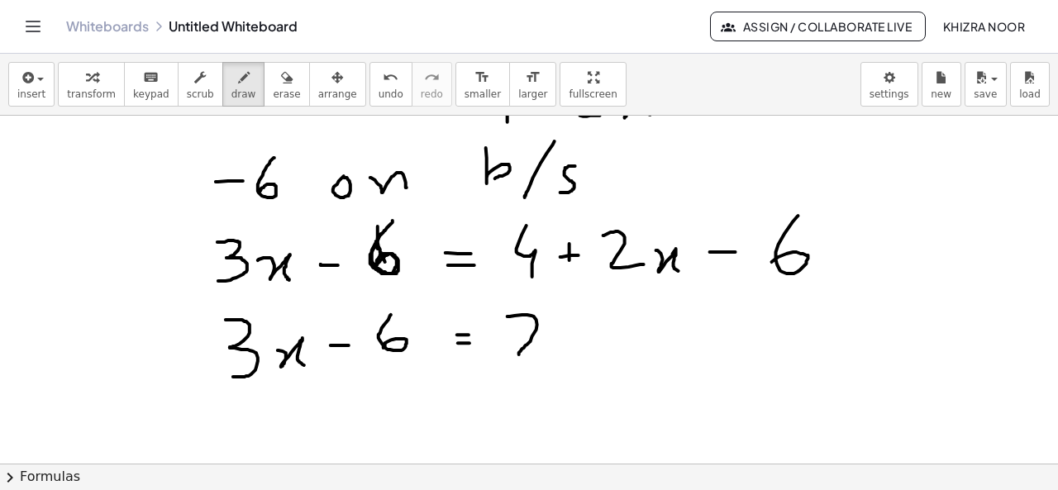
drag, startPoint x: 507, startPoint y: 316, endPoint x: 547, endPoint y: 356, distance: 56.1
drag, startPoint x: 562, startPoint y: 340, endPoint x: 599, endPoint y: 363, distance: 43.8
drag, startPoint x: 627, startPoint y: 345, endPoint x: 648, endPoint y: 345, distance: 20.7
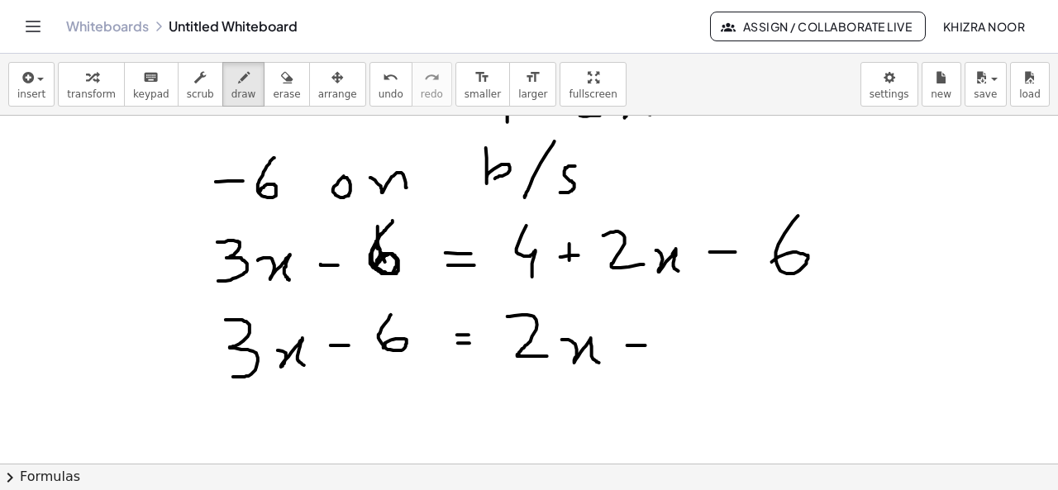
drag, startPoint x: 674, startPoint y: 323, endPoint x: 722, endPoint y: 361, distance: 61.2
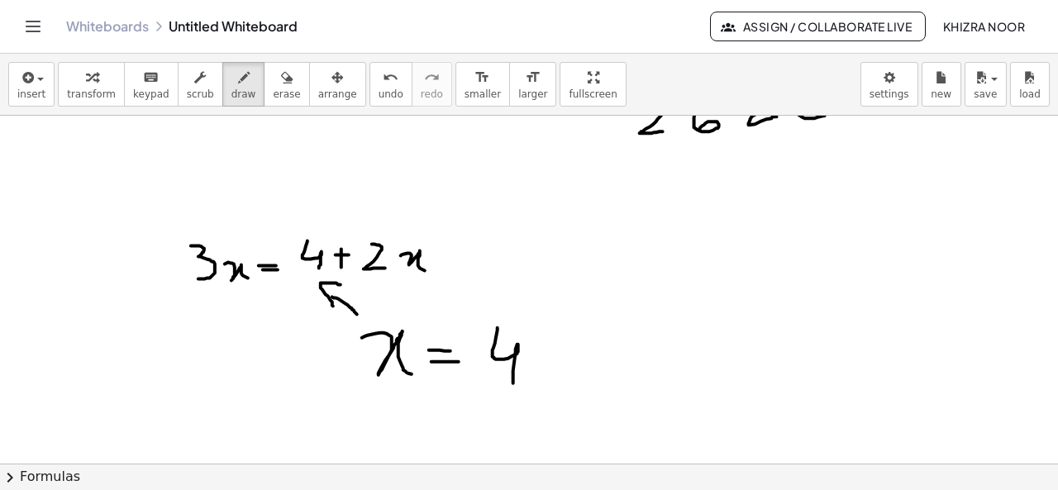
scroll to position [1794, 0]
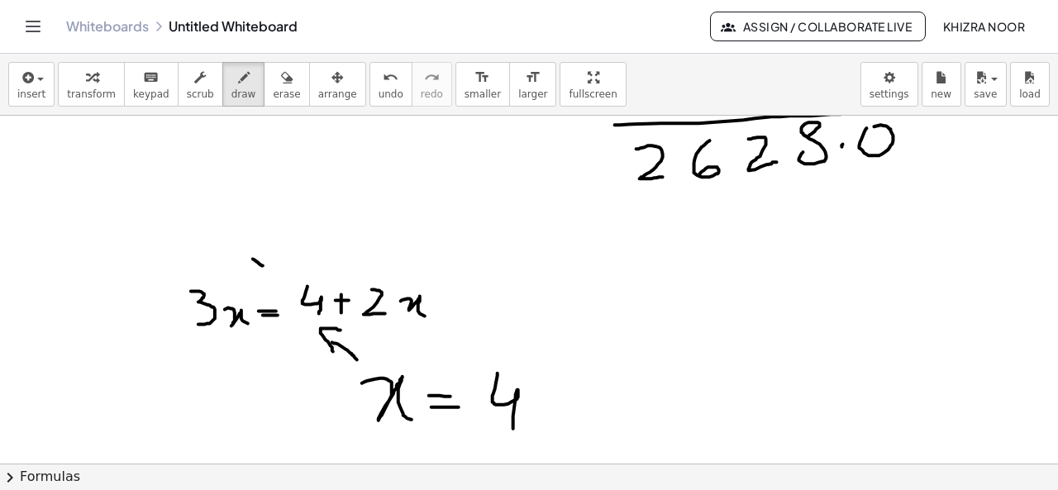
drag, startPoint x: 263, startPoint y: 265, endPoint x: 248, endPoint y: 254, distance: 18.3
drag, startPoint x: 240, startPoint y: 254, endPoint x: 259, endPoint y: 247, distance: 20.9
drag, startPoint x: 131, startPoint y: 197, endPoint x: 136, endPoint y: 230, distance: 33.6
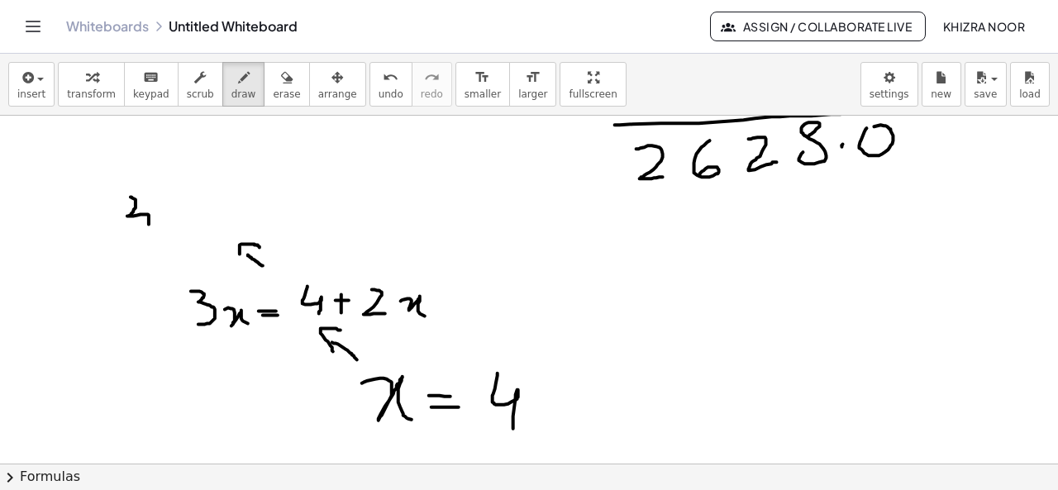
drag, startPoint x: 156, startPoint y: 219, endPoint x: 184, endPoint y: 229, distance: 29.8
drag, startPoint x: 203, startPoint y: 222, endPoint x: 216, endPoint y: 222, distance: 13.2
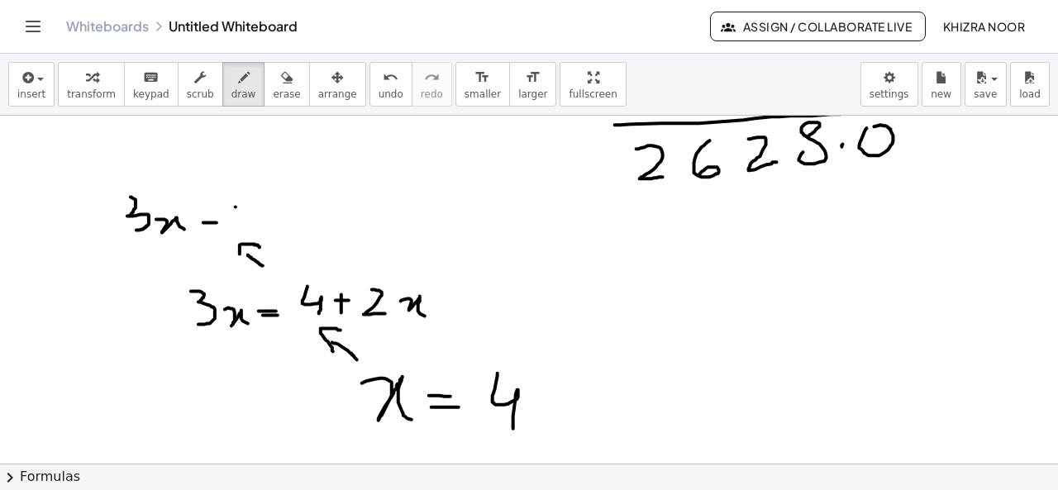
drag, startPoint x: 241, startPoint y: 192, endPoint x: 235, endPoint y: 212, distance: 21.5
drag, startPoint x: 262, startPoint y: 212, endPoint x: 278, endPoint y: 212, distance: 16.5
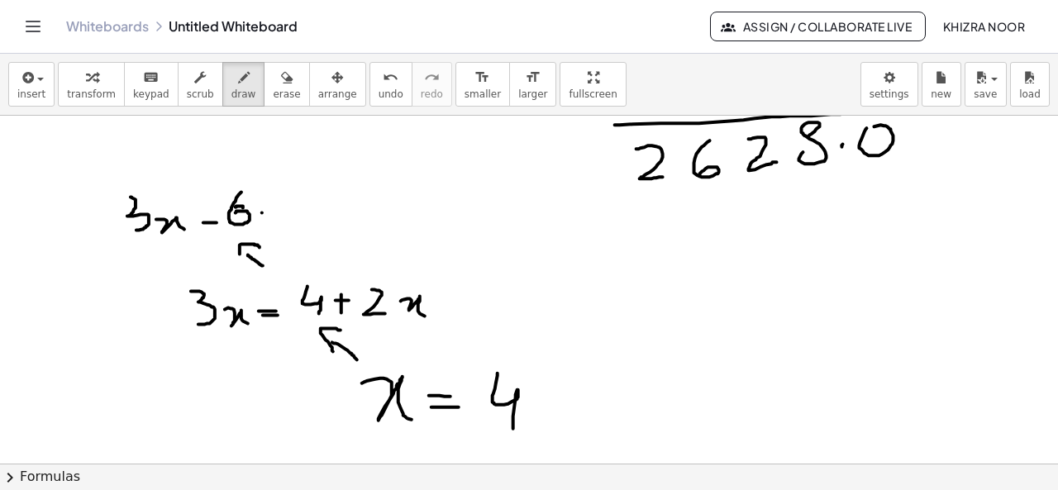
drag, startPoint x: 269, startPoint y: 219, endPoint x: 278, endPoint y: 220, distance: 9.1
drag, startPoint x: 309, startPoint y: 193, endPoint x: 319, endPoint y: 222, distance: 30.6
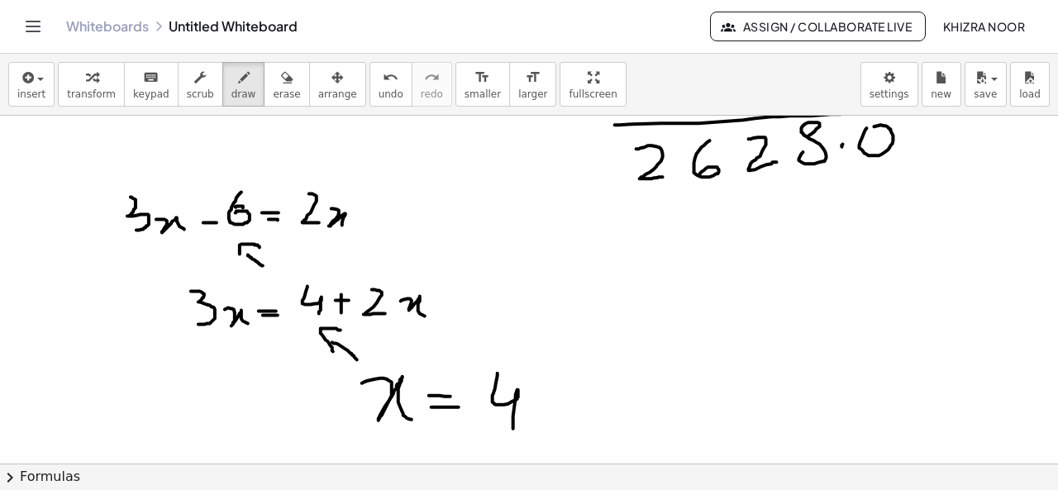
drag, startPoint x: 331, startPoint y: 208, endPoint x: 350, endPoint y: 234, distance: 31.4
drag, startPoint x: 397, startPoint y: 206, endPoint x: 423, endPoint y: 230, distance: 35.1
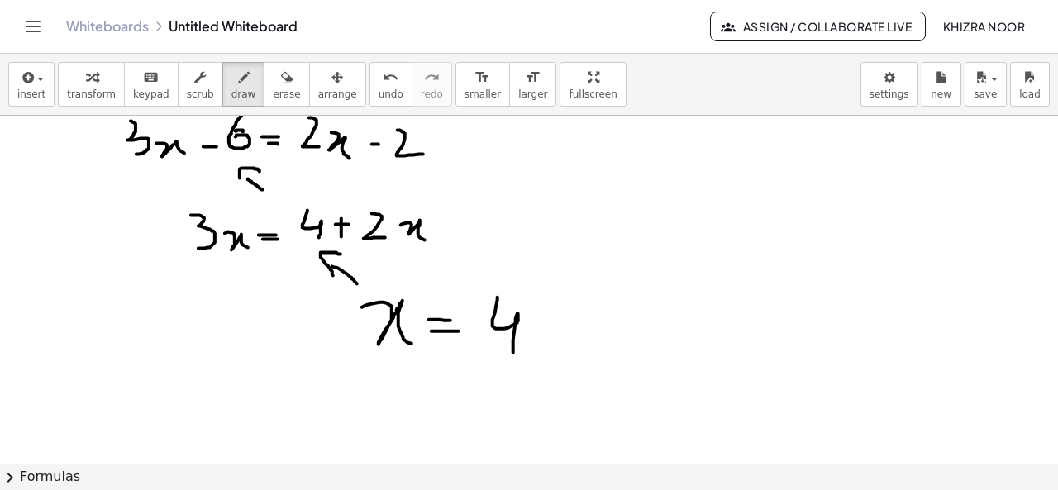
scroll to position [1848, 0]
